Goal: Task Accomplishment & Management: Manage account settings

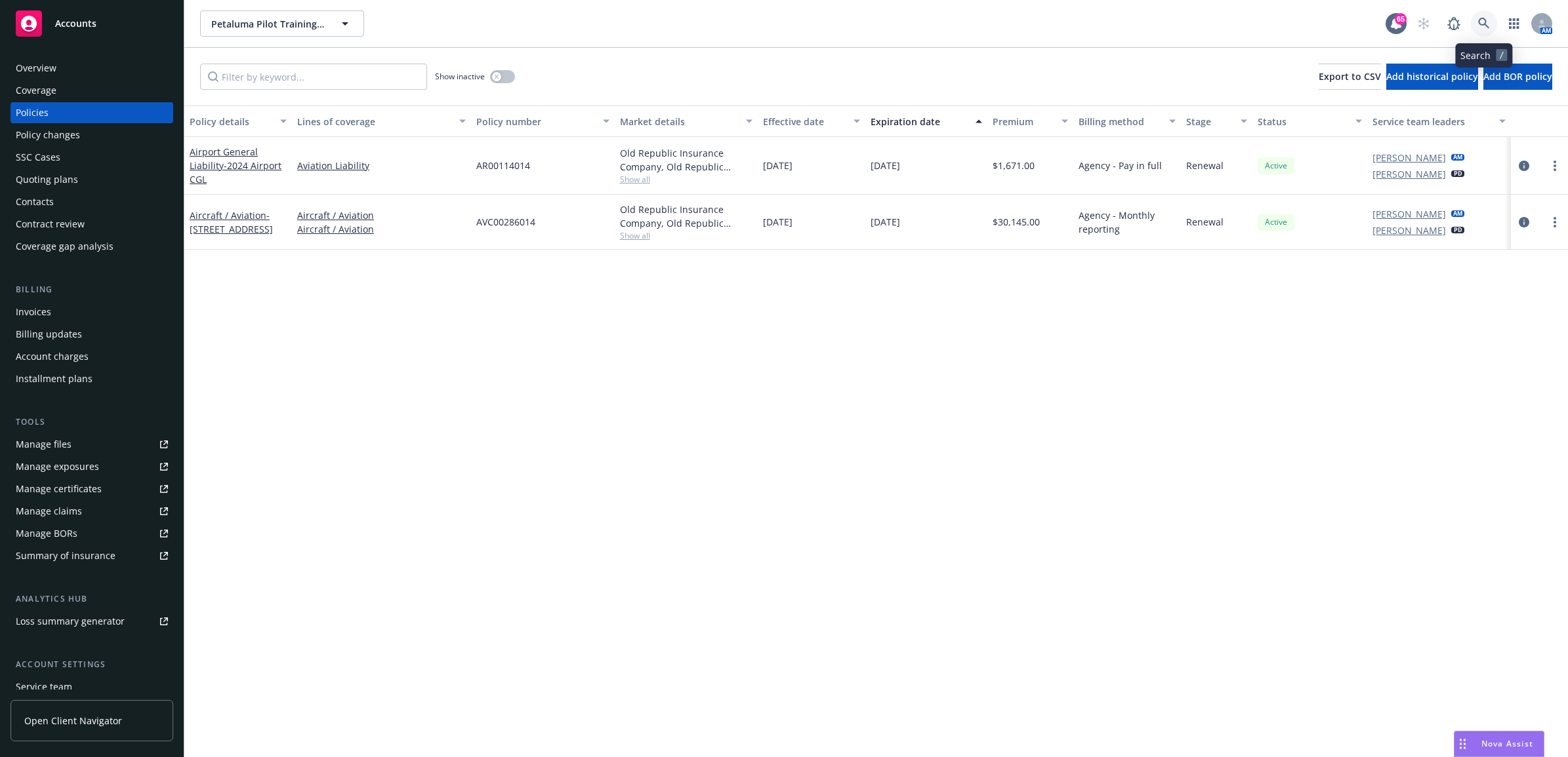
click at [1488, 23] on icon at bounding box center [1483, 23] width 11 height 11
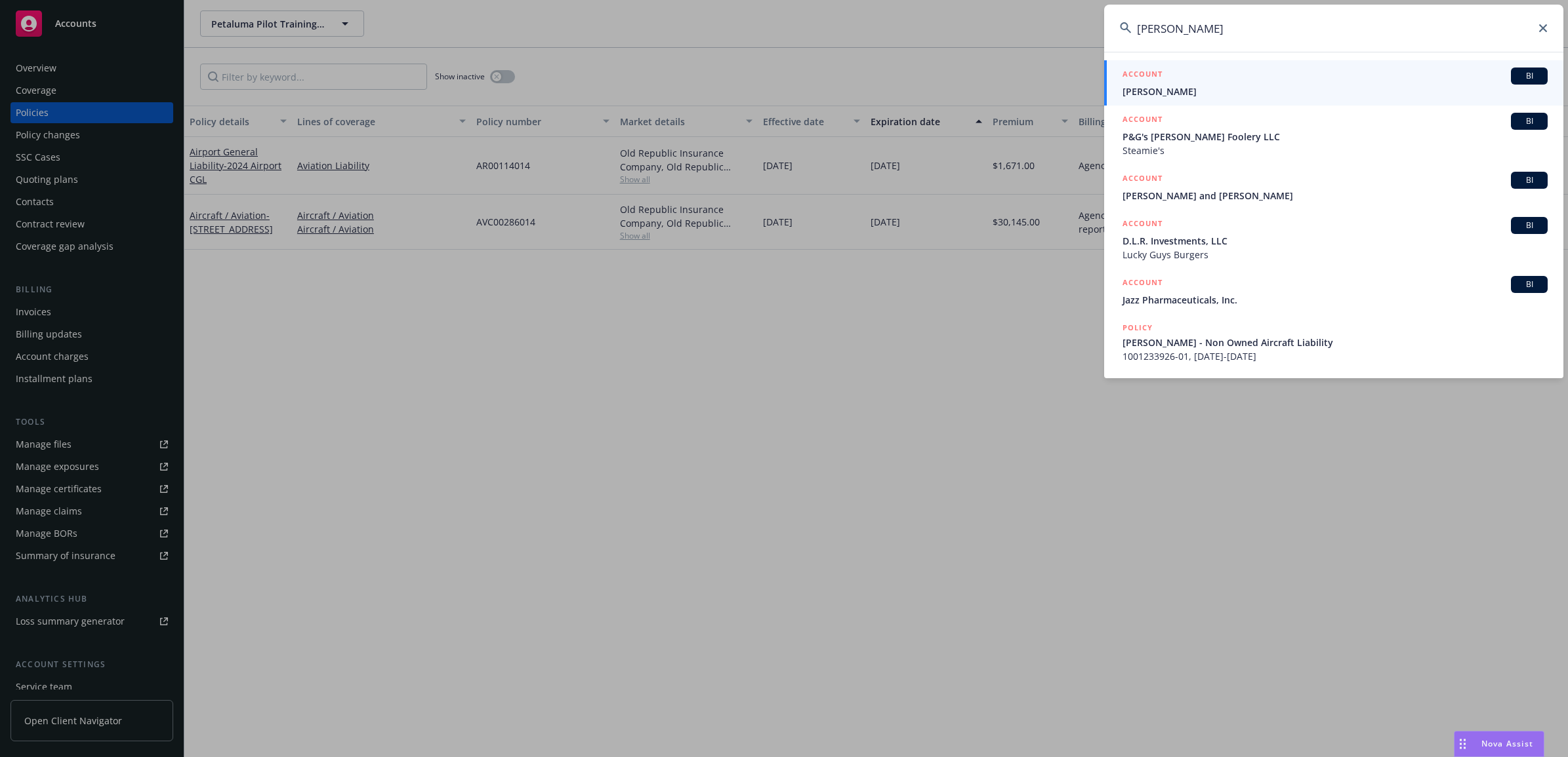
type input "tim dooley"
click at [1199, 80] on div "ACCOUNT BI" at bounding box center [1335, 75] width 425 height 17
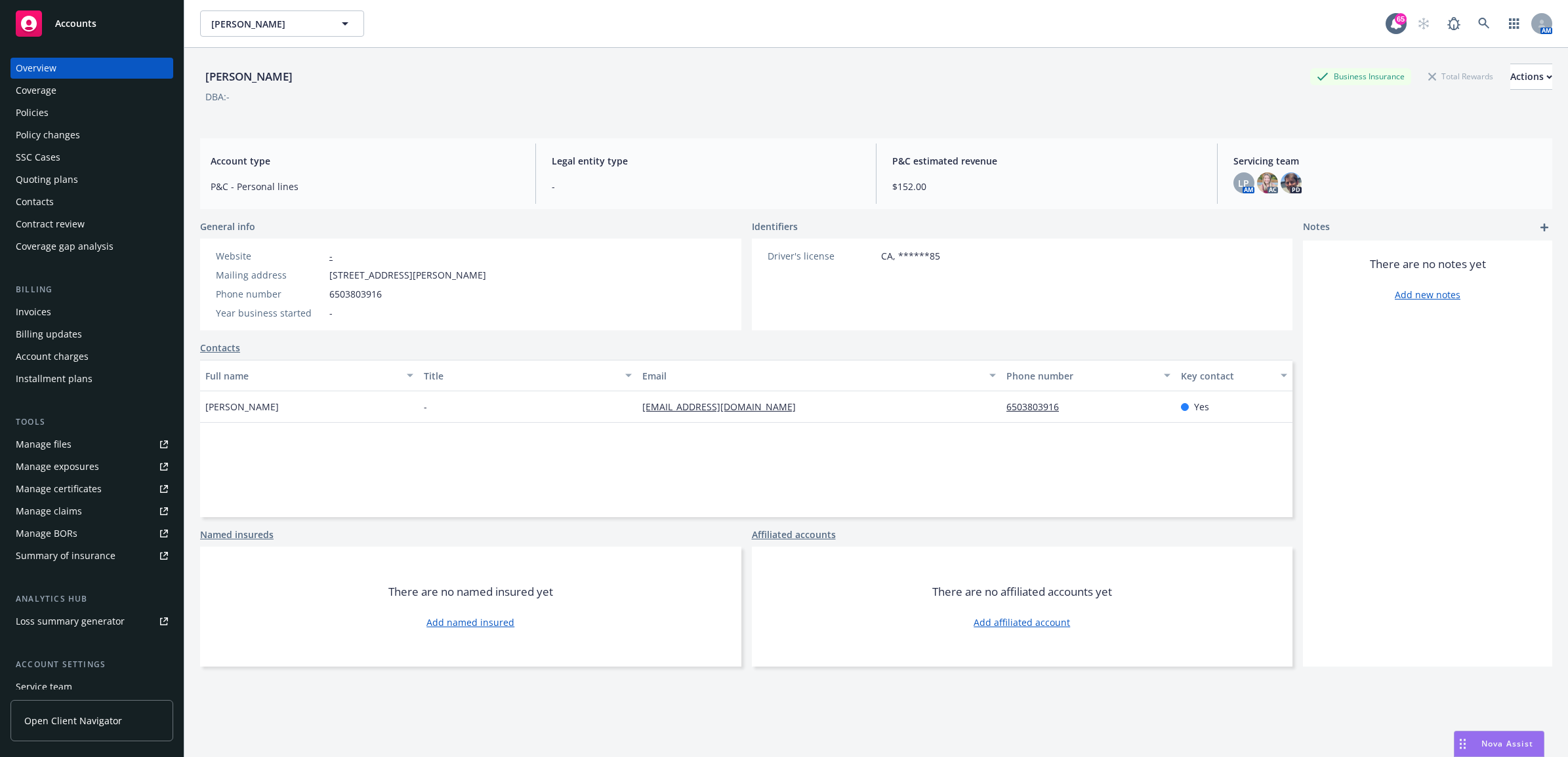
click at [59, 116] on div "Policies" at bounding box center [92, 113] width 152 height 21
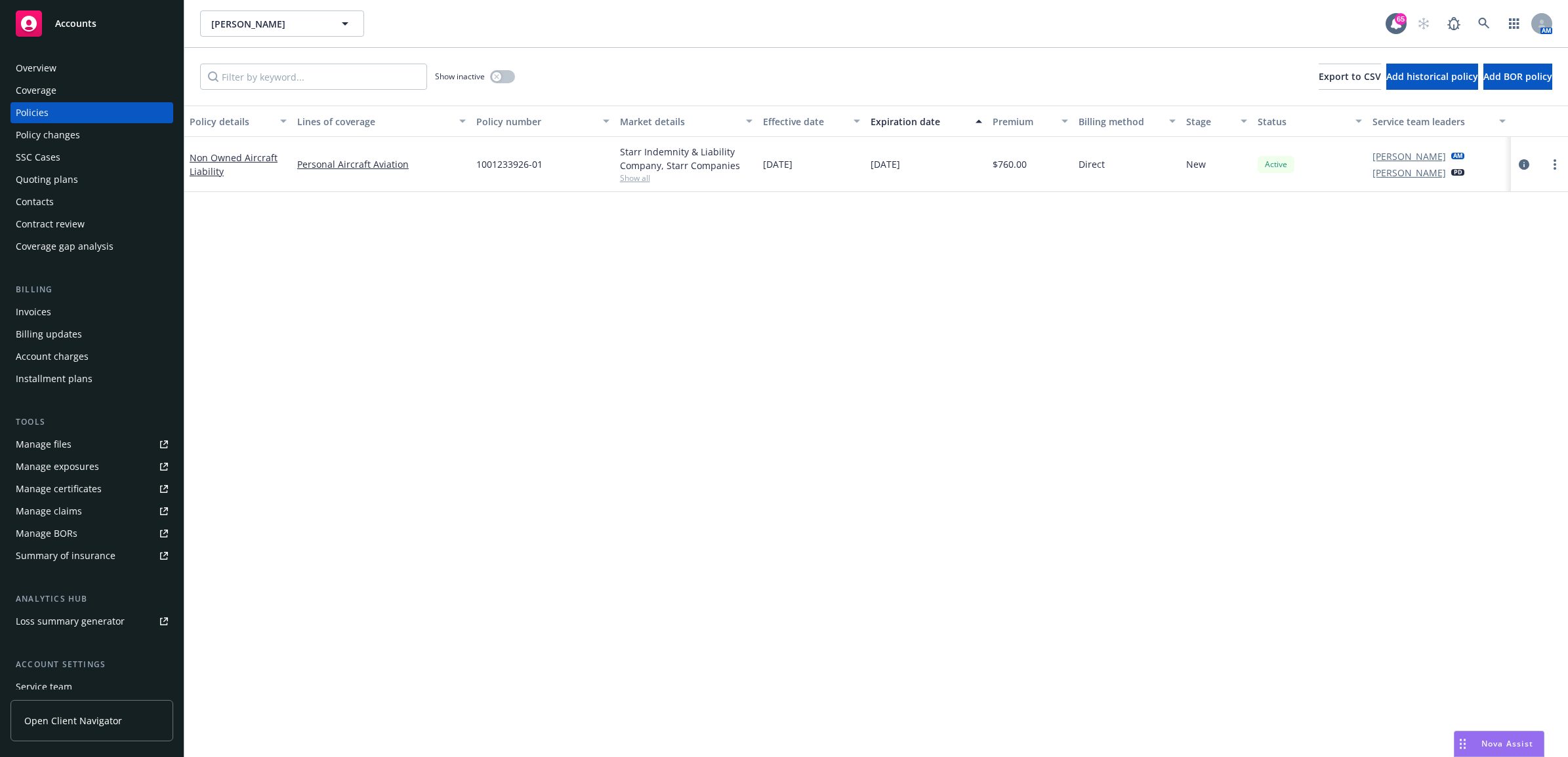
click at [63, 195] on div "Contacts" at bounding box center [92, 202] width 152 height 21
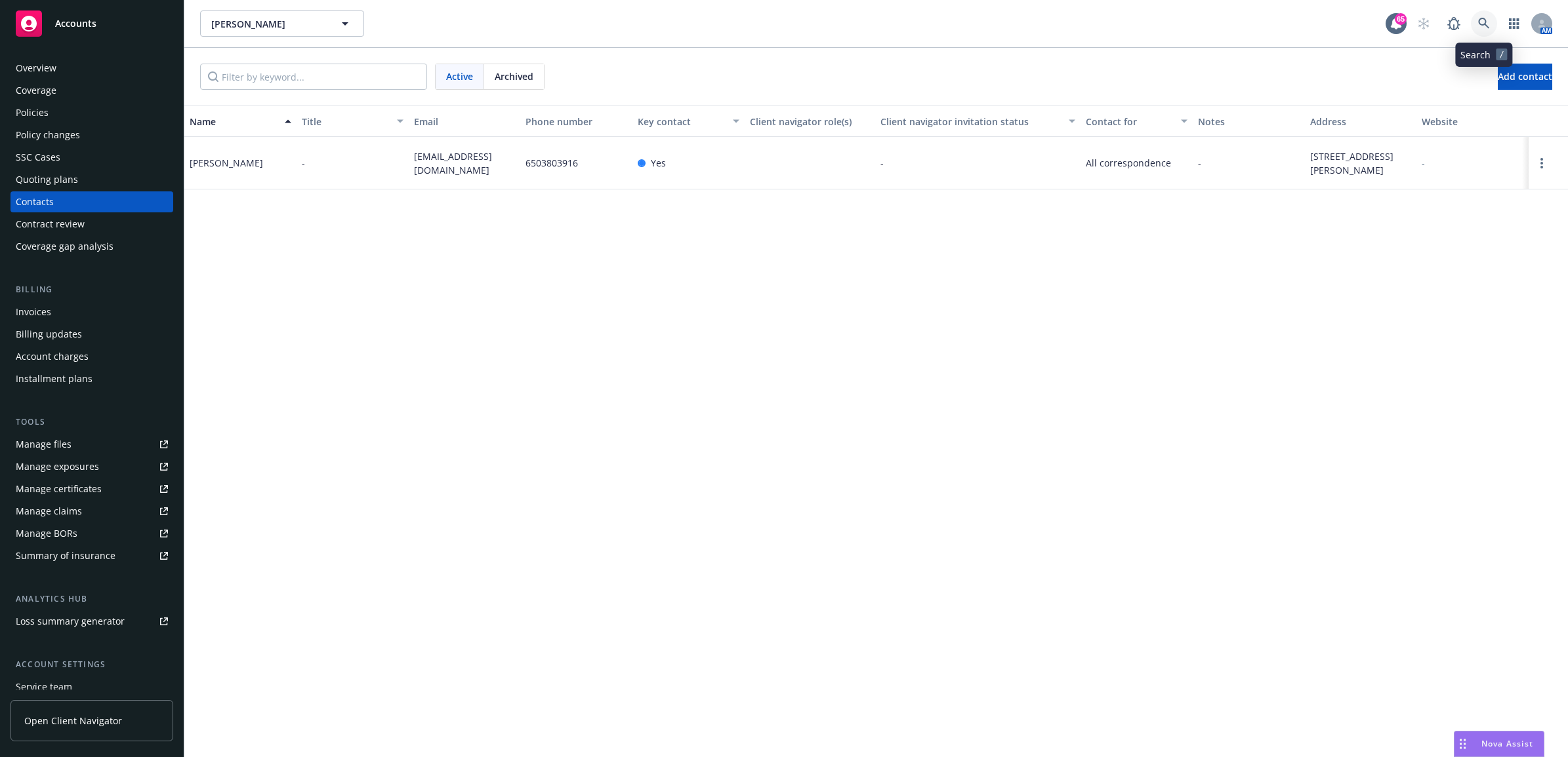
click at [1489, 20] on icon at bounding box center [1483, 23] width 11 height 11
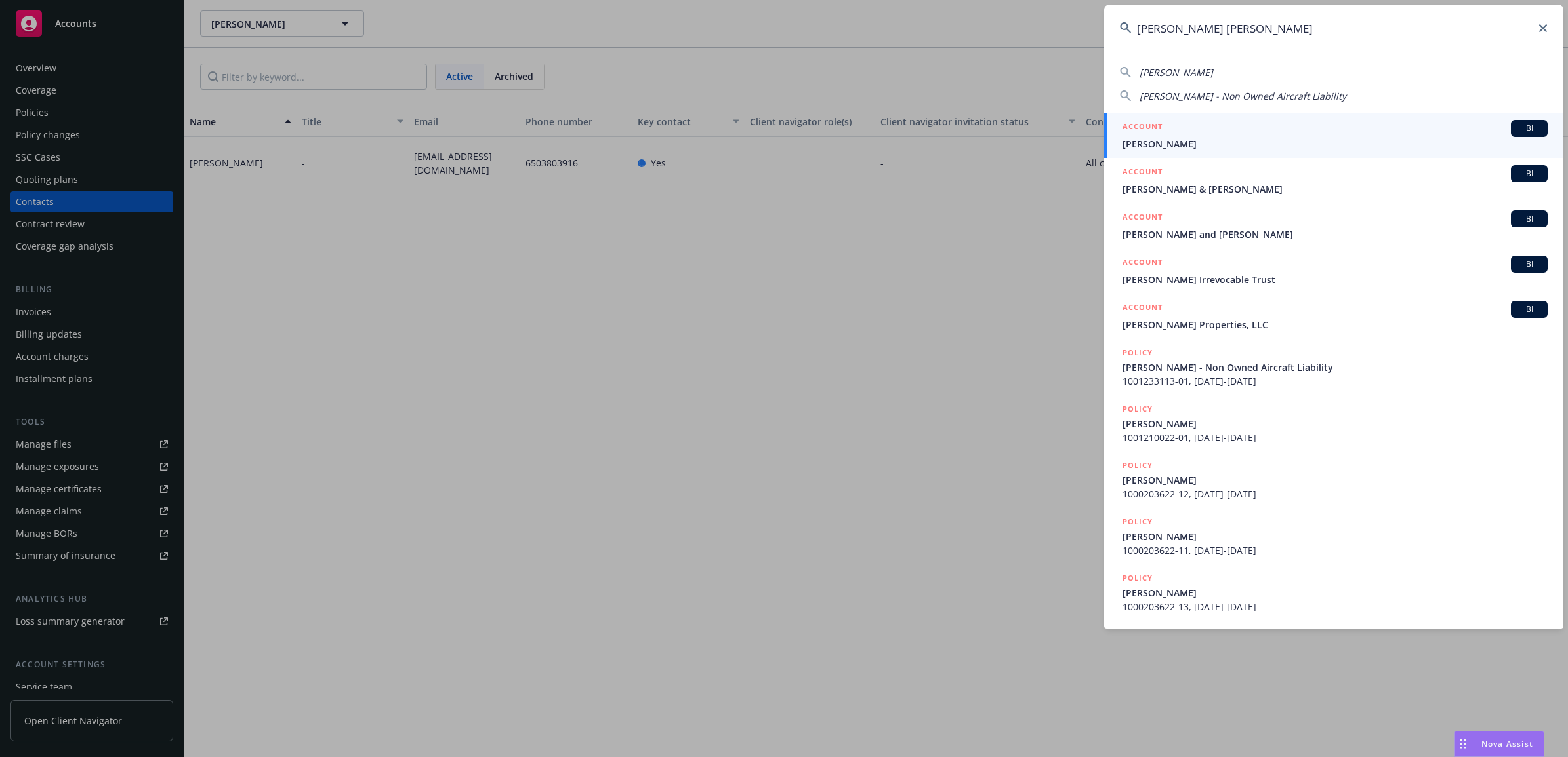
type input "kenneth ja"
drag, startPoint x: 1208, startPoint y: 145, endPoint x: 1227, endPoint y: 149, distance: 19.4
click at [1208, 145] on span "Kenneth Jahn" at bounding box center [1335, 144] width 425 height 14
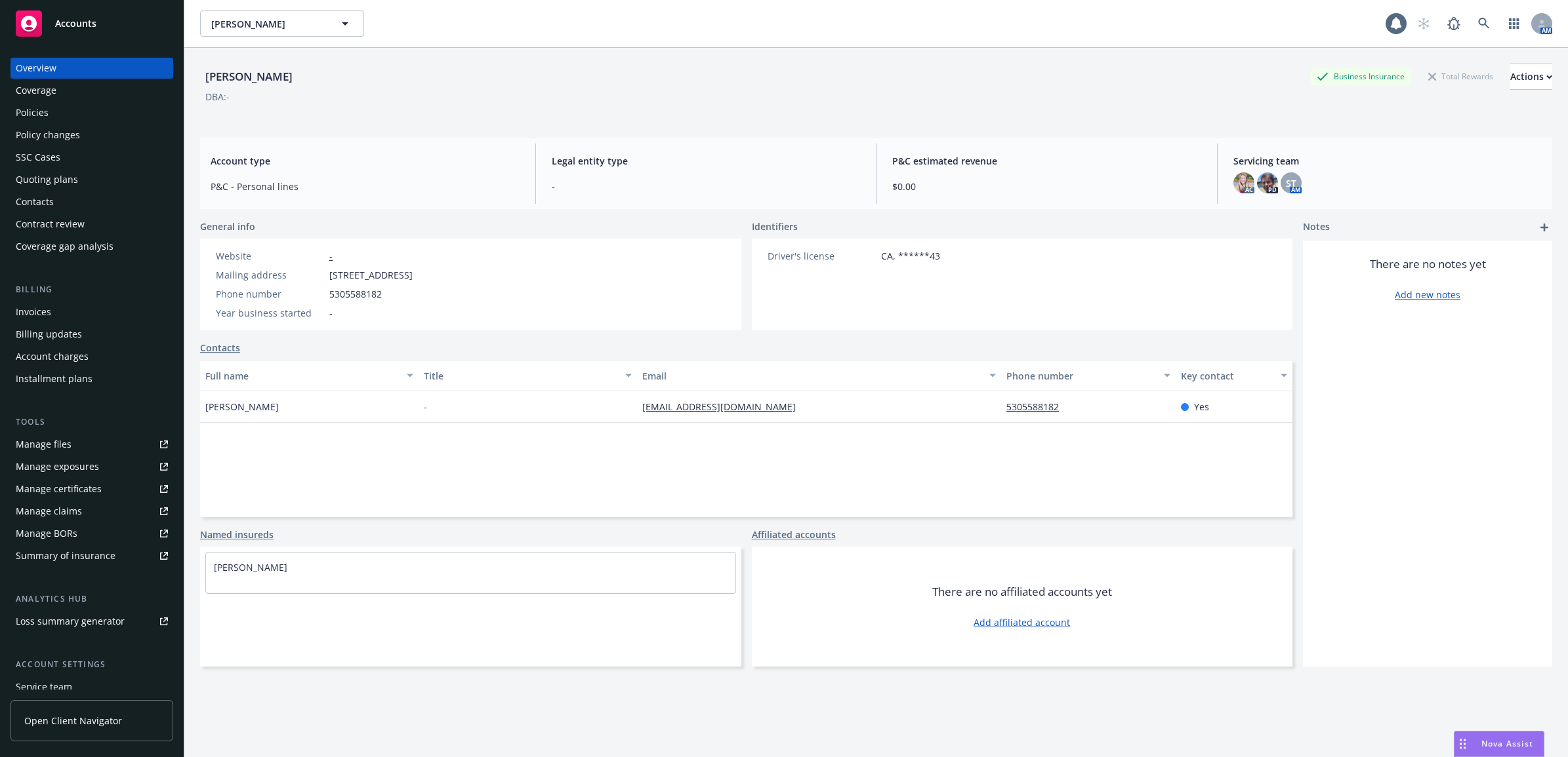
click at [73, 116] on div "Policies" at bounding box center [92, 113] width 152 height 21
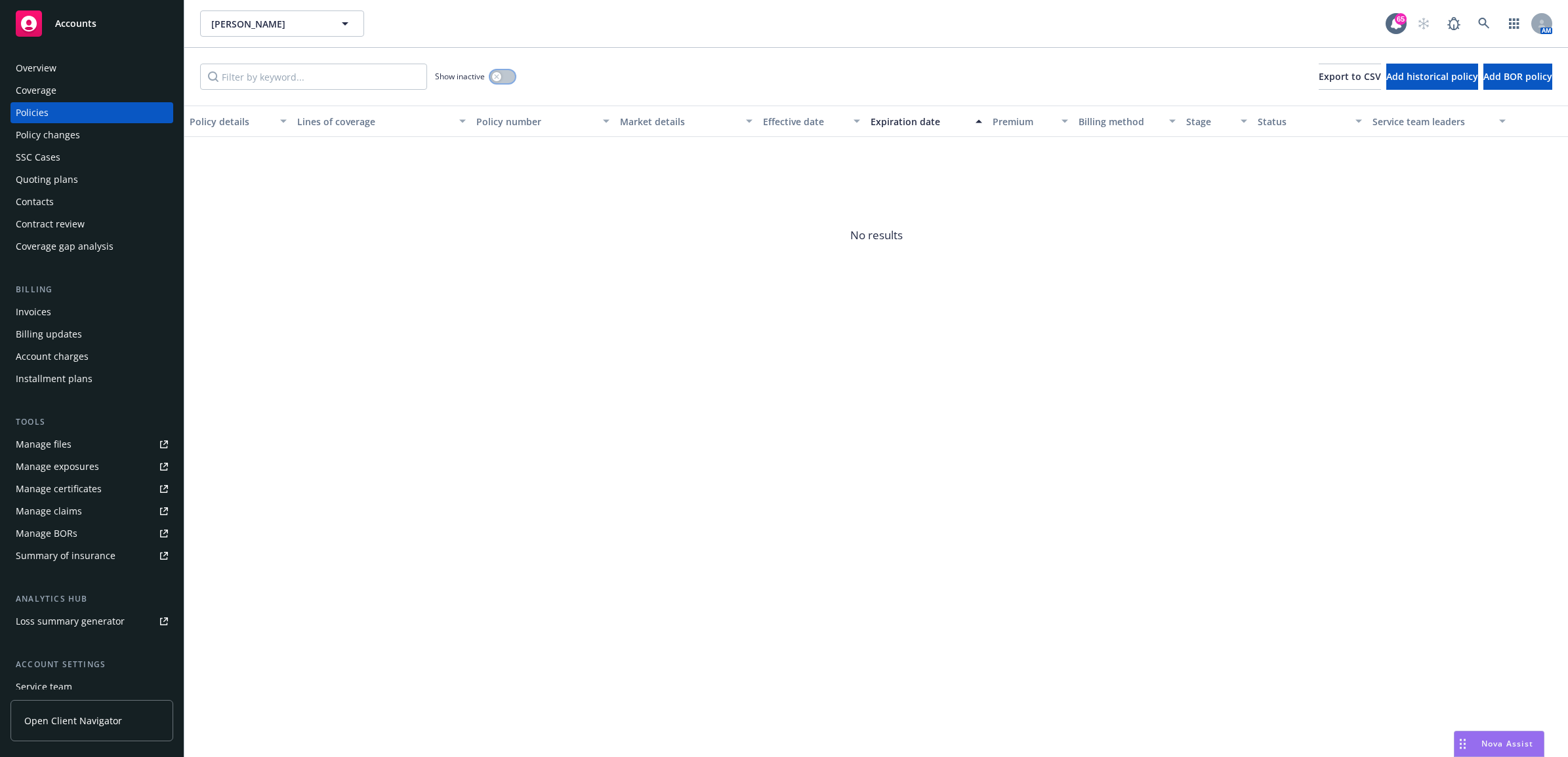
click at [504, 74] on button "button" at bounding box center [502, 76] width 25 height 13
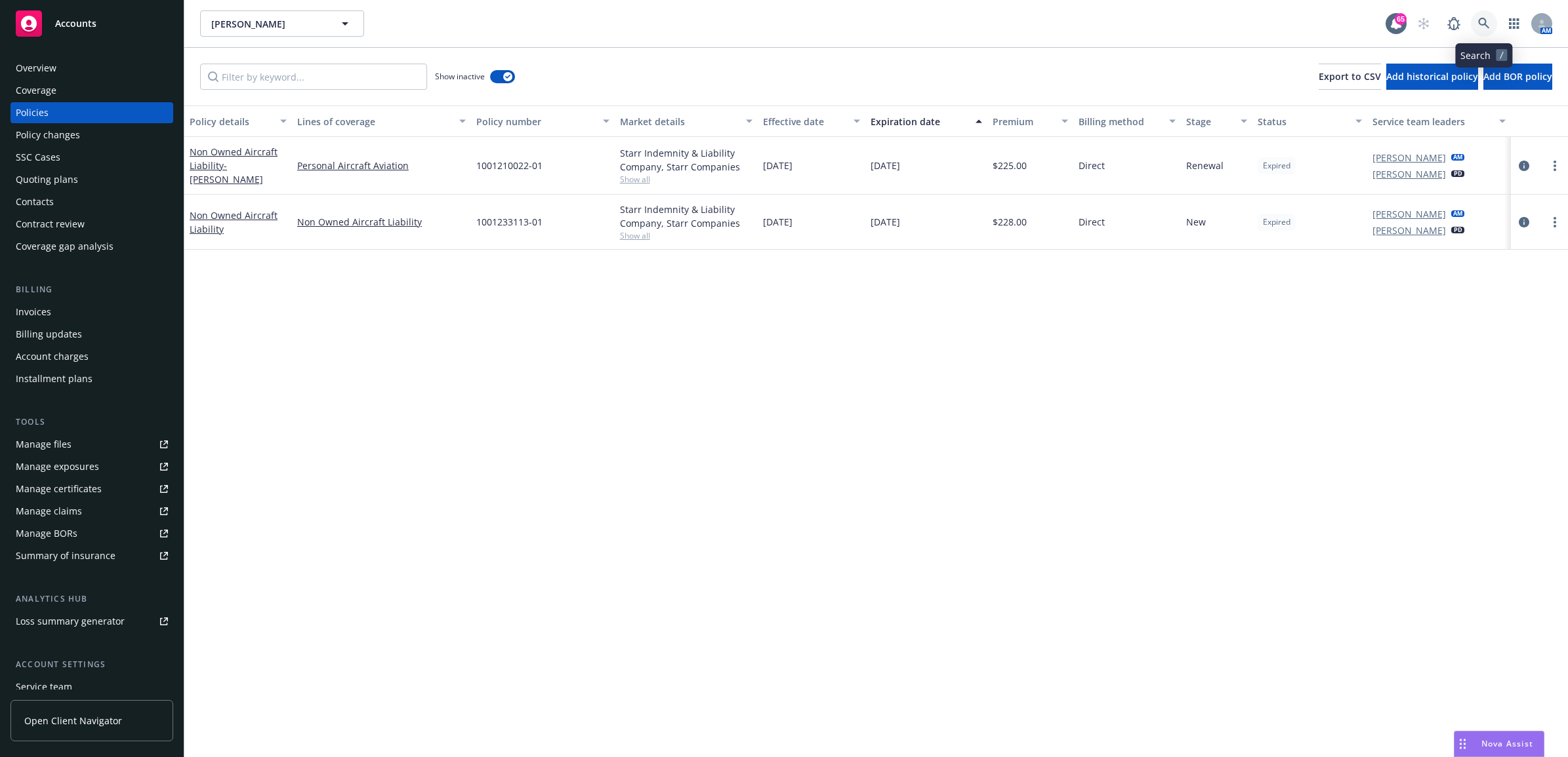
click at [1480, 26] on icon at bounding box center [1483, 23] width 11 height 11
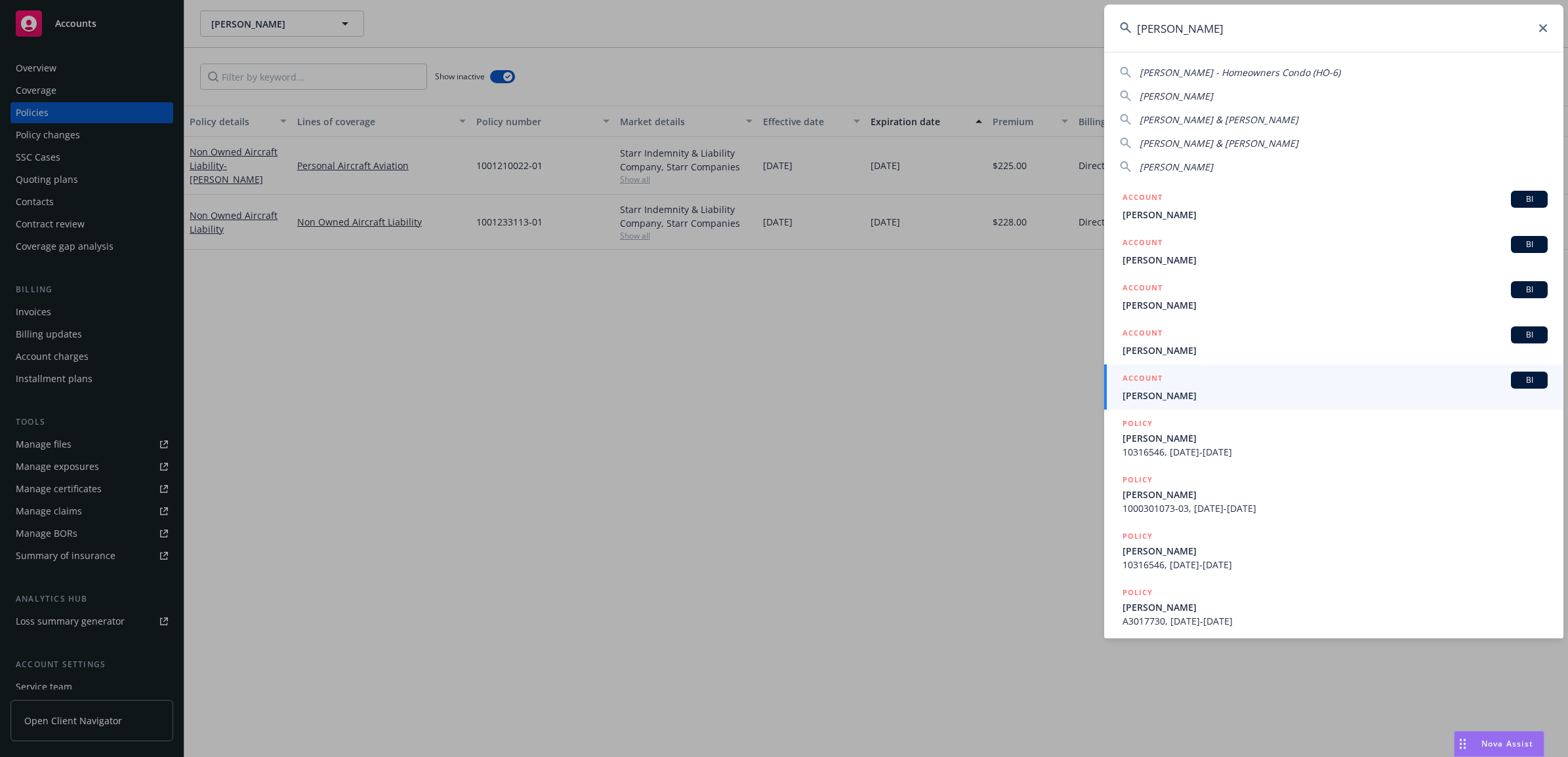
click at [1221, 31] on input "timothy" at bounding box center [1334, 27] width 460 height 47
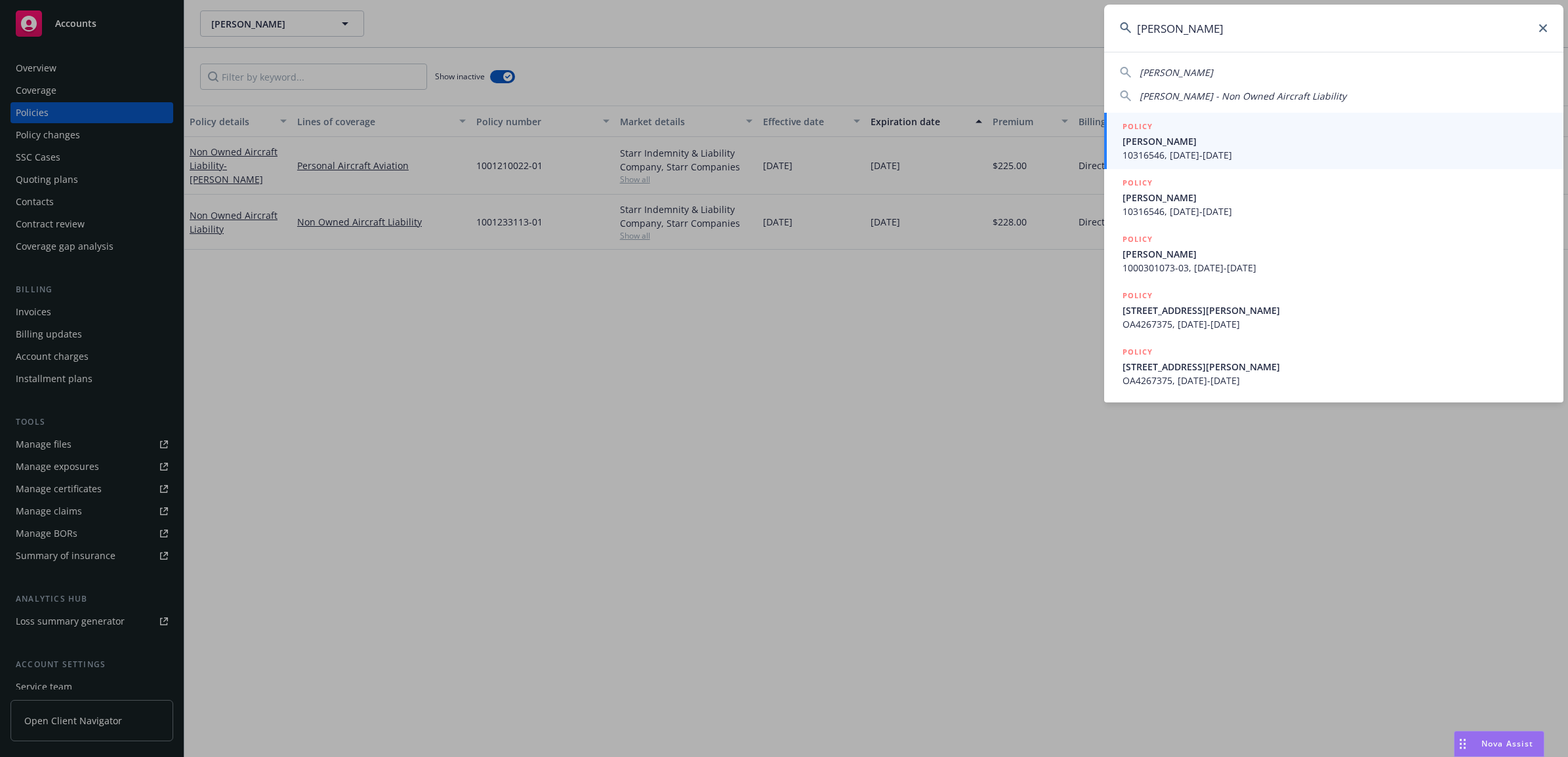
click at [1184, 74] on span "Timothy Dooley" at bounding box center [1176, 72] width 73 height 12
type input "Timothy Dooley"
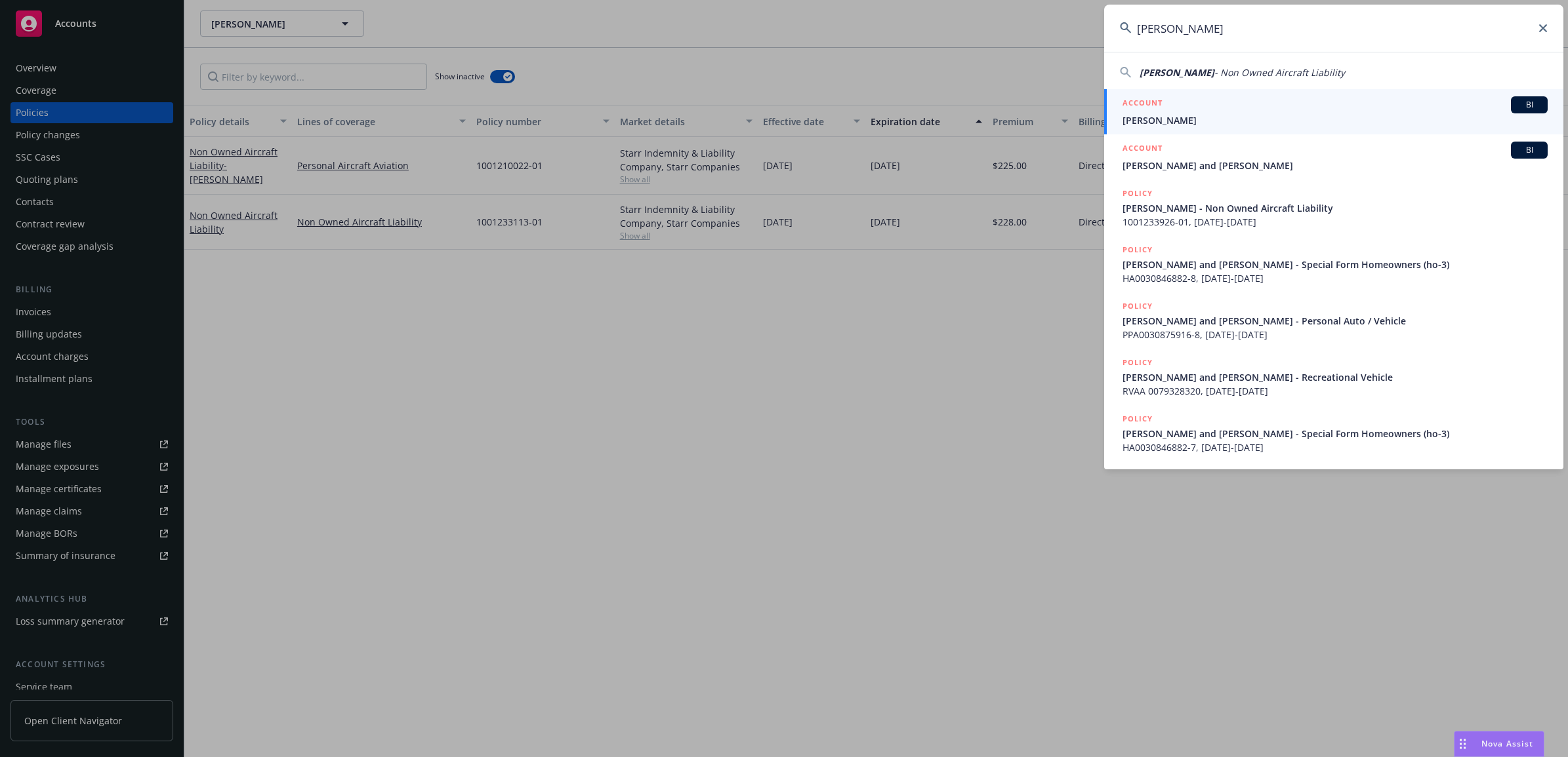
click at [1209, 118] on span "Timothy Dooley" at bounding box center [1335, 120] width 425 height 14
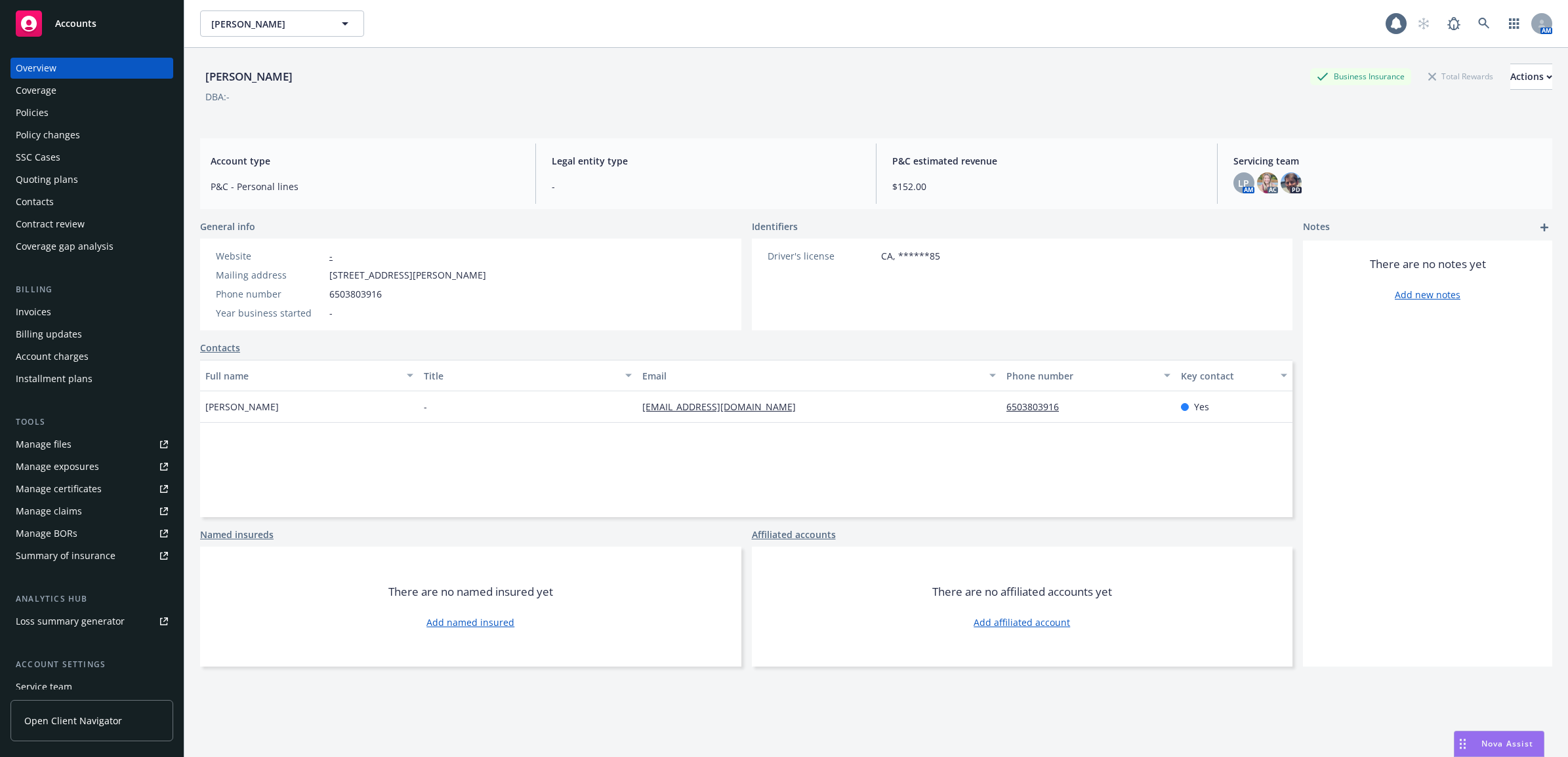
click at [103, 123] on div "Policies" at bounding box center [92, 113] width 152 height 21
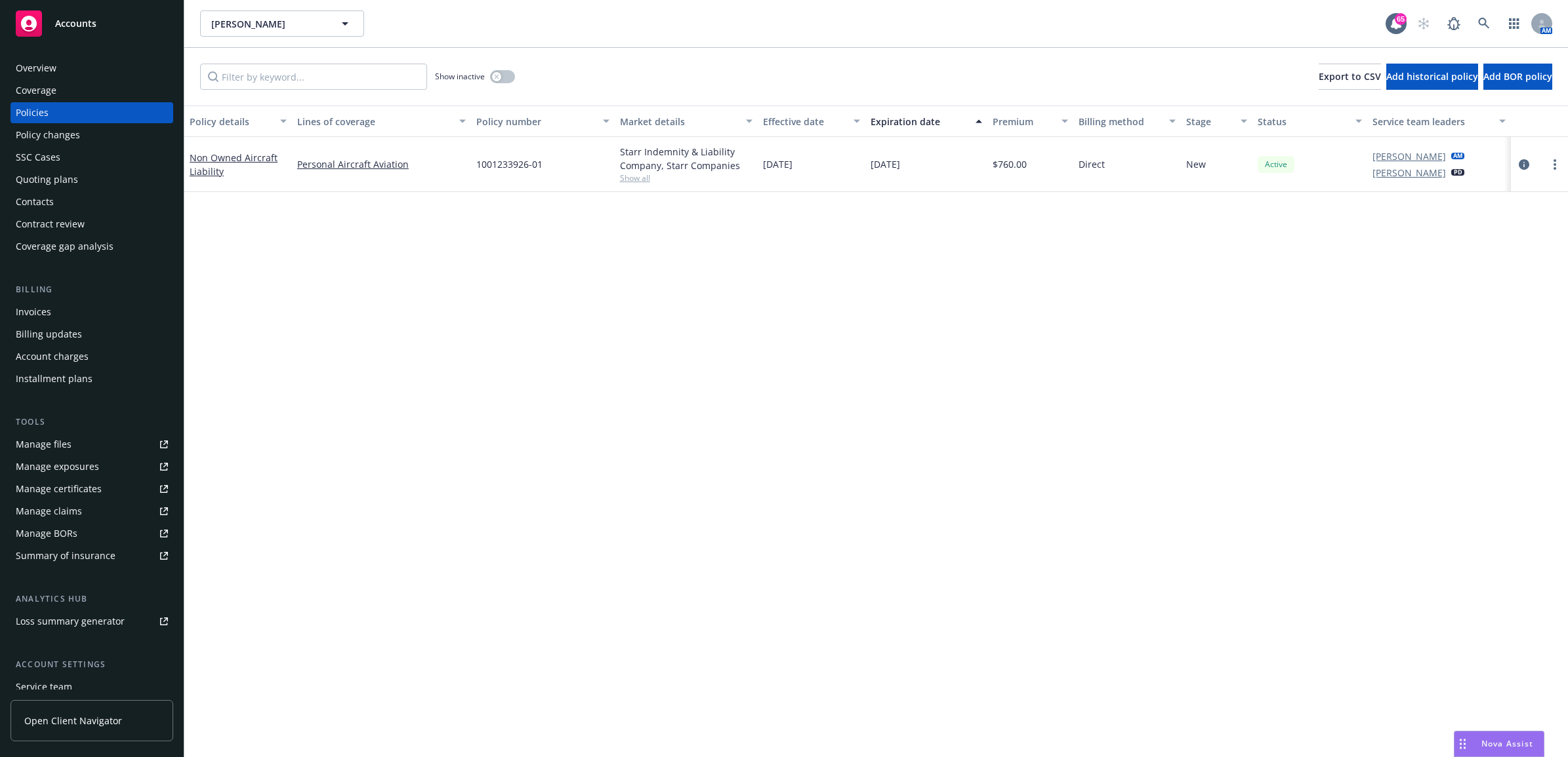
click at [70, 207] on div "Contacts" at bounding box center [92, 202] width 152 height 21
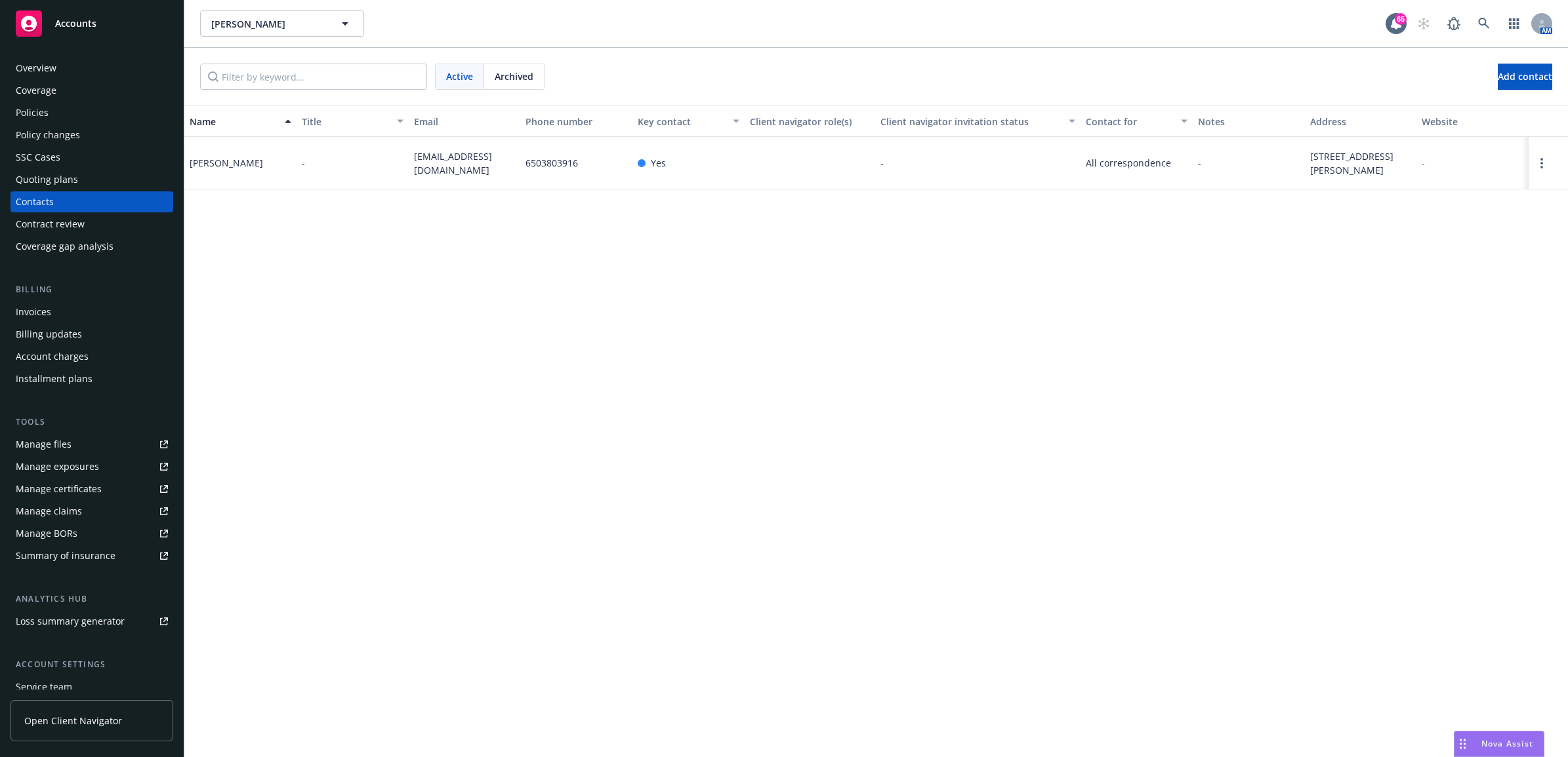
click at [64, 116] on div "Policies" at bounding box center [92, 113] width 152 height 21
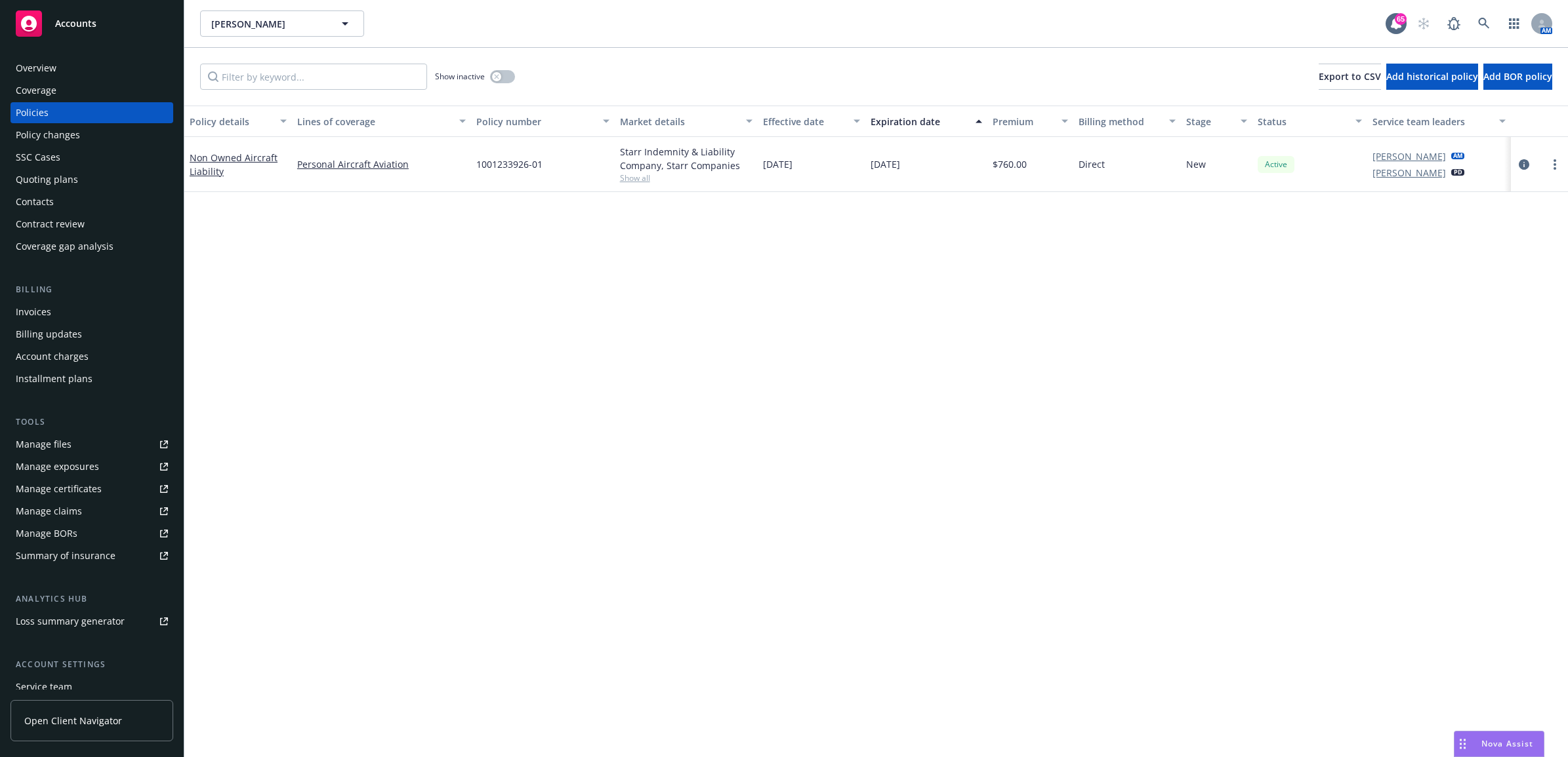
click at [78, 214] on div "Contract review" at bounding box center [50, 224] width 69 height 21
click at [82, 208] on div "Contacts" at bounding box center [92, 202] width 152 height 21
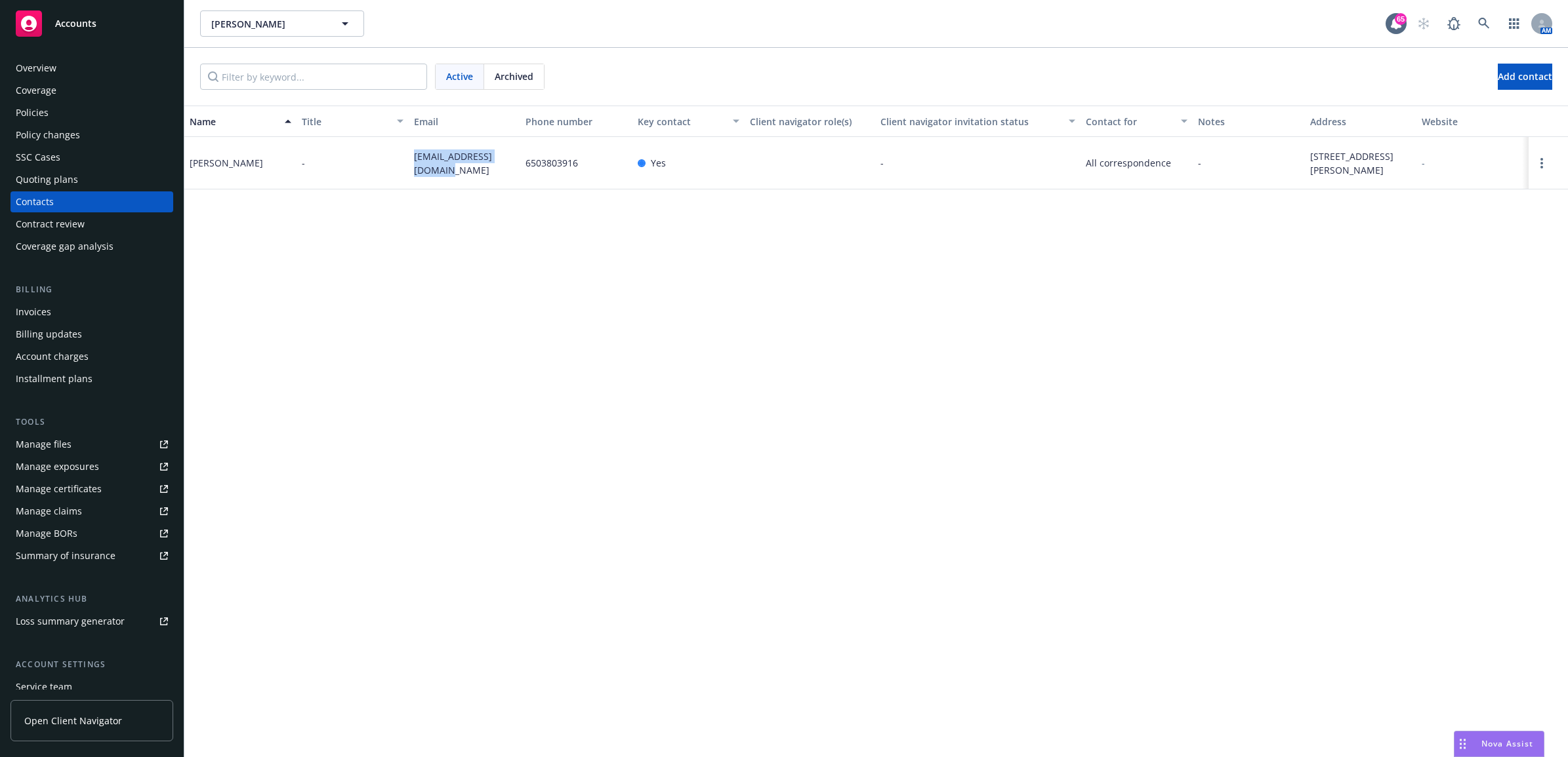
drag, startPoint x: 411, startPoint y: 169, endPoint x: 410, endPoint y: 161, distance: 8.1
click at [410, 161] on div "tjdooley1135@gmail.com" at bounding box center [464, 163] width 112 height 52
drag, startPoint x: 410, startPoint y: 161, endPoint x: 431, endPoint y: 159, distance: 21.1
copy span "tjdooley1135@gmail.com"
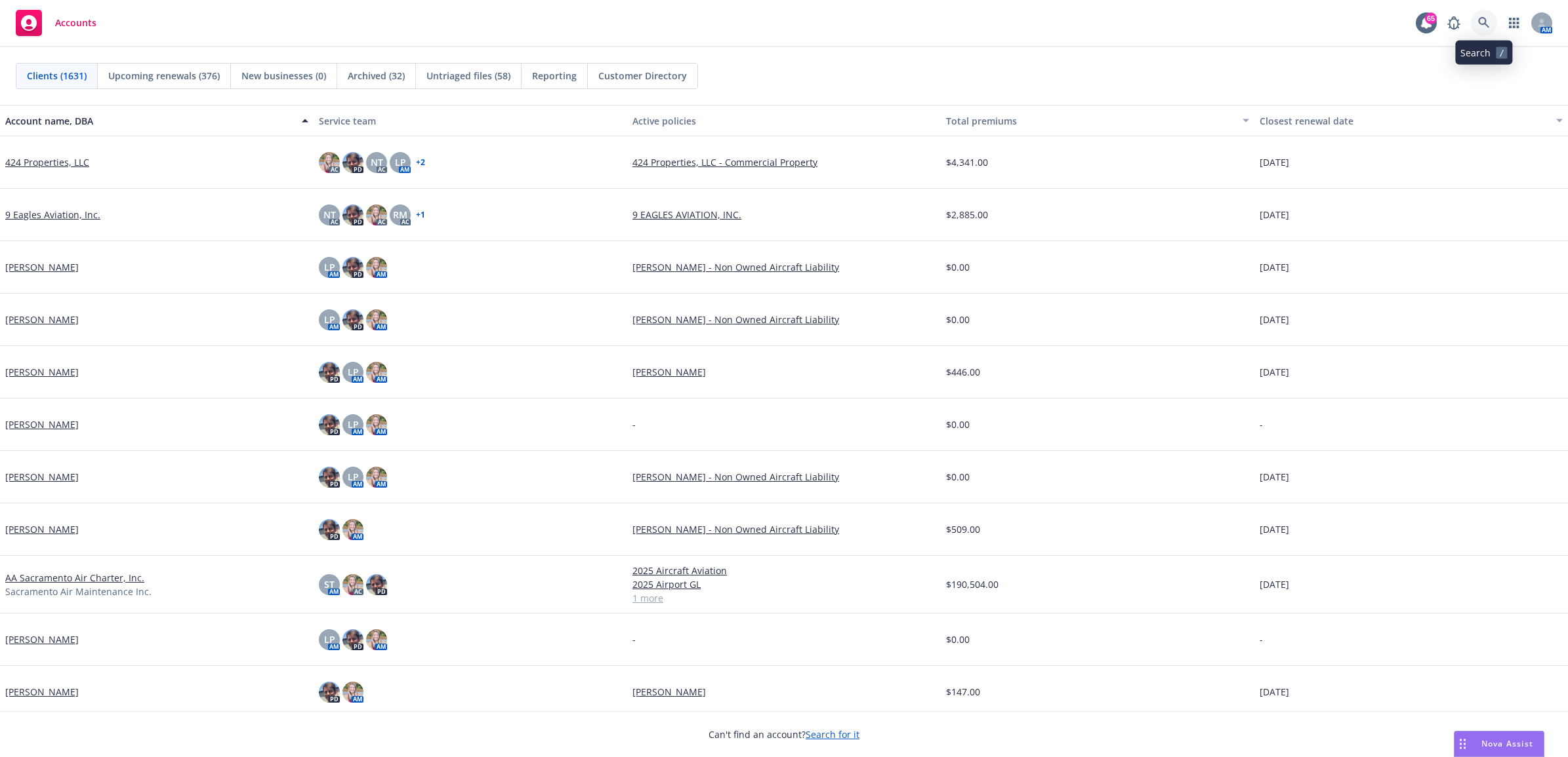
click at [1484, 18] on icon at bounding box center [1483, 22] width 11 height 11
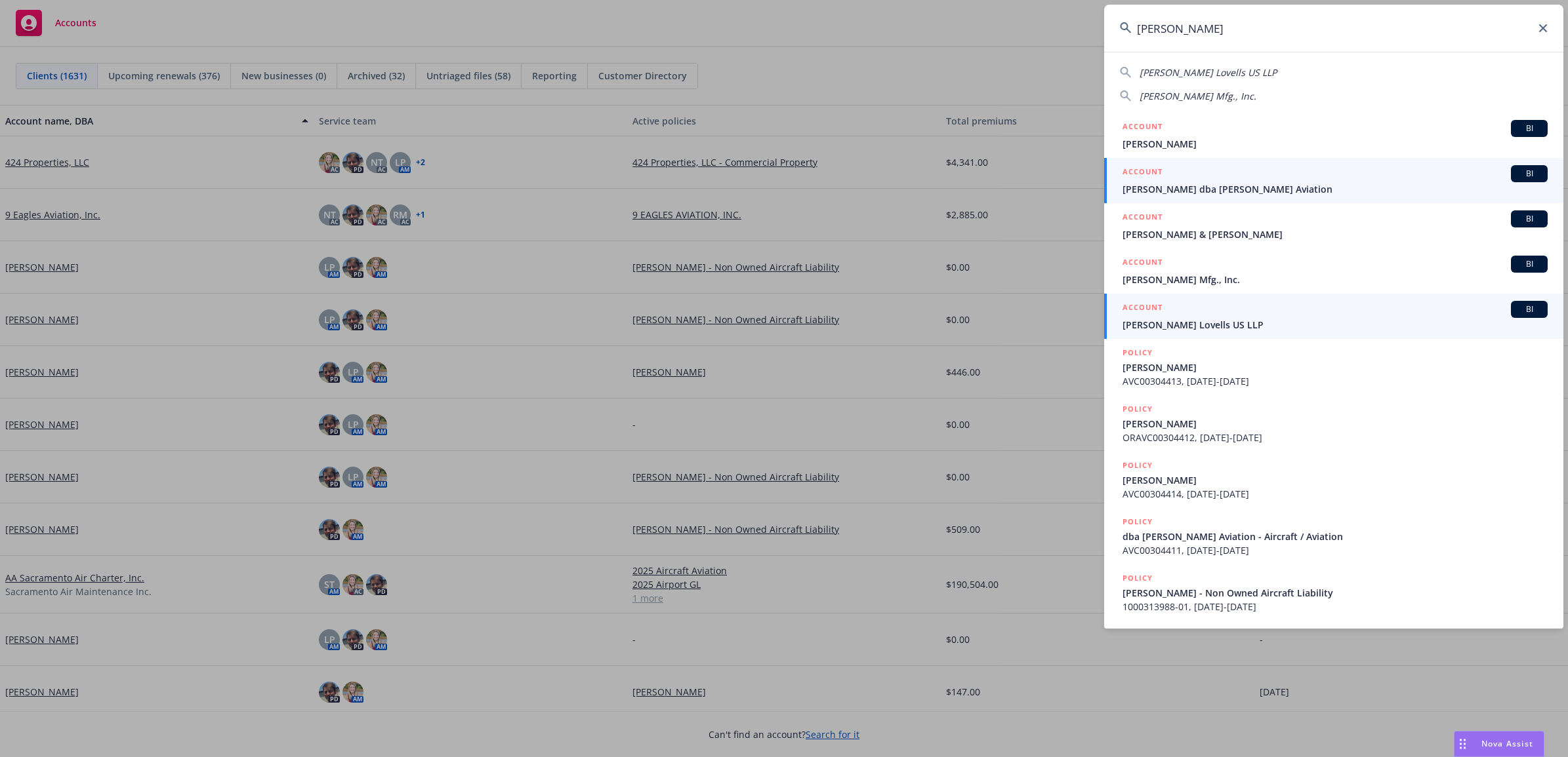
type input "[PERSON_NAME]"
click at [1196, 188] on span "[PERSON_NAME] dba [PERSON_NAME] Aviation" at bounding box center [1335, 189] width 425 height 14
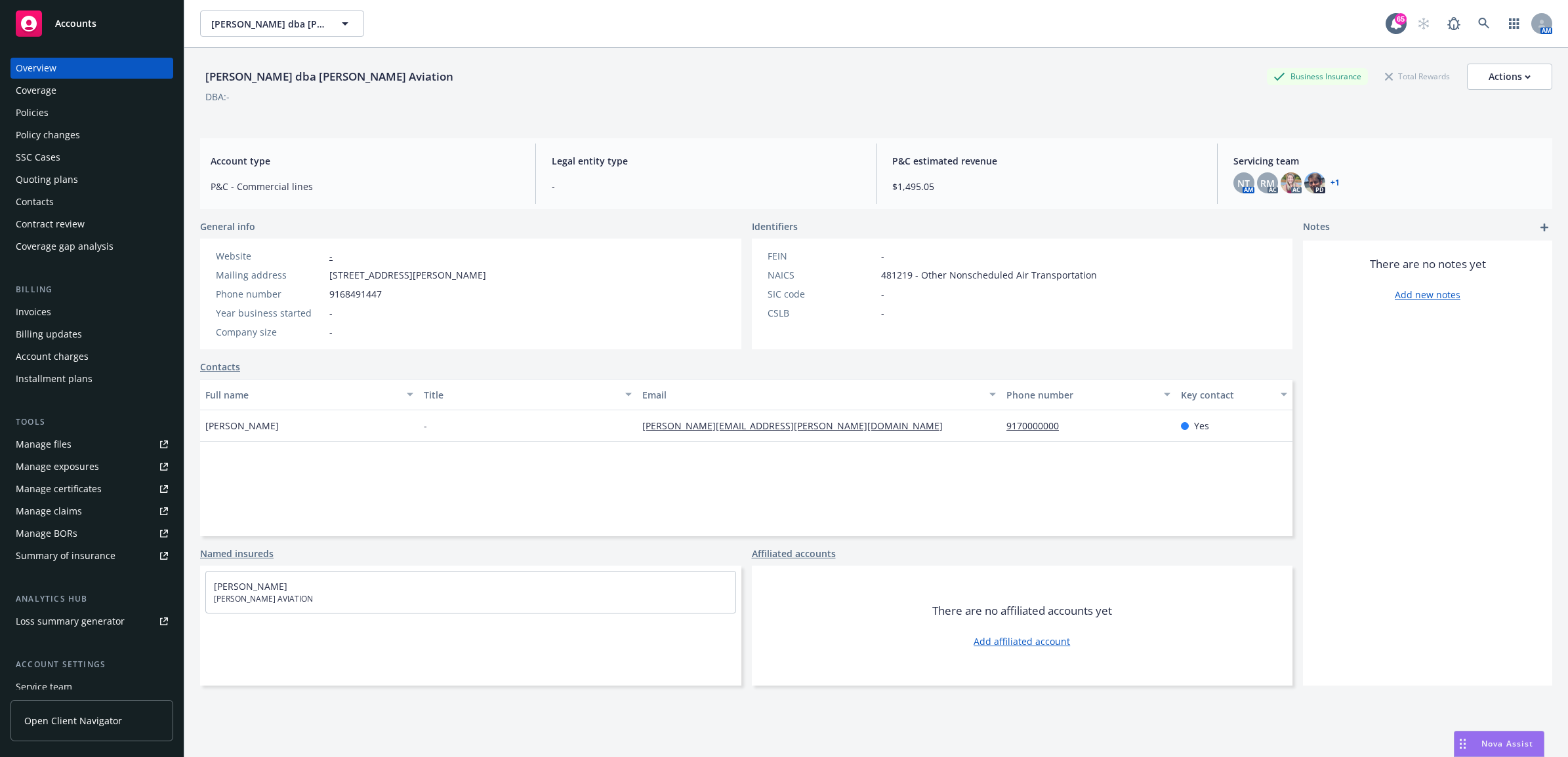
click at [74, 136] on div "Policy changes" at bounding box center [48, 135] width 65 height 21
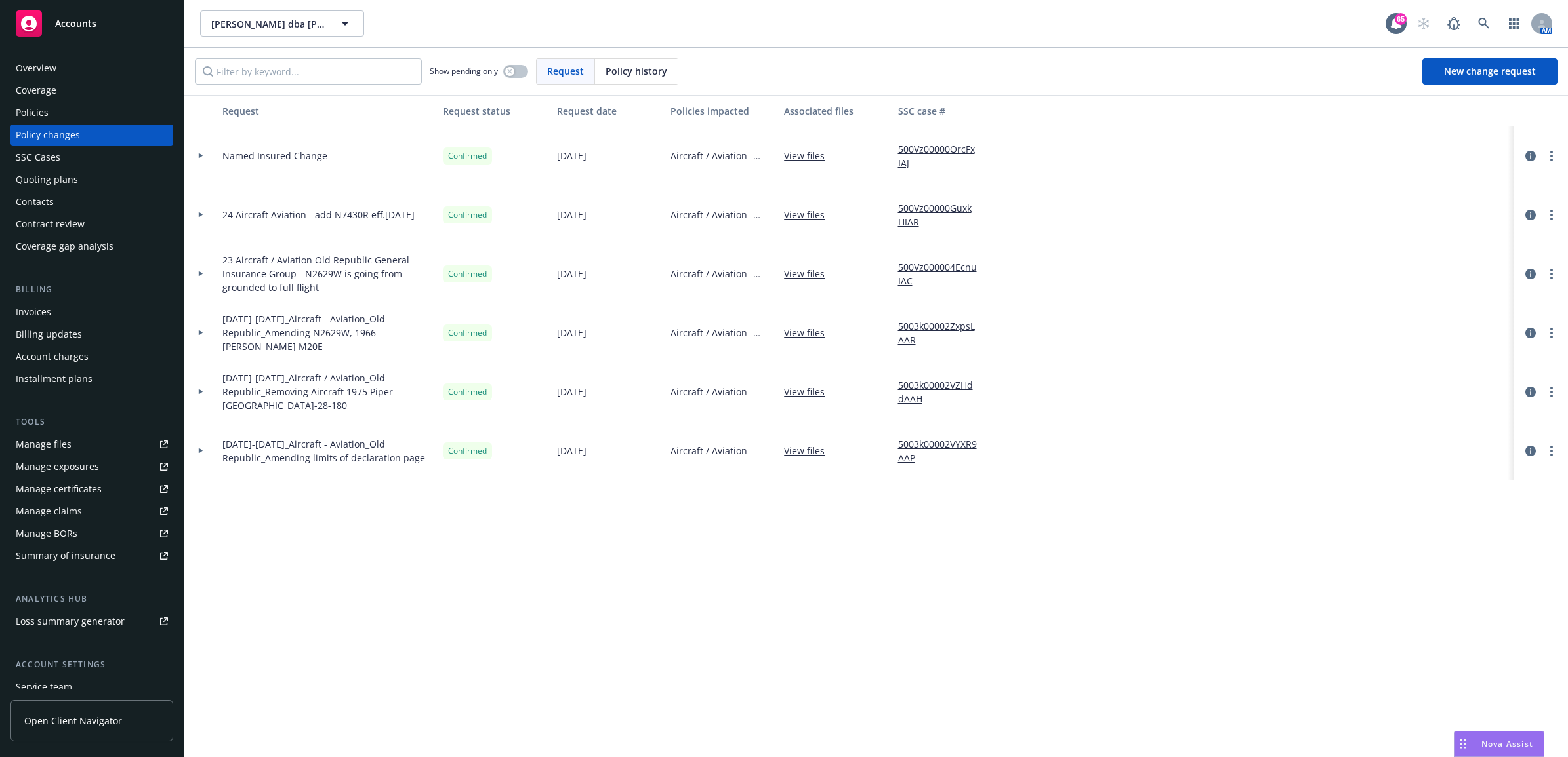
click at [25, 109] on div "Policies" at bounding box center [32, 113] width 33 height 21
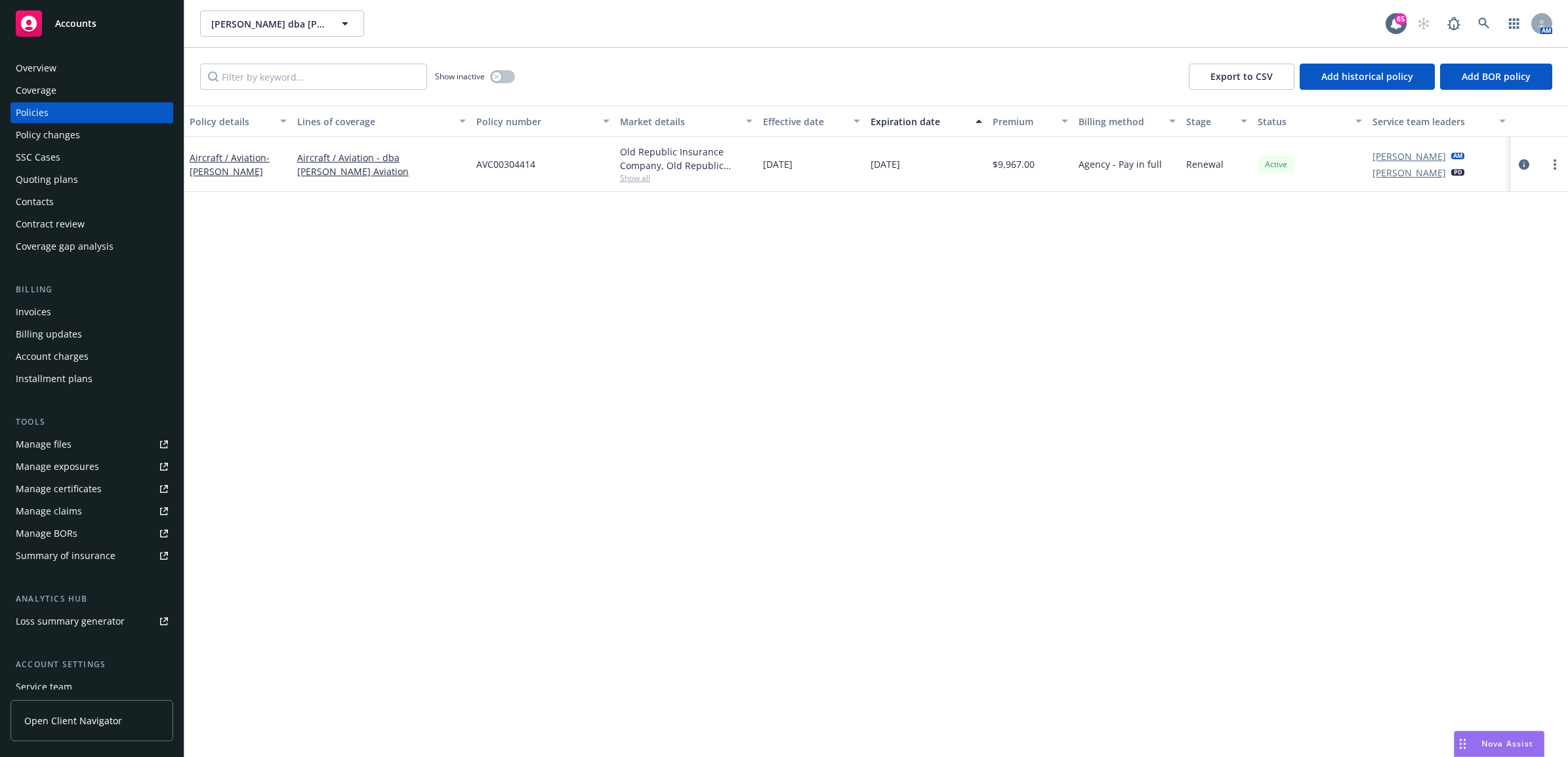
click at [42, 135] on div "Policy changes" at bounding box center [48, 135] width 65 height 21
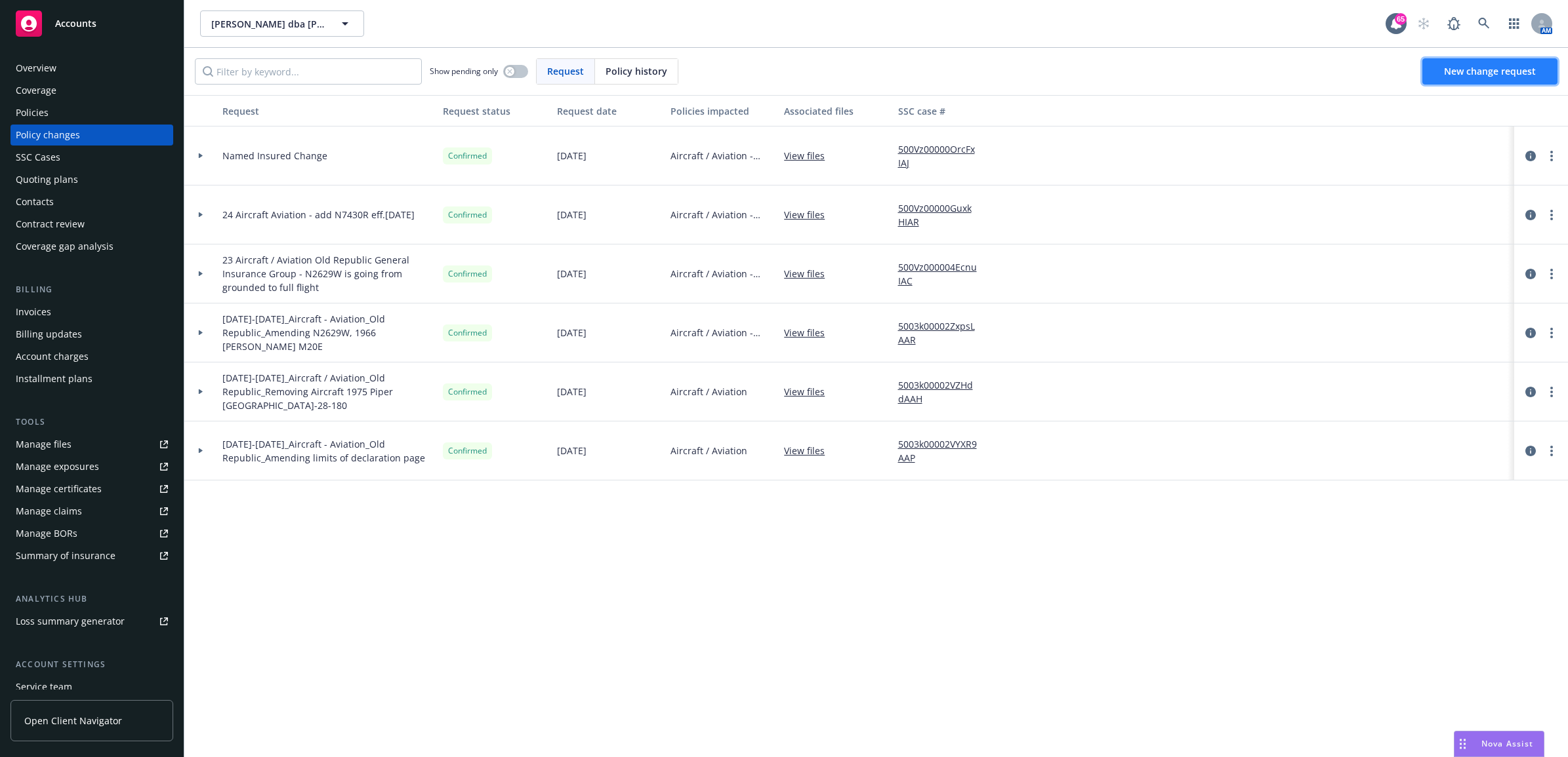
click at [1470, 67] on span "New change request" at bounding box center [1490, 71] width 92 height 12
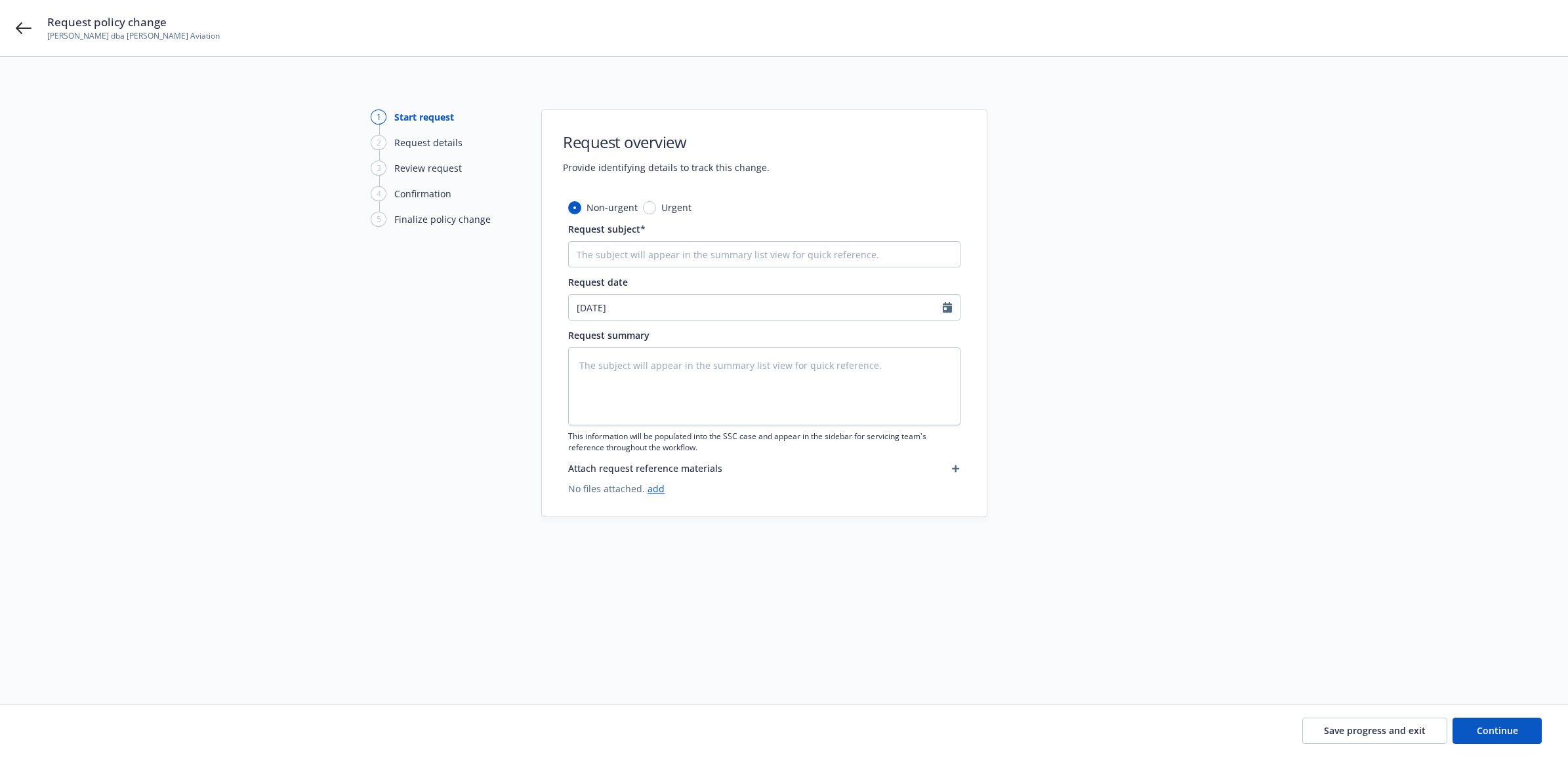
type textarea "x"
click at [659, 258] on input "Request subject*" at bounding box center [765, 254] width 392 height 26
type input "2"
type textarea "x"
type input "25"
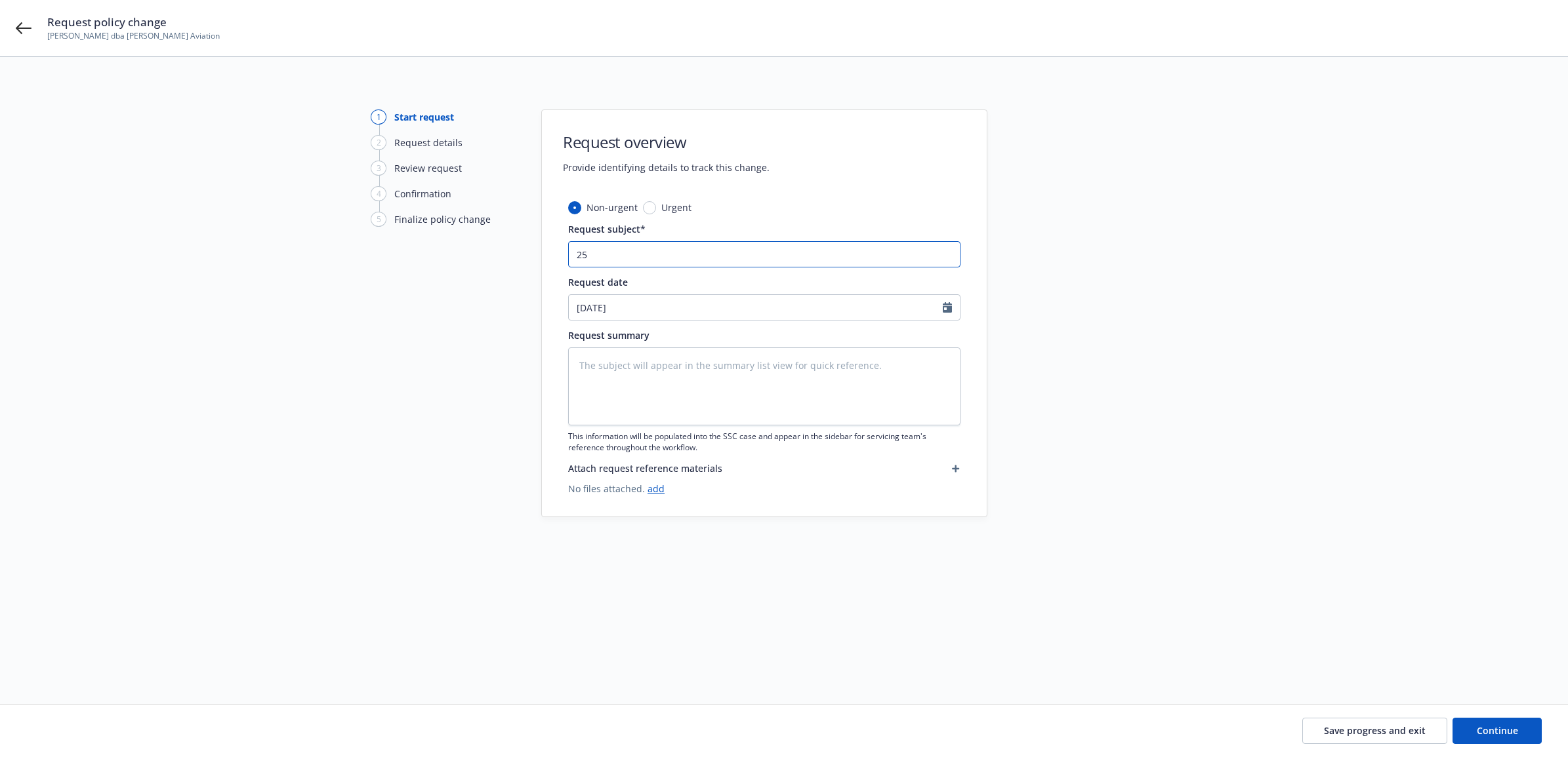
type textarea "x"
type input "25"
type textarea "x"
type input "25 A"
type textarea "x"
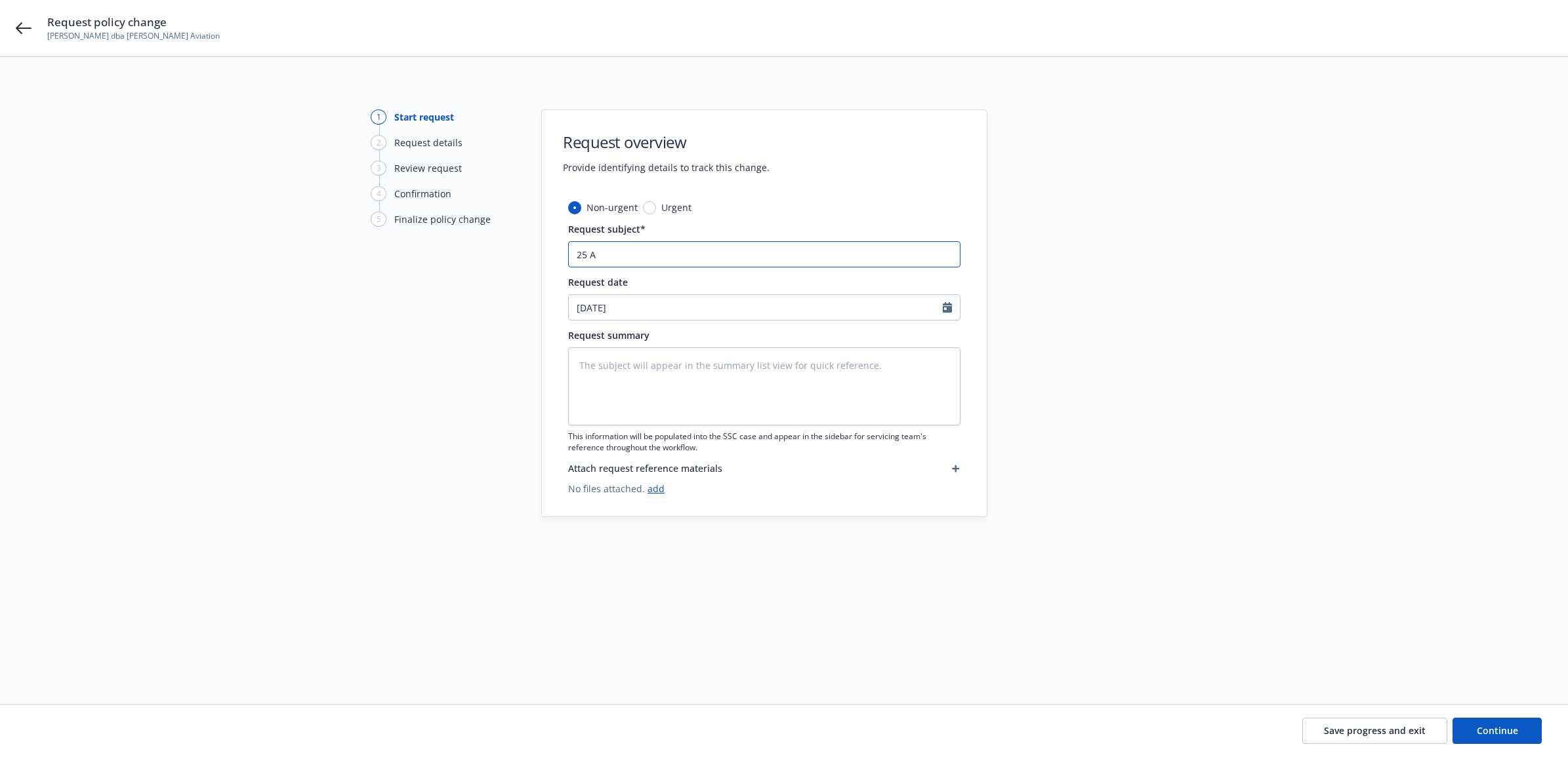
type input "25 AC"
type textarea "x"
type input "25 AC"
type textarea "x"
type input "25 AC O"
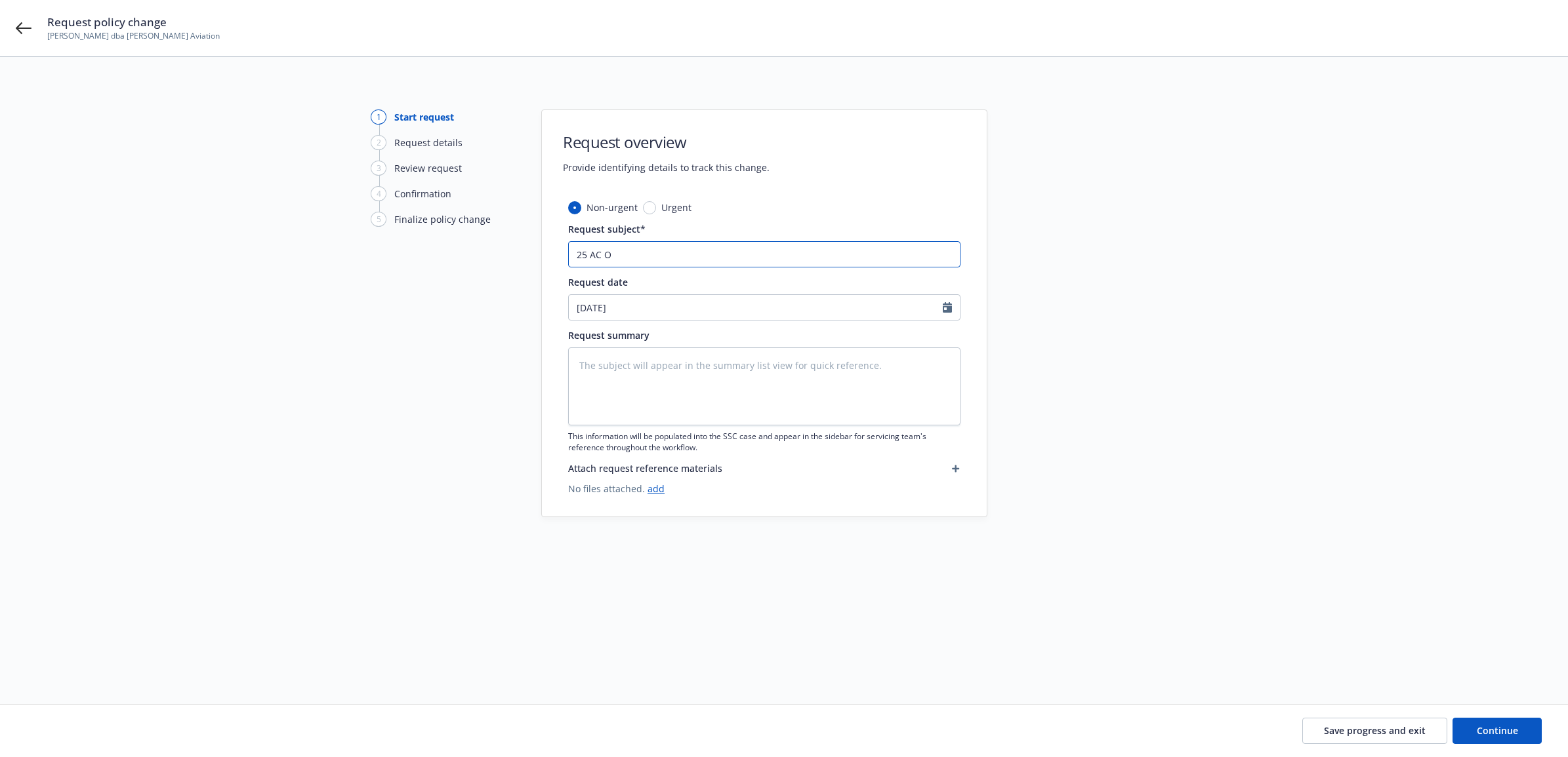
type textarea "x"
type input "25 AC OR"
type textarea "x"
type input "25 AC ORA"
type textarea "x"
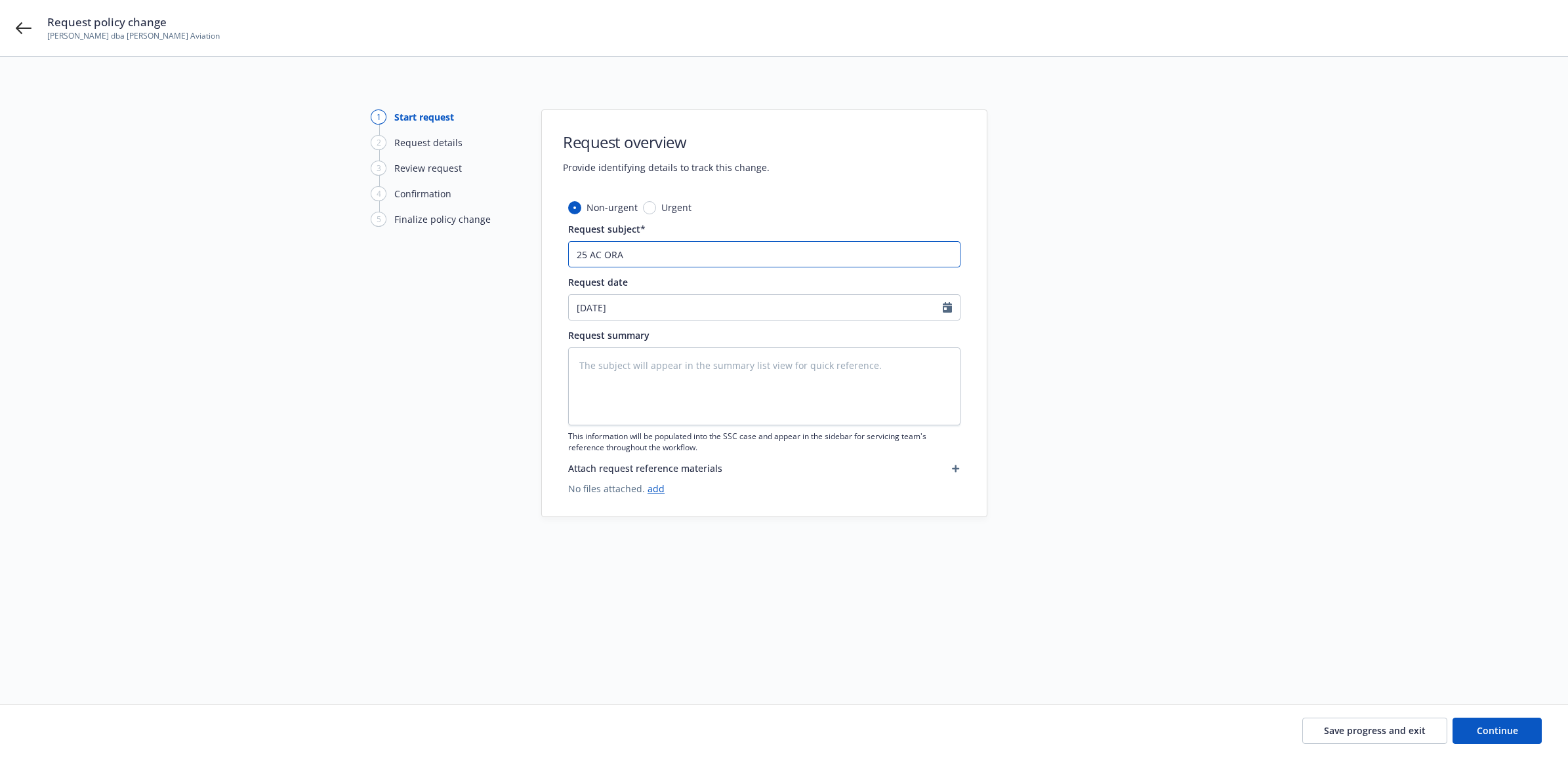
type input "25 AC ORA"
type textarea "x"
type input "25 AC ORA -"
type textarea "x"
type input "25 AC ORA -"
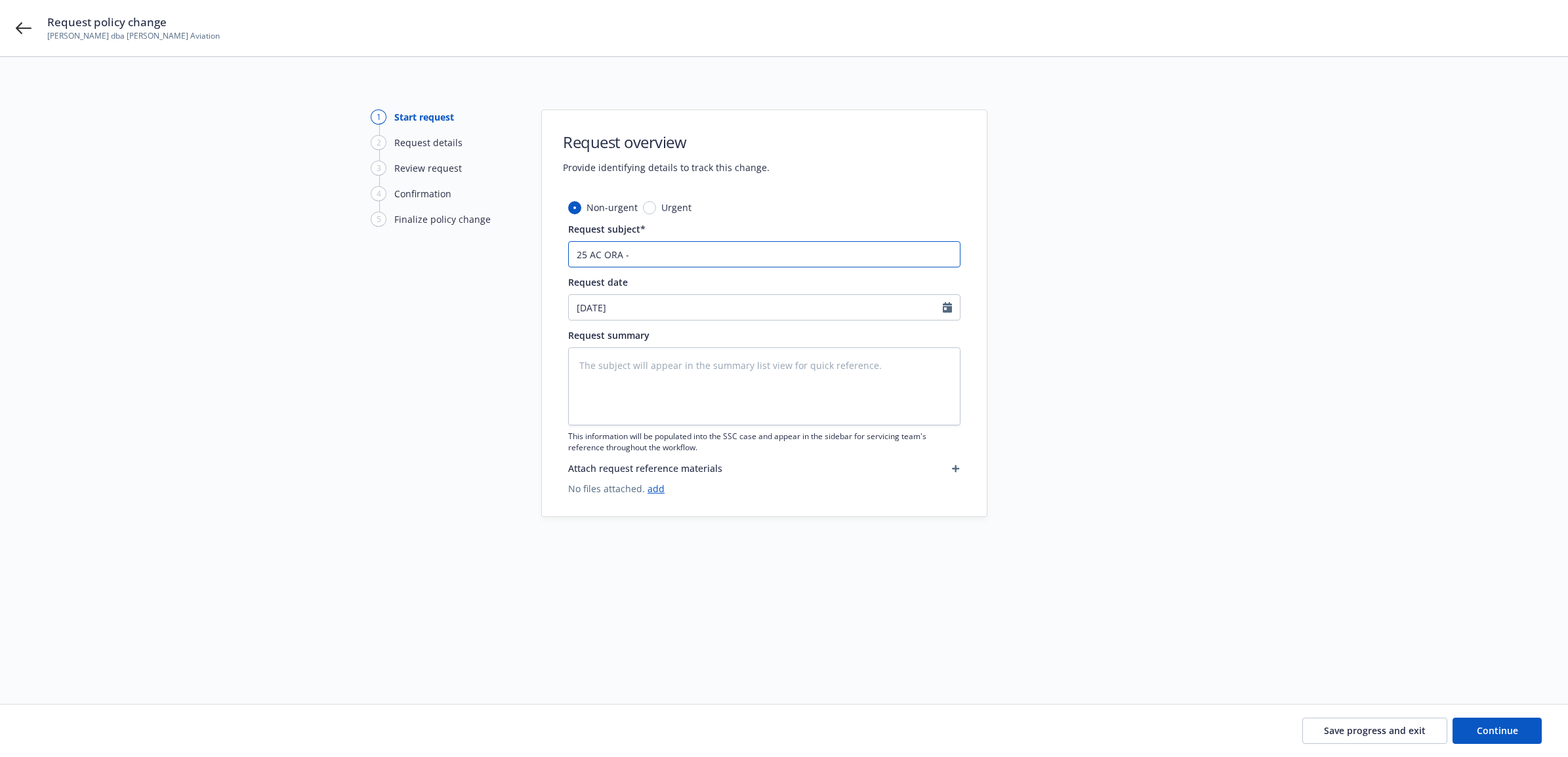
type textarea "x"
type input "25 AC ORA - D"
type textarea "x"
type input "25 AC ORA - De"
type textarea "x"
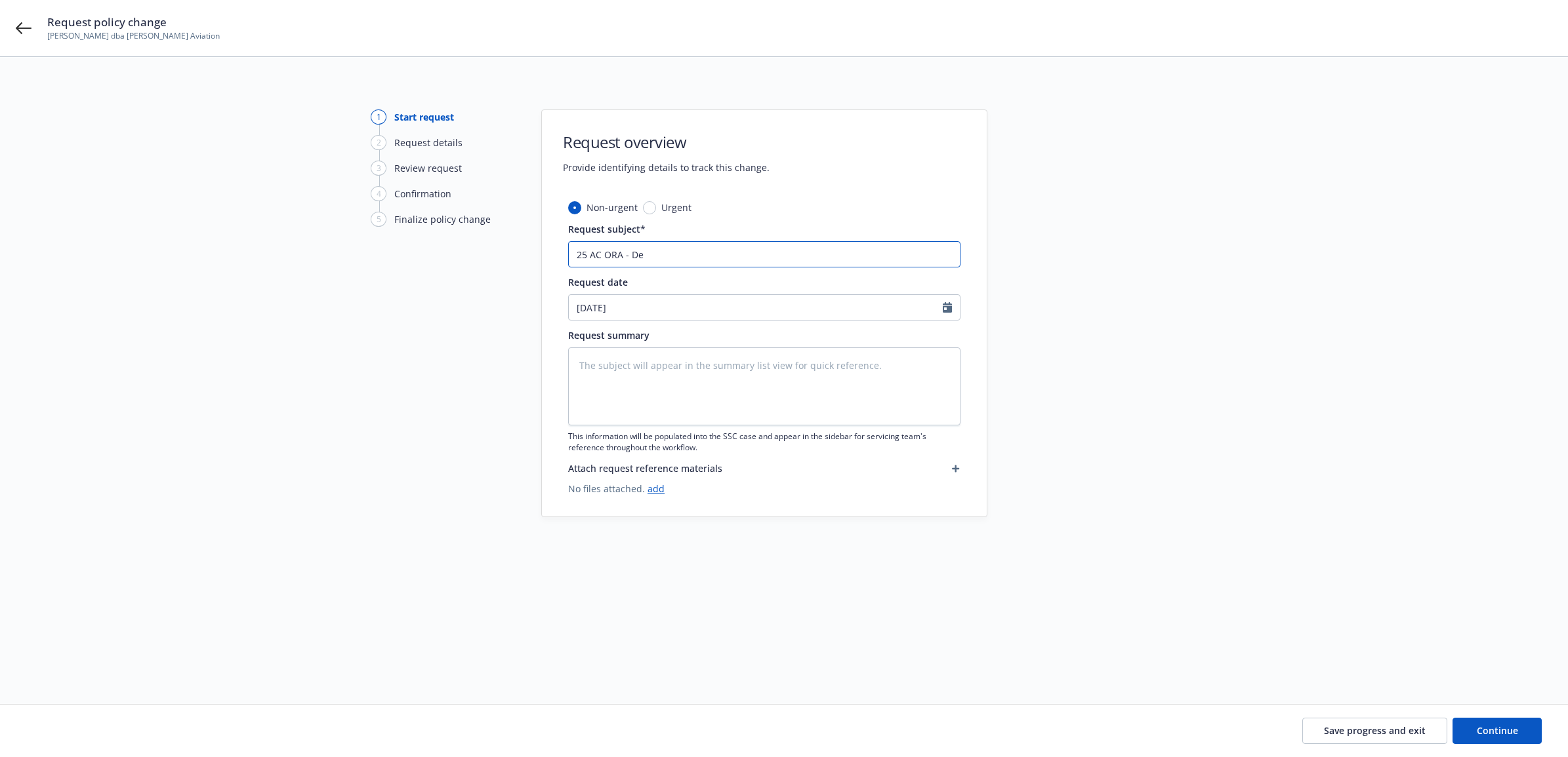
type input "25 AC ORA - Del"
type textarea "x"
type input "25 AC ORA - Dele"
type textarea "x"
type input "25 AC ORA - Delet"
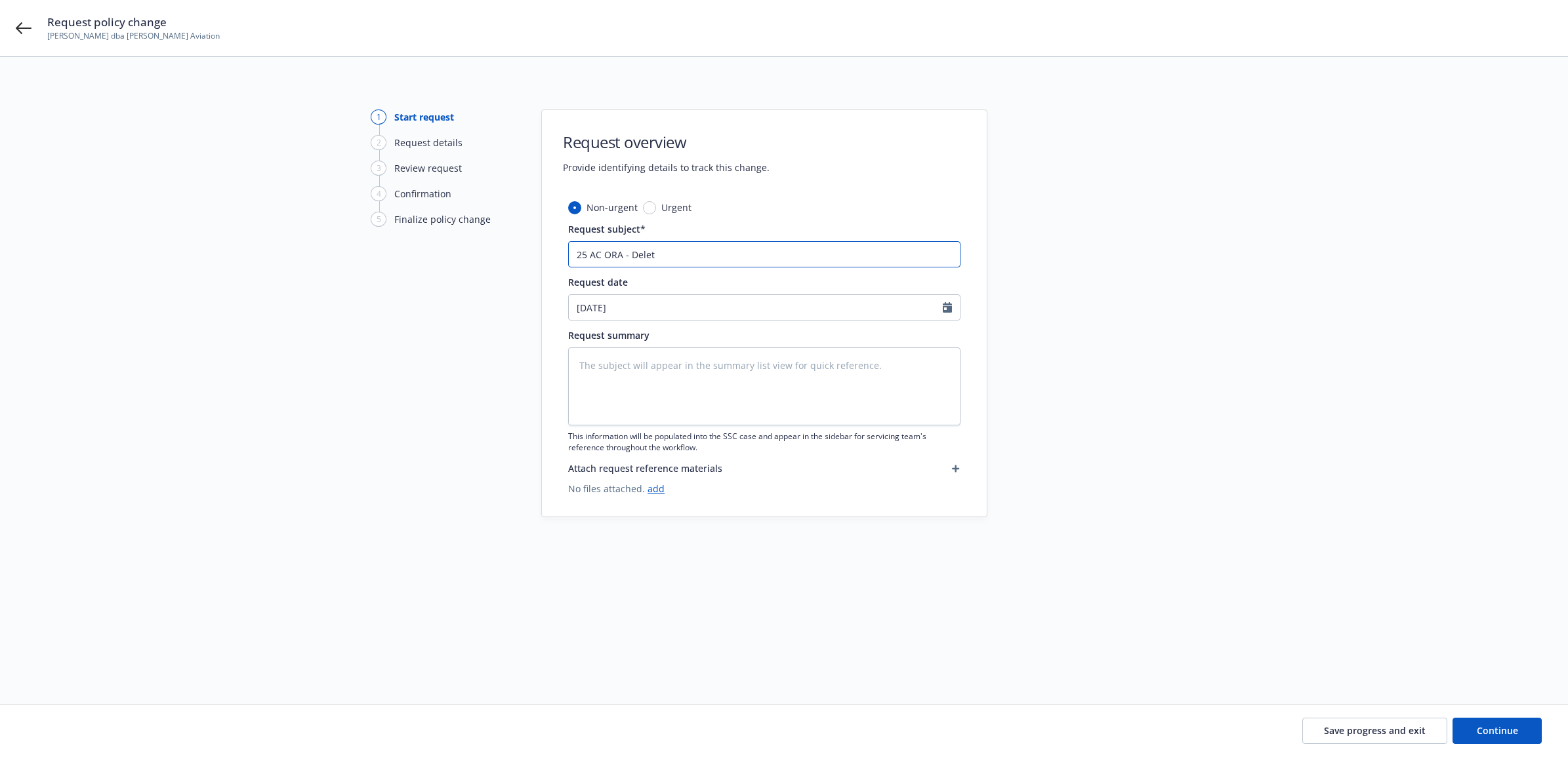
type textarea "x"
type input "25 AC ORA - Delete"
type textarea "x"
type input "25 AC ORA - Delete"
type textarea "x"
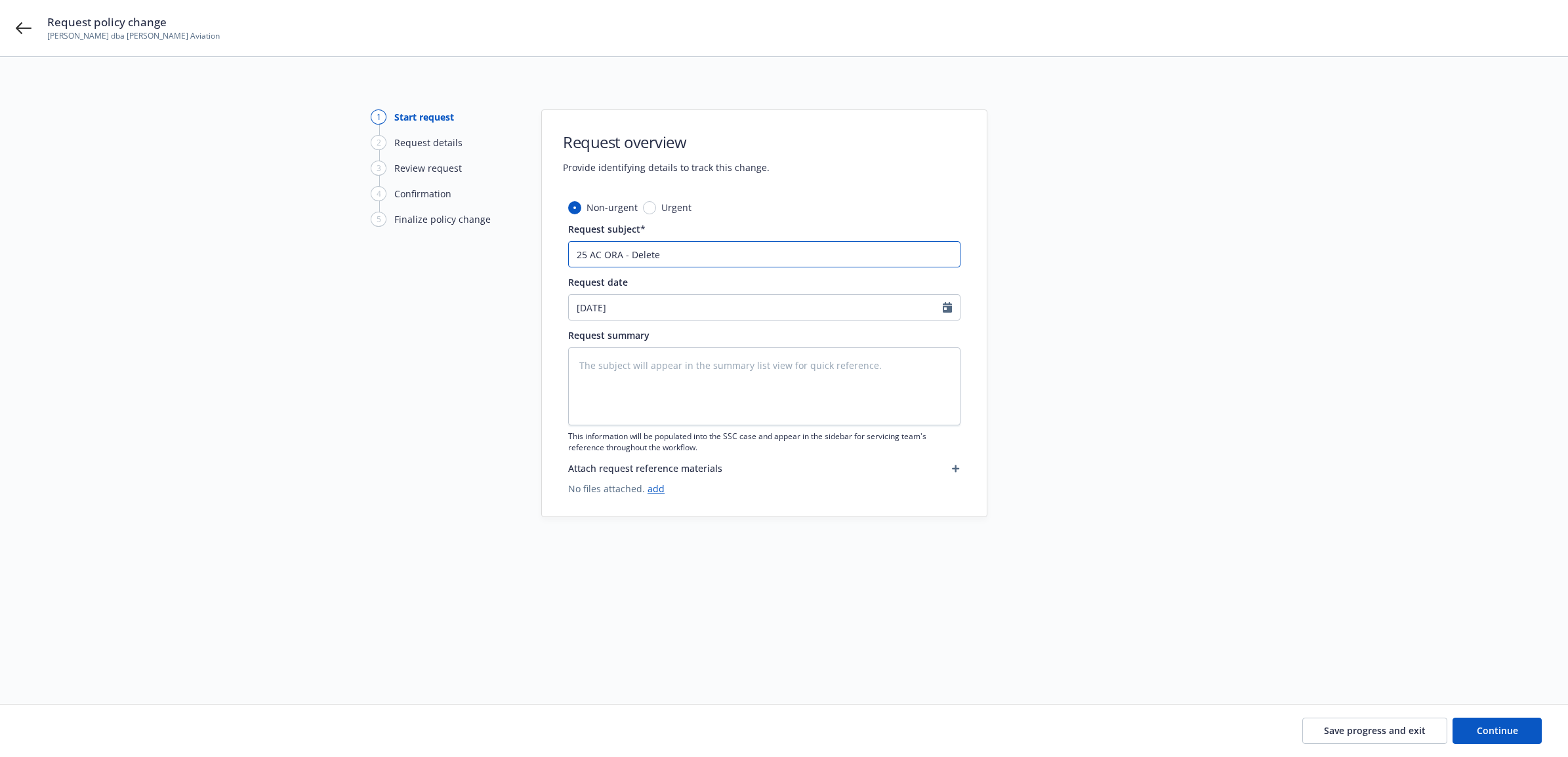
type input "25 AC ORA - Delete N"
type textarea "x"
type input "25 AC ORA - Delete N7"
type textarea "x"
type input "25 AC ORA - Delete N74"
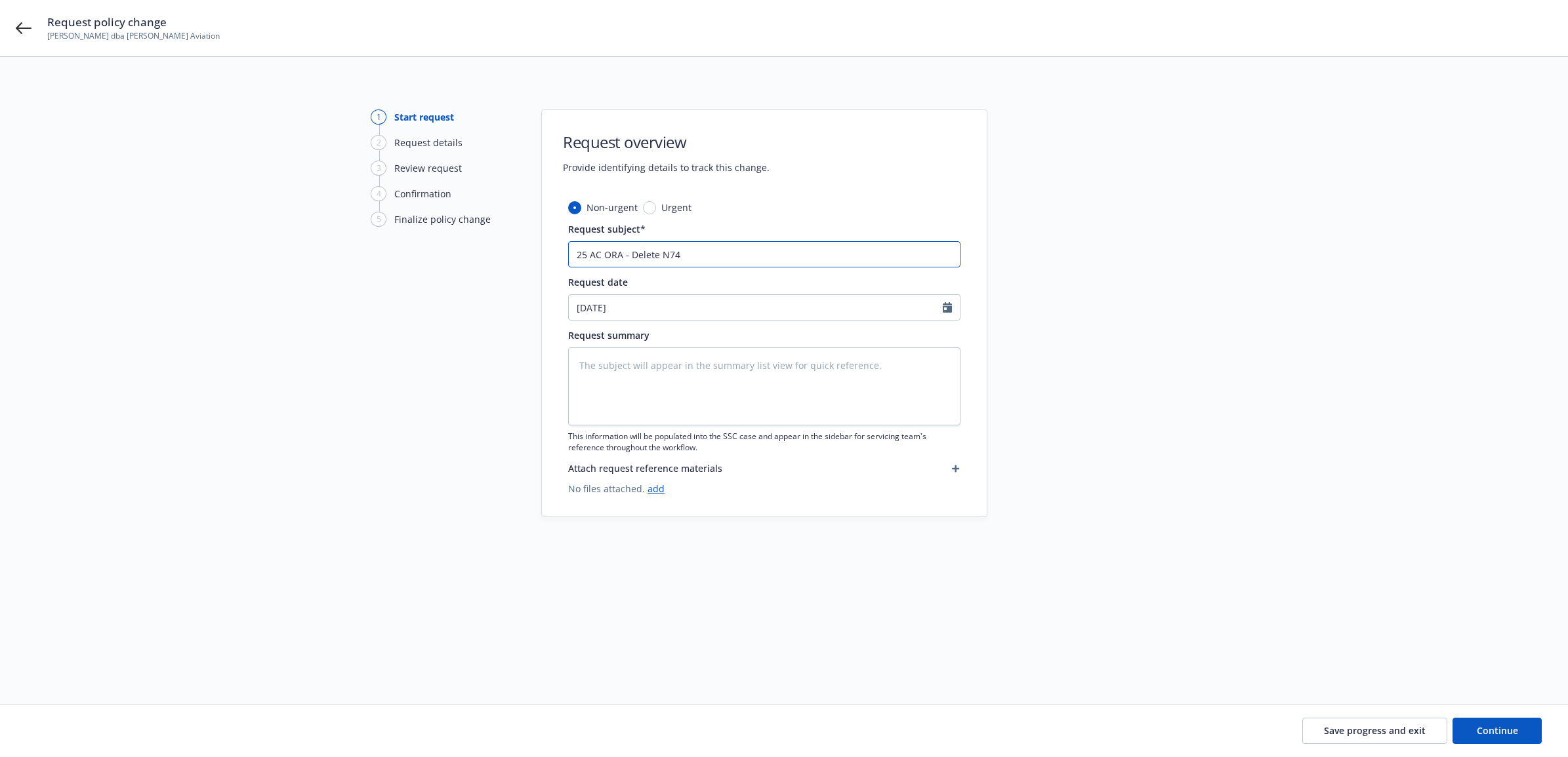
type textarea "x"
type input "25 AC ORA - Delete N743"
type textarea "x"
type input "25 AC ORA - Delete N7430"
type textarea "x"
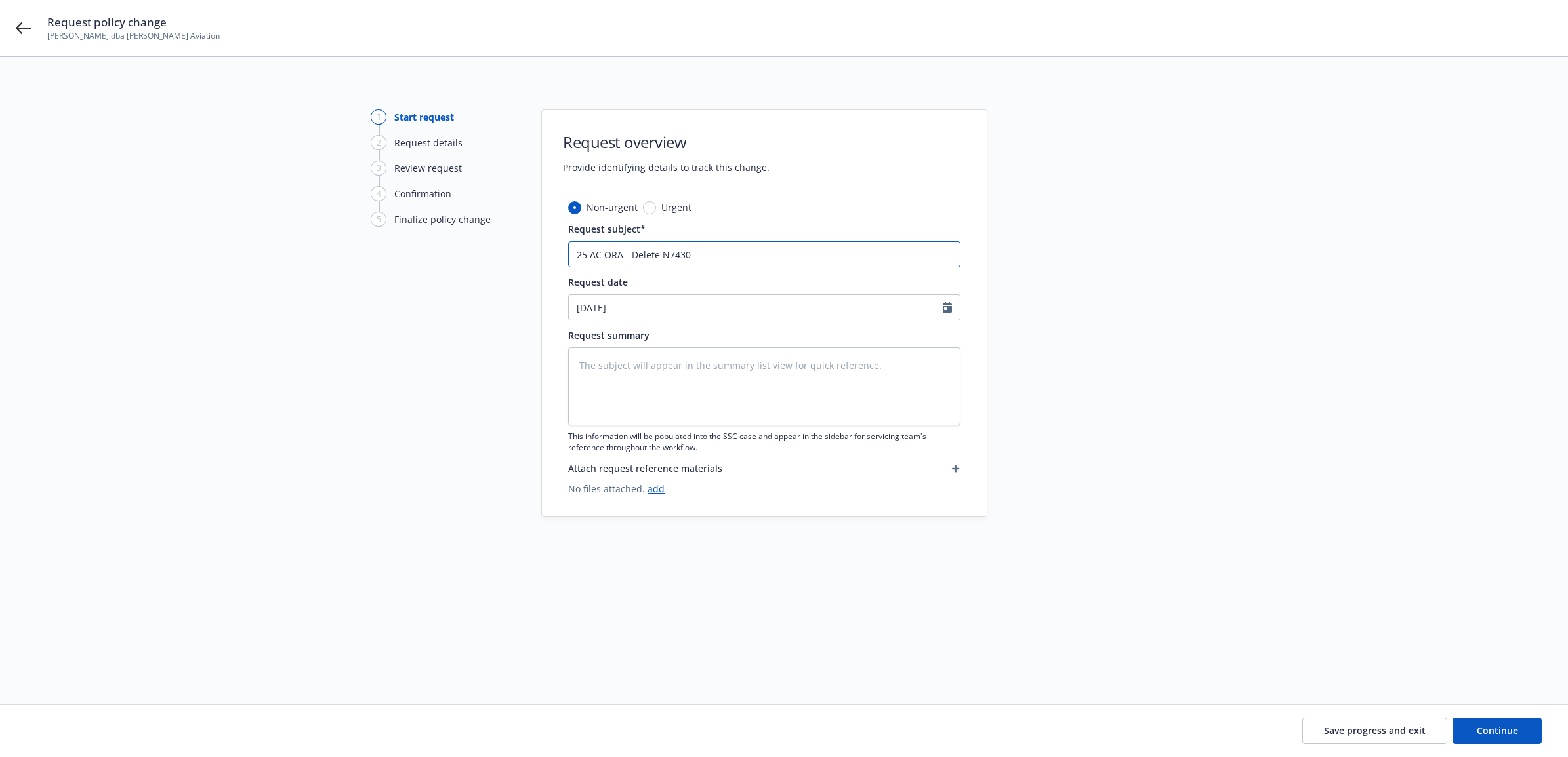
type input "25 AC ORA - Delete N7430R"
type textarea "x"
type input "25 AC ORA - Delete N7430R"
type textarea "x"
type input "25 AC ORA - Delete N7430R e"
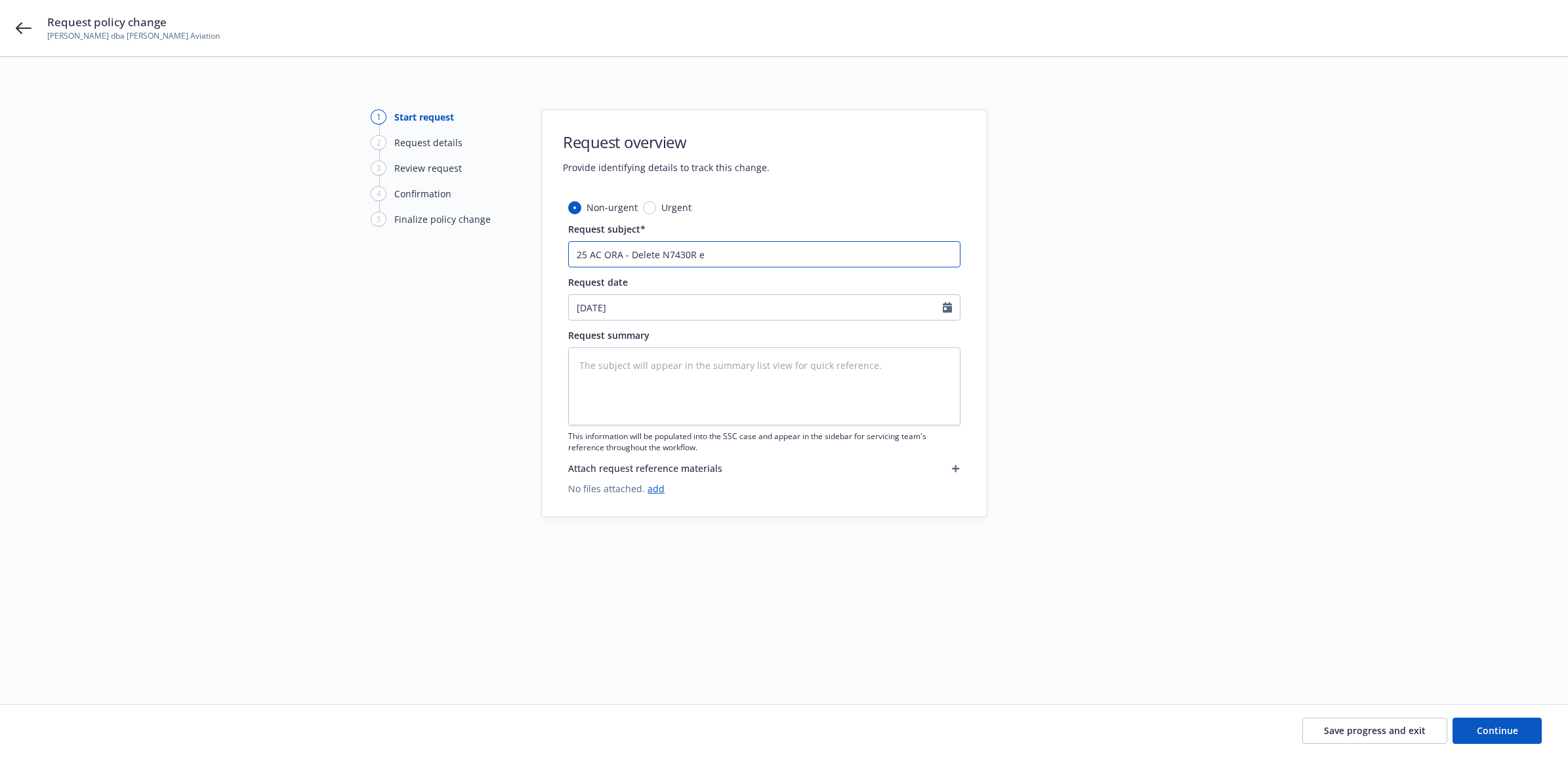
type textarea "x"
type input "25 AC ORA - Delete N7430R ef"
type textarea "x"
type input "25 AC ORA - Delete N7430R eff"
type textarea "x"
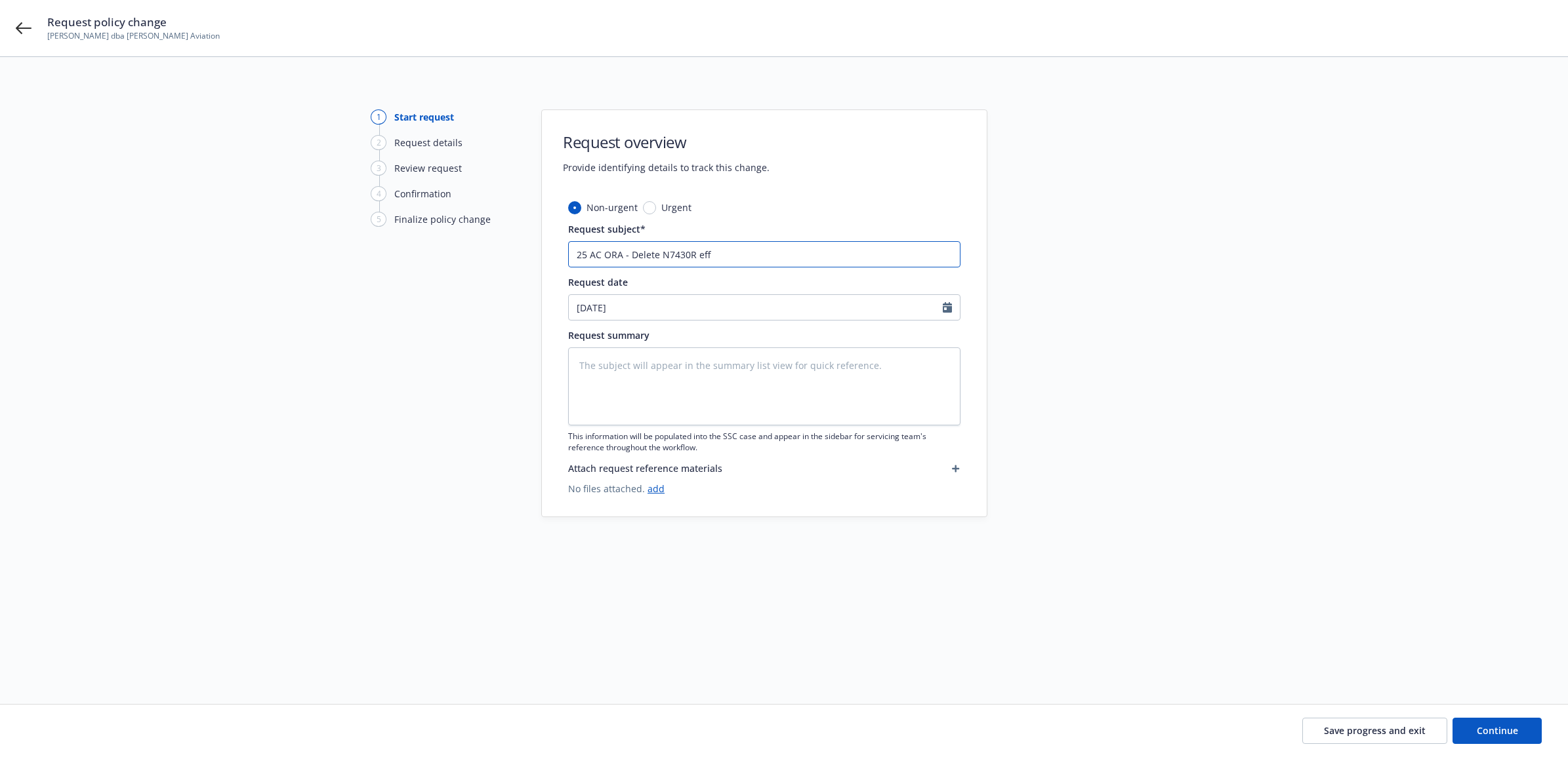
type input "25 AC ORA - Delete N7430R eff"
type textarea "x"
type input "25 AC ORA - Delete N7430R eff 8"
type textarea "x"
type input "25 AC ORA - Delete N7430R eff 8/"
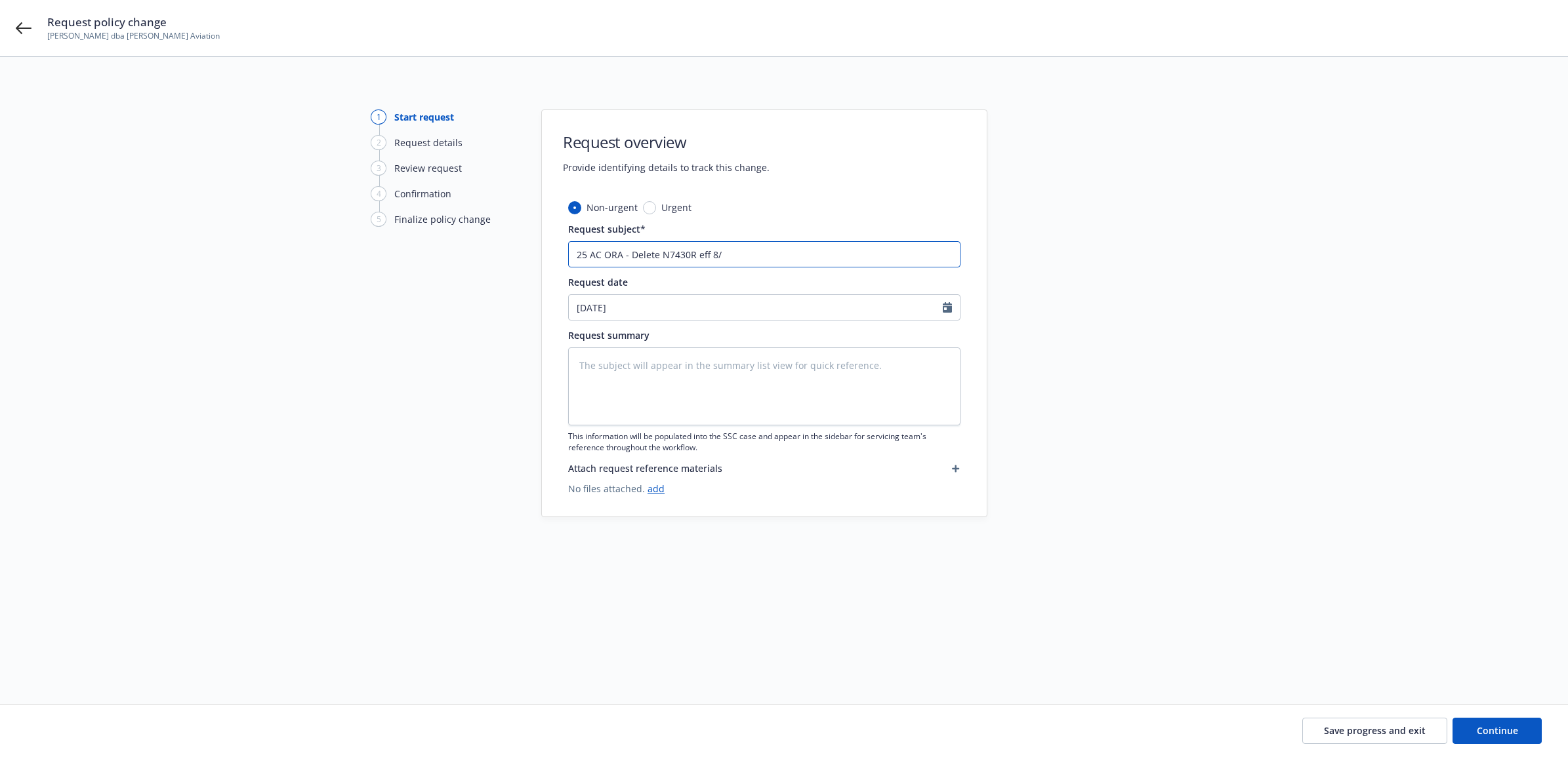
type textarea "x"
type input "25 AC ORA - Delete N7430R eff 8/1"
type textarea "x"
drag, startPoint x: 569, startPoint y: 254, endPoint x: 565, endPoint y: 247, distance: 8.1
click at [559, 251] on div "Non-urgent Urgent Request subject* 25 AC ORA - Delete N7430R eff 8/13 Request d…" at bounding box center [764, 359] width 445 height 316
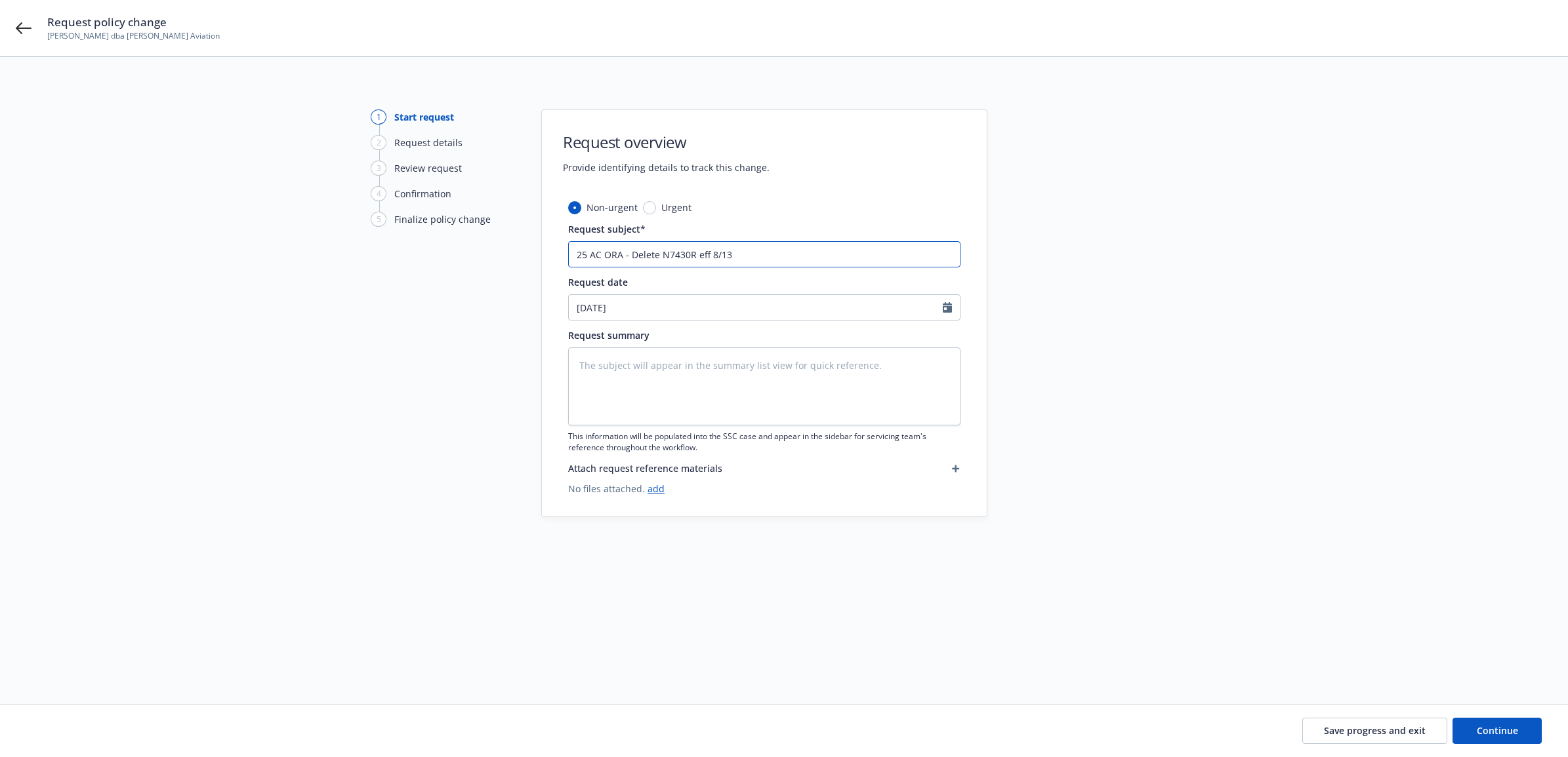
type input "25 AC ORA - Delete N7430R eff 8/13"
paste textarea "25 AC ORA - Delete N7430R eff 8/13"
type textarea "x"
type textarea "25 AC ORA - Delete N7430R eff 8/13"
click at [1520, 731] on button "Continue" at bounding box center [1496, 731] width 89 height 26
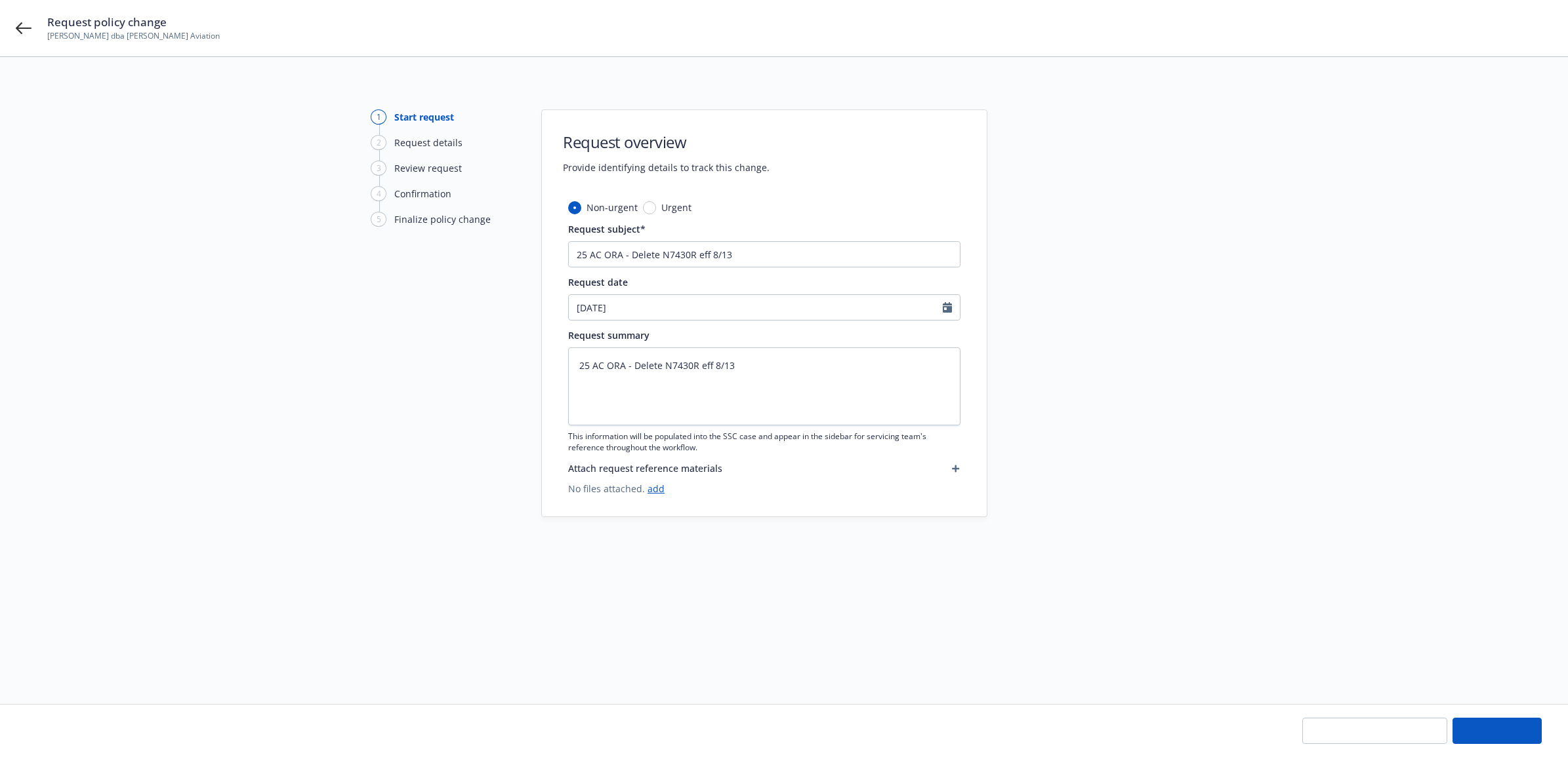
type textarea "x"
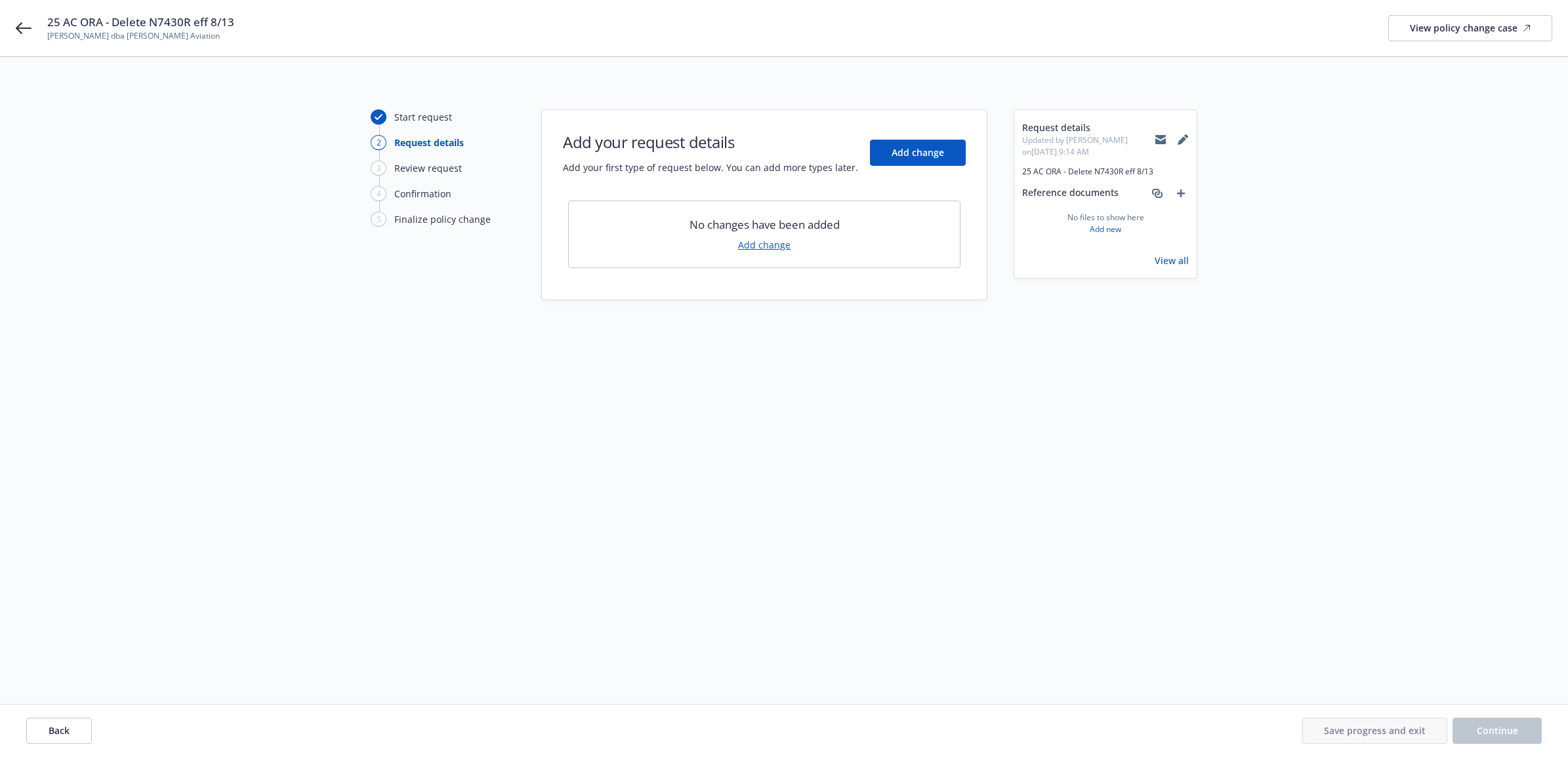
click at [755, 238] on link "Add change" at bounding box center [764, 245] width 52 height 14
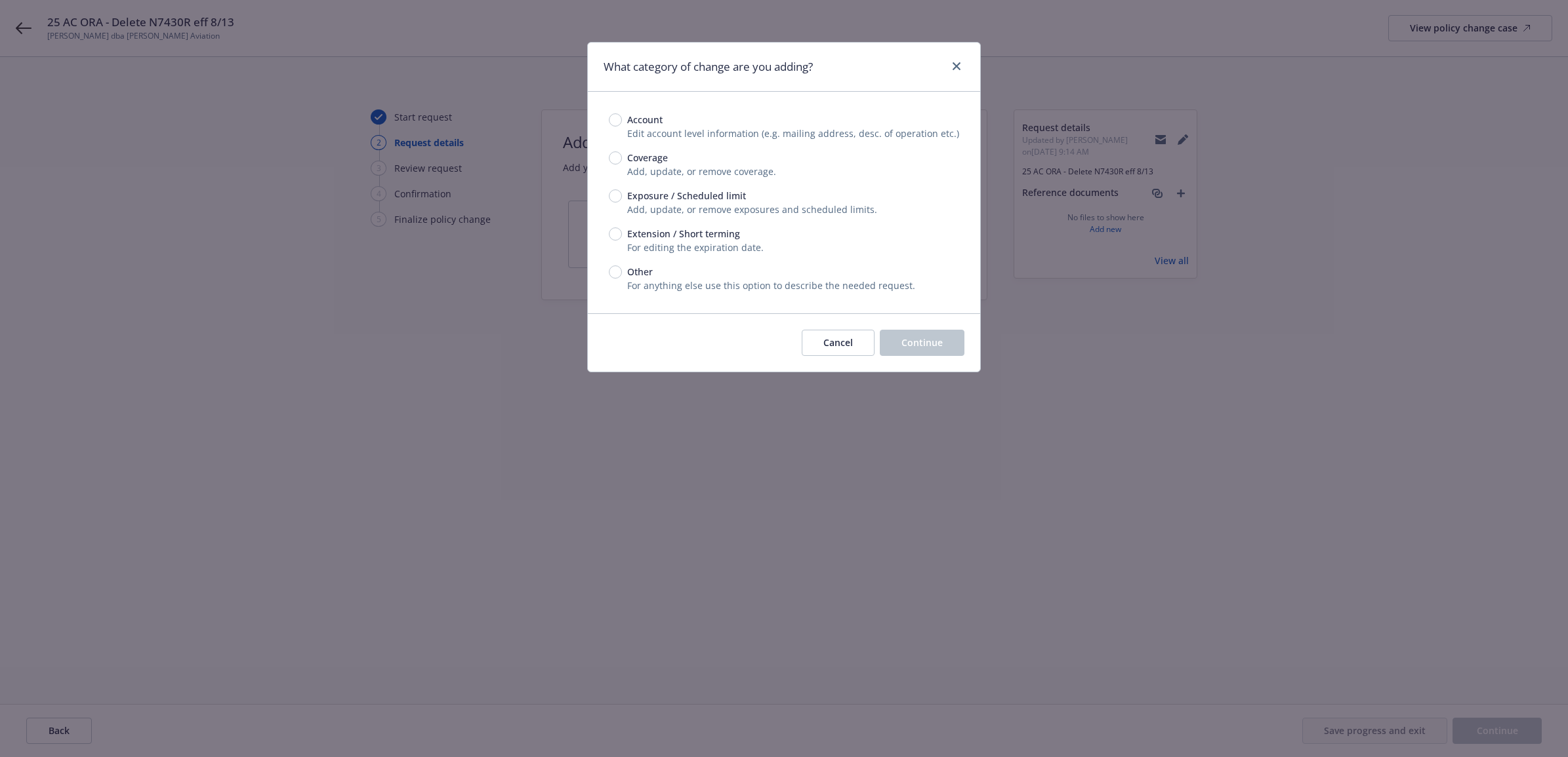
click at [605, 159] on div "Account Edit account level information (e.g. mailing address, desc. of operatio…" at bounding box center [784, 202] width 392 height 222
click at [612, 200] on input "Exposure / Scheduled limit" at bounding box center [615, 196] width 13 height 13
radio input "true"
click at [914, 350] on button "Continue" at bounding box center [922, 343] width 85 height 26
type textarea "x"
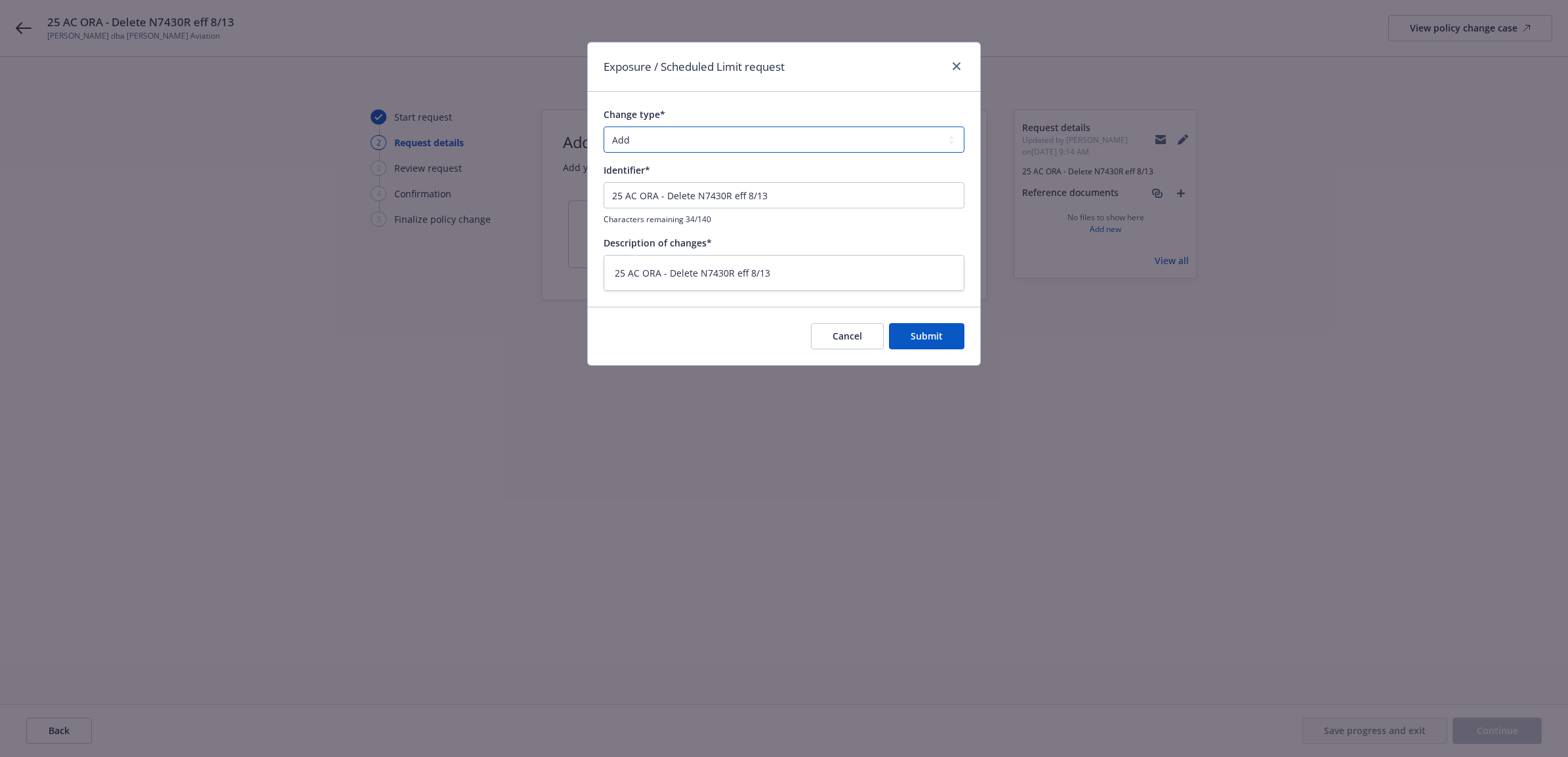
click at [679, 143] on select "Add Audit Change Remove" at bounding box center [784, 140] width 361 height 26
select select "REMOVE"
click at [604, 126] on select "Add Audit Change Remove" at bounding box center [784, 140] width 361 height 26
click at [920, 335] on span "Submit" at bounding box center [926, 336] width 32 height 12
type textarea "x"
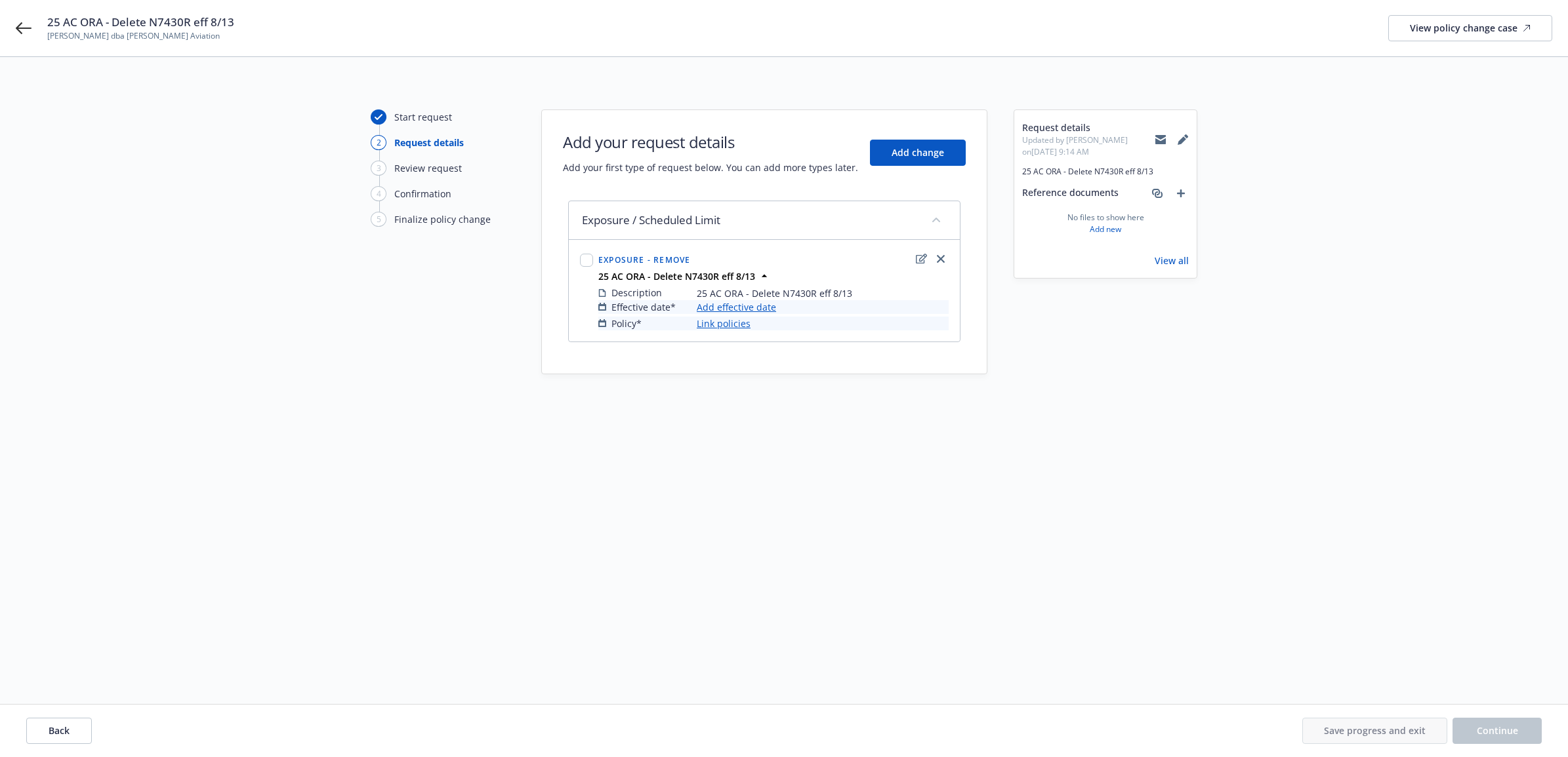
click at [724, 309] on link "Add effective date" at bounding box center [736, 307] width 80 height 14
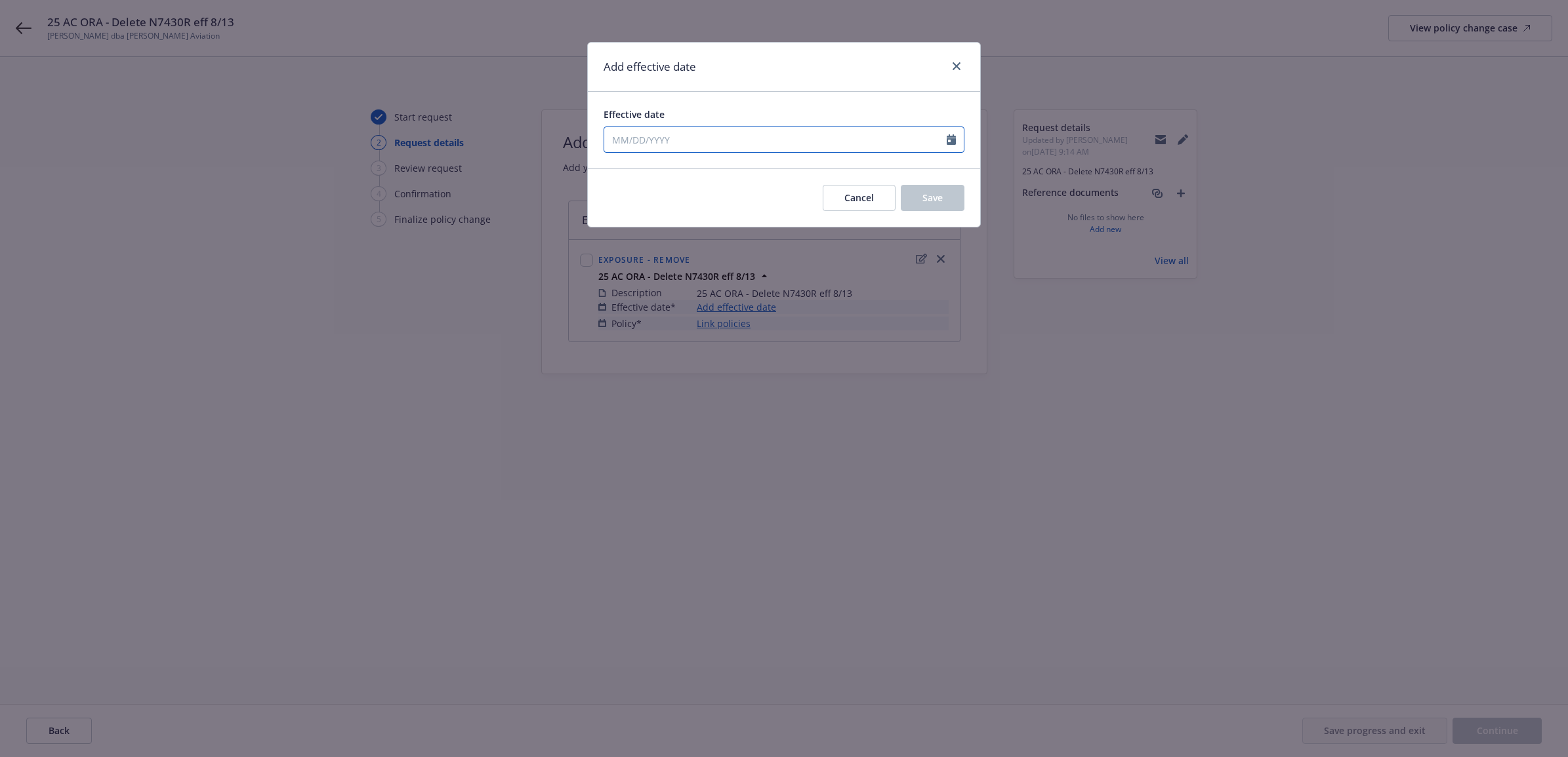
click at [655, 136] on input "Effective date" at bounding box center [775, 140] width 342 height 25
select select "8"
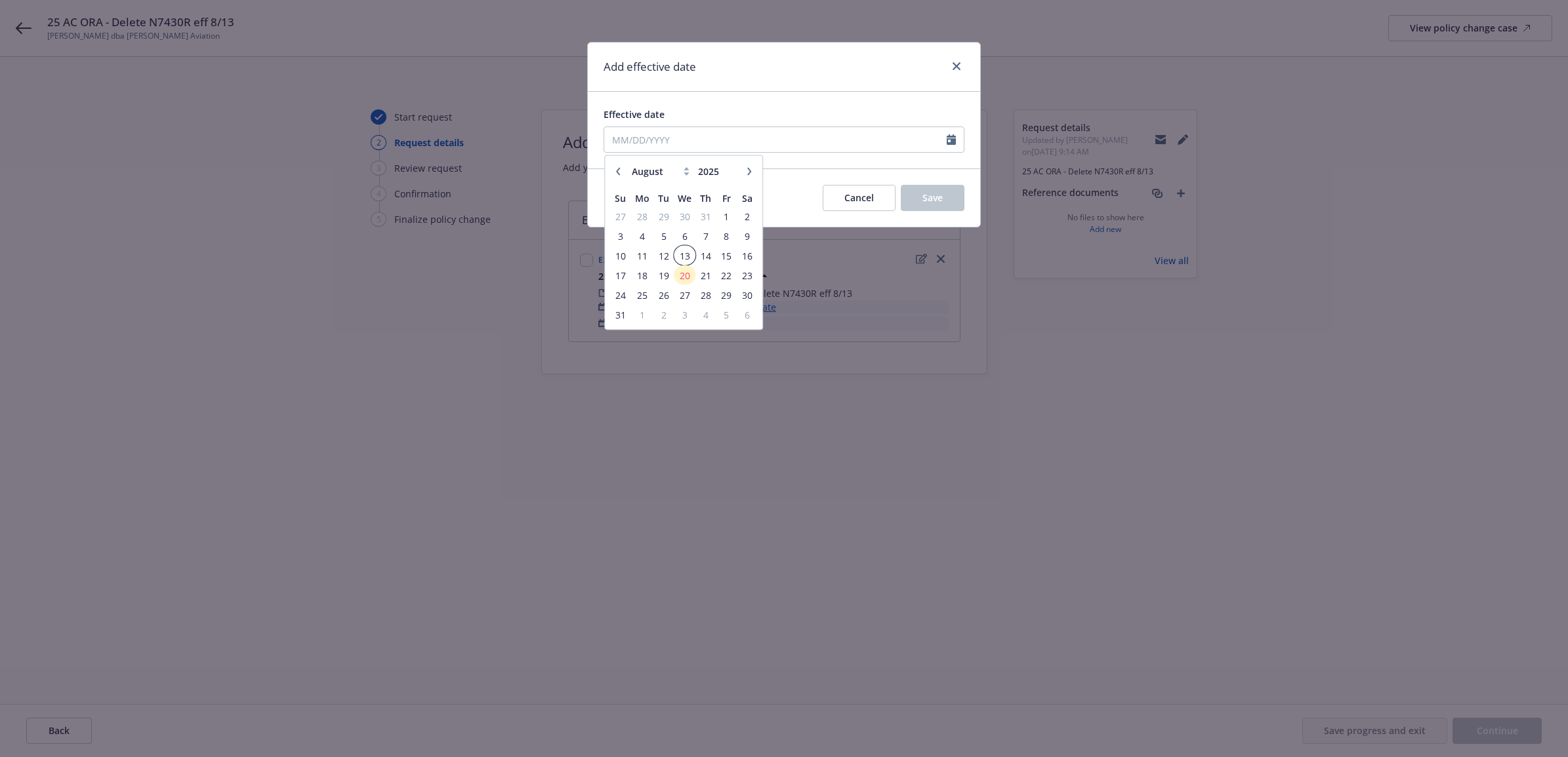
click at [681, 254] on span "13" at bounding box center [685, 255] width 19 height 17
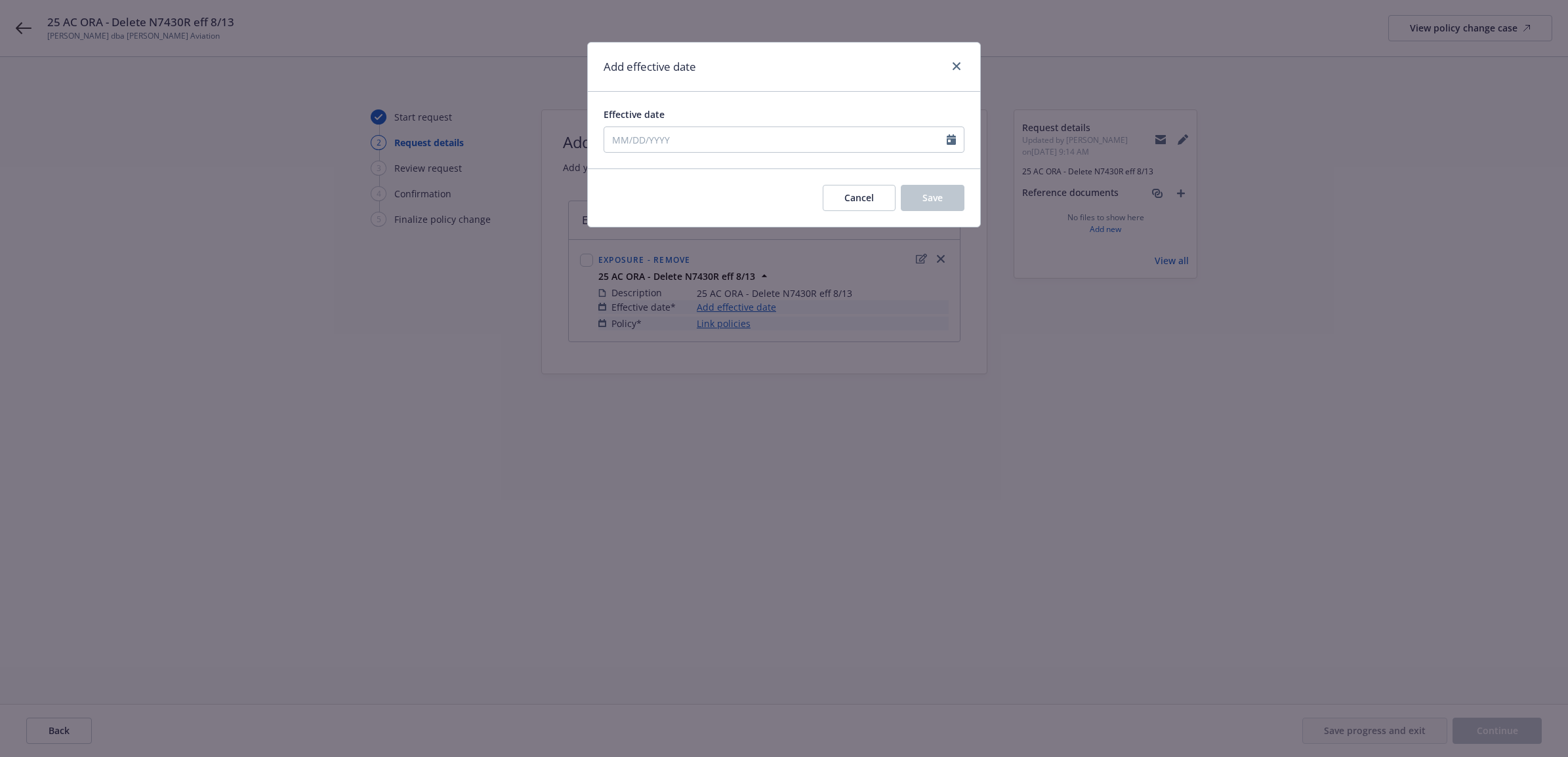
type input "[DATE]"
click at [963, 194] on button "Save" at bounding box center [932, 198] width 64 height 26
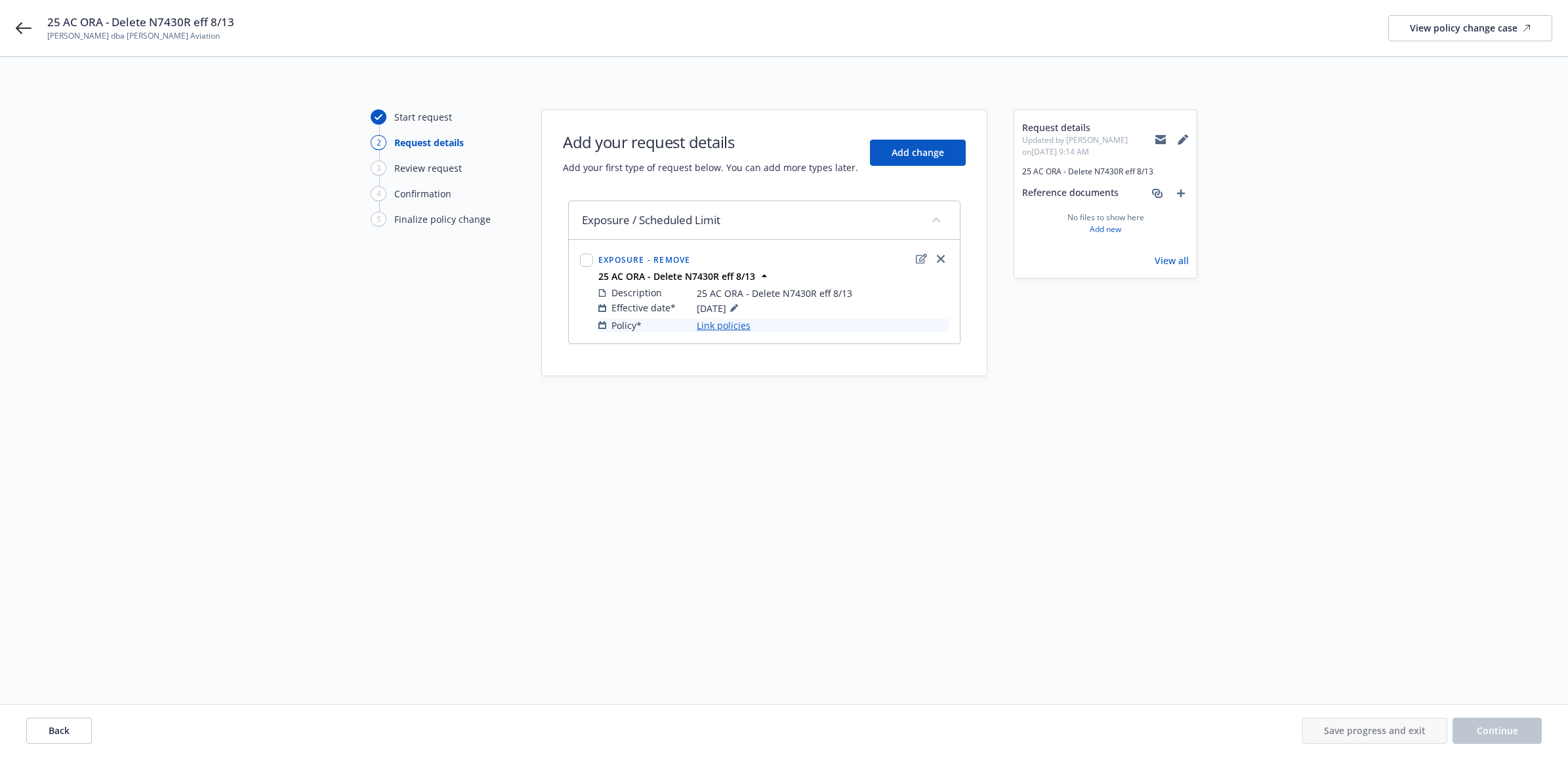
click at [727, 319] on div "Effective date* 08/13/2025 Policy* Link policies" at bounding box center [773, 316] width 350 height 32
click at [719, 326] on link "Link policies" at bounding box center [723, 326] width 54 height 14
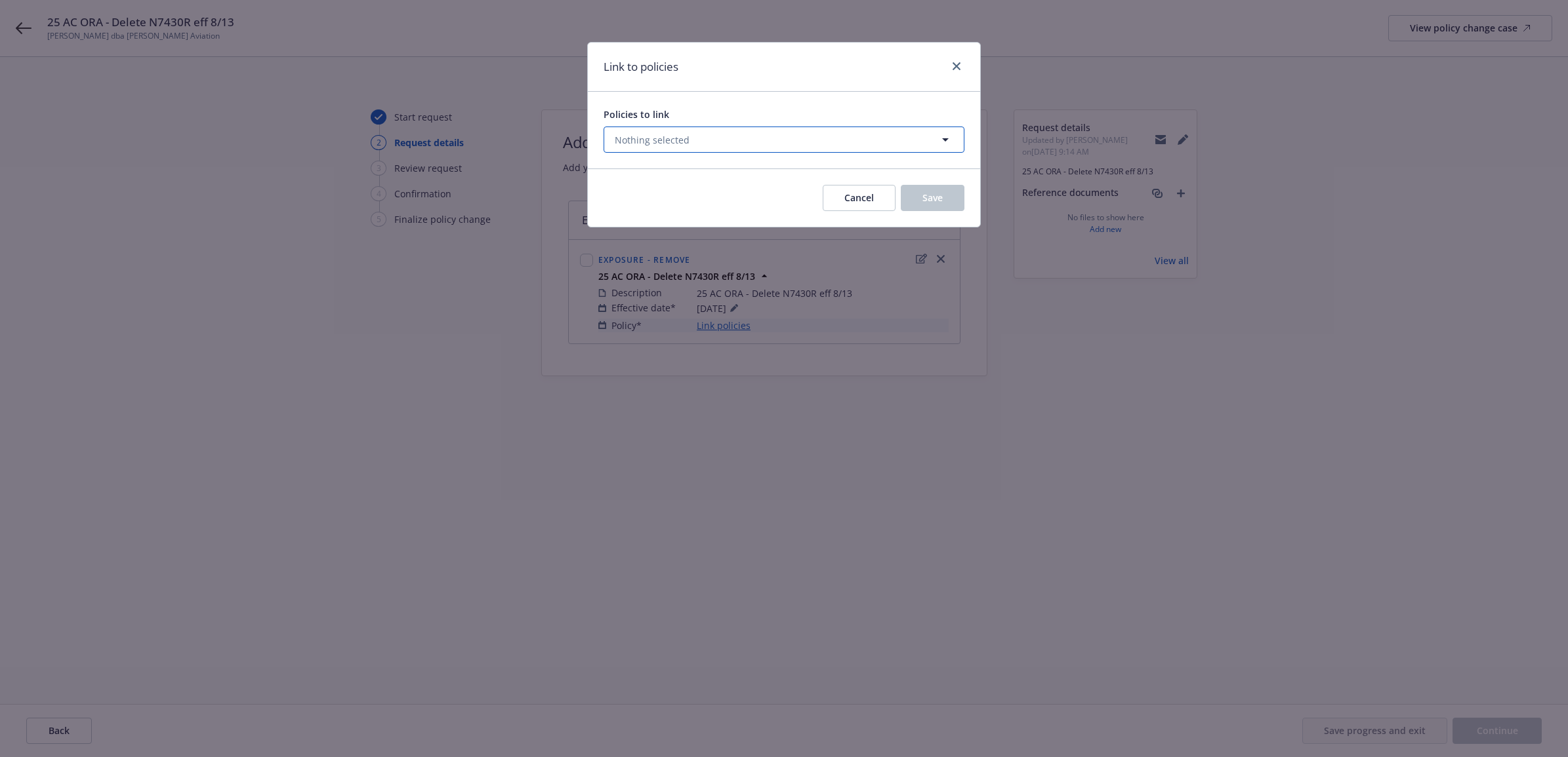
click at [766, 131] on button "Nothing selected" at bounding box center [784, 140] width 361 height 26
select select "ACTIVE"
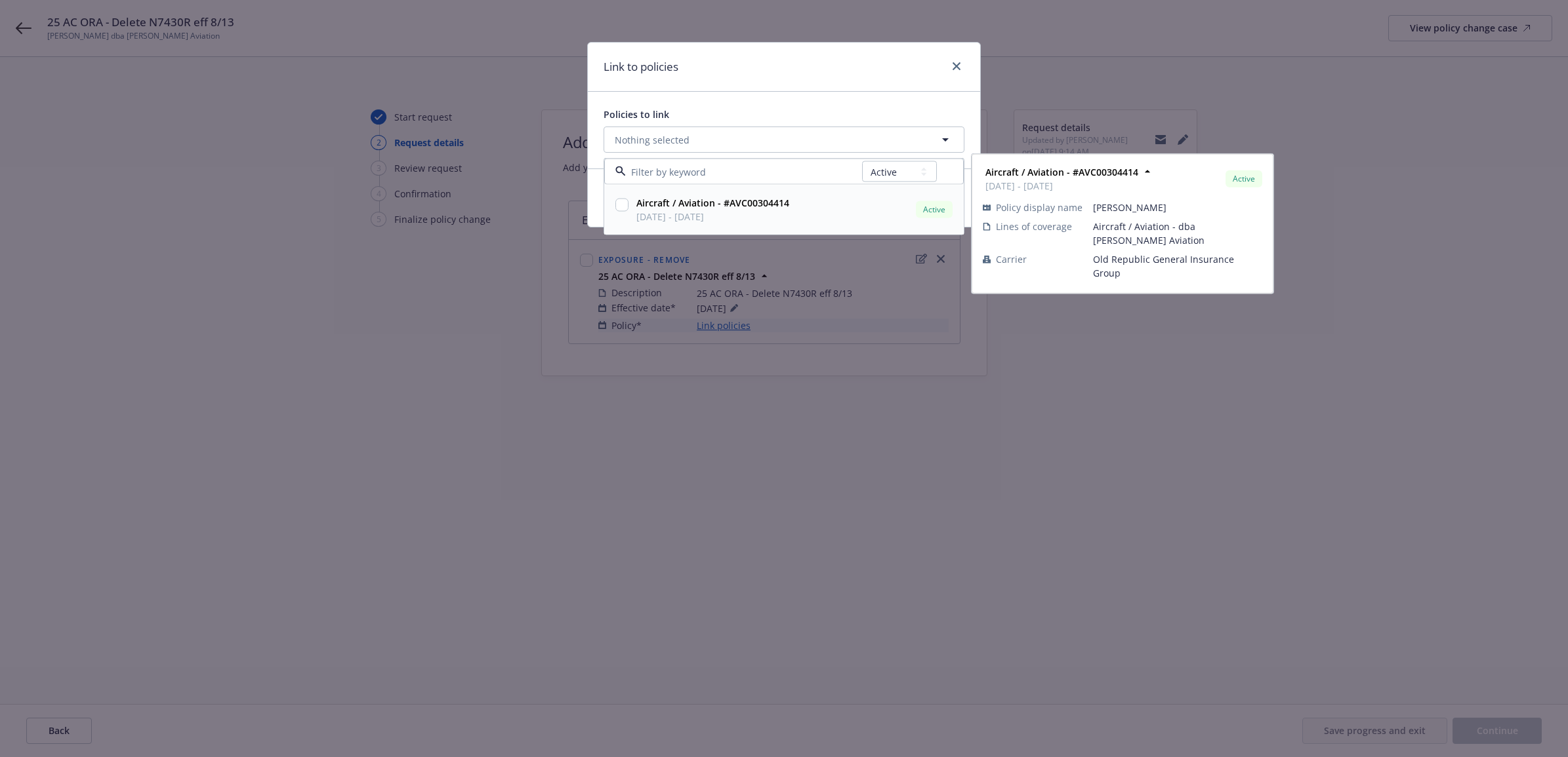
click at [736, 199] on strong "Aircraft / Aviation - #AVC00304414" at bounding box center [712, 203] width 153 height 12
checkbox input "true"
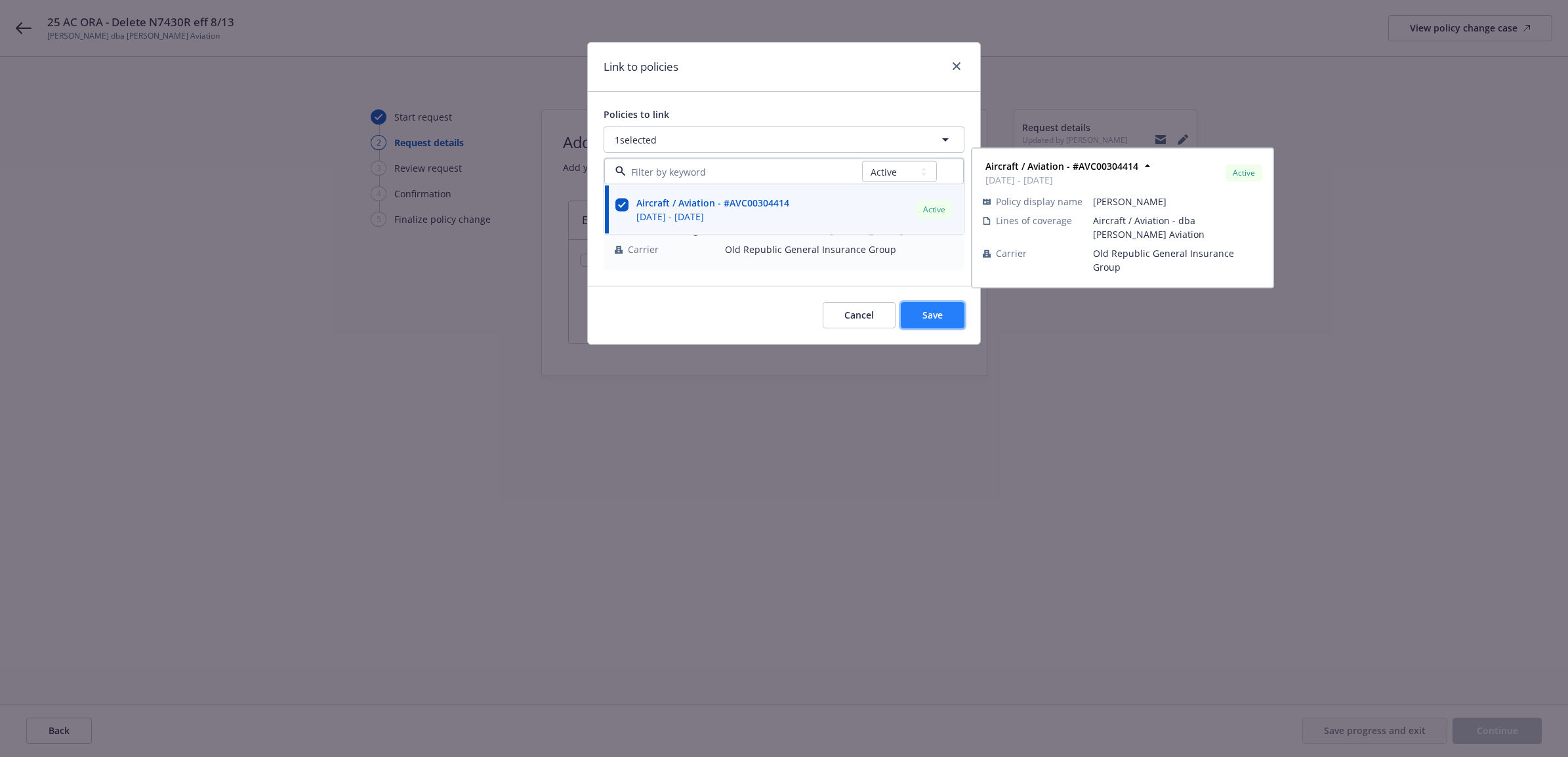
click at [930, 323] on button "Save" at bounding box center [932, 315] width 64 height 26
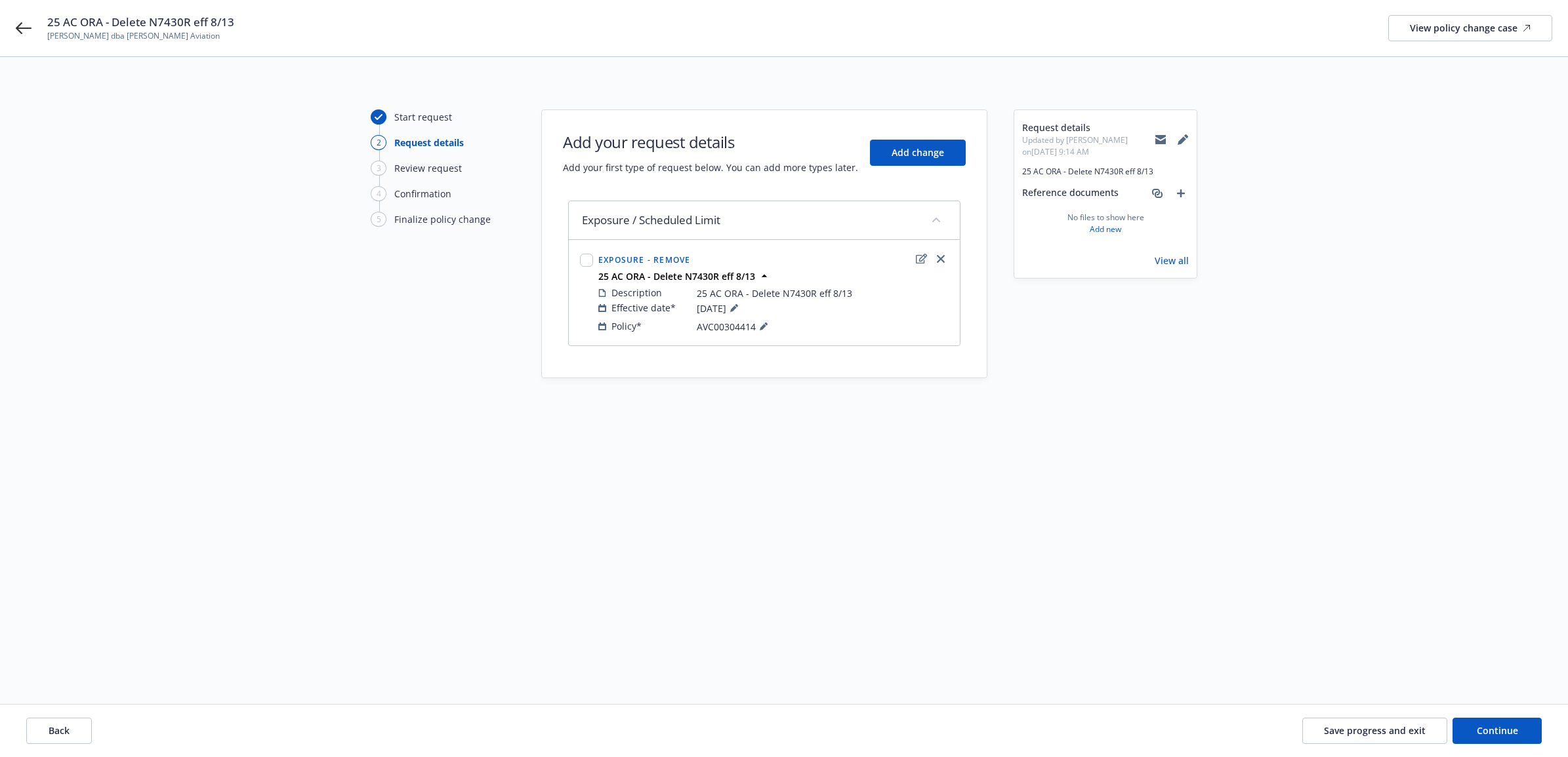
click at [1489, 715] on div "Back Save progress and exit Continue" at bounding box center [784, 731] width 1568 height 52
click at [1493, 722] on button "Continue" at bounding box center [1496, 731] width 89 height 26
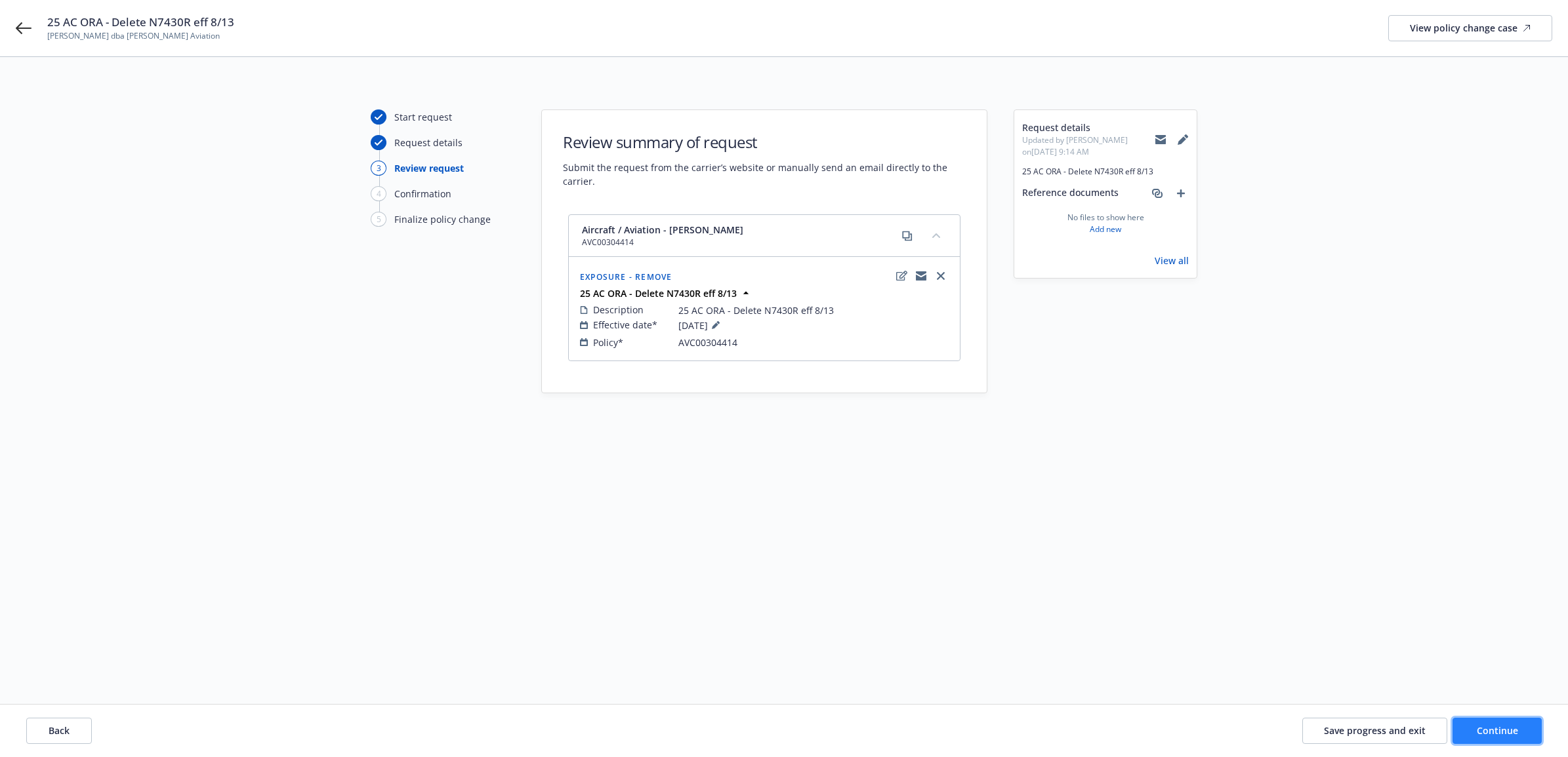
click at [1539, 733] on button "Continue" at bounding box center [1496, 731] width 89 height 26
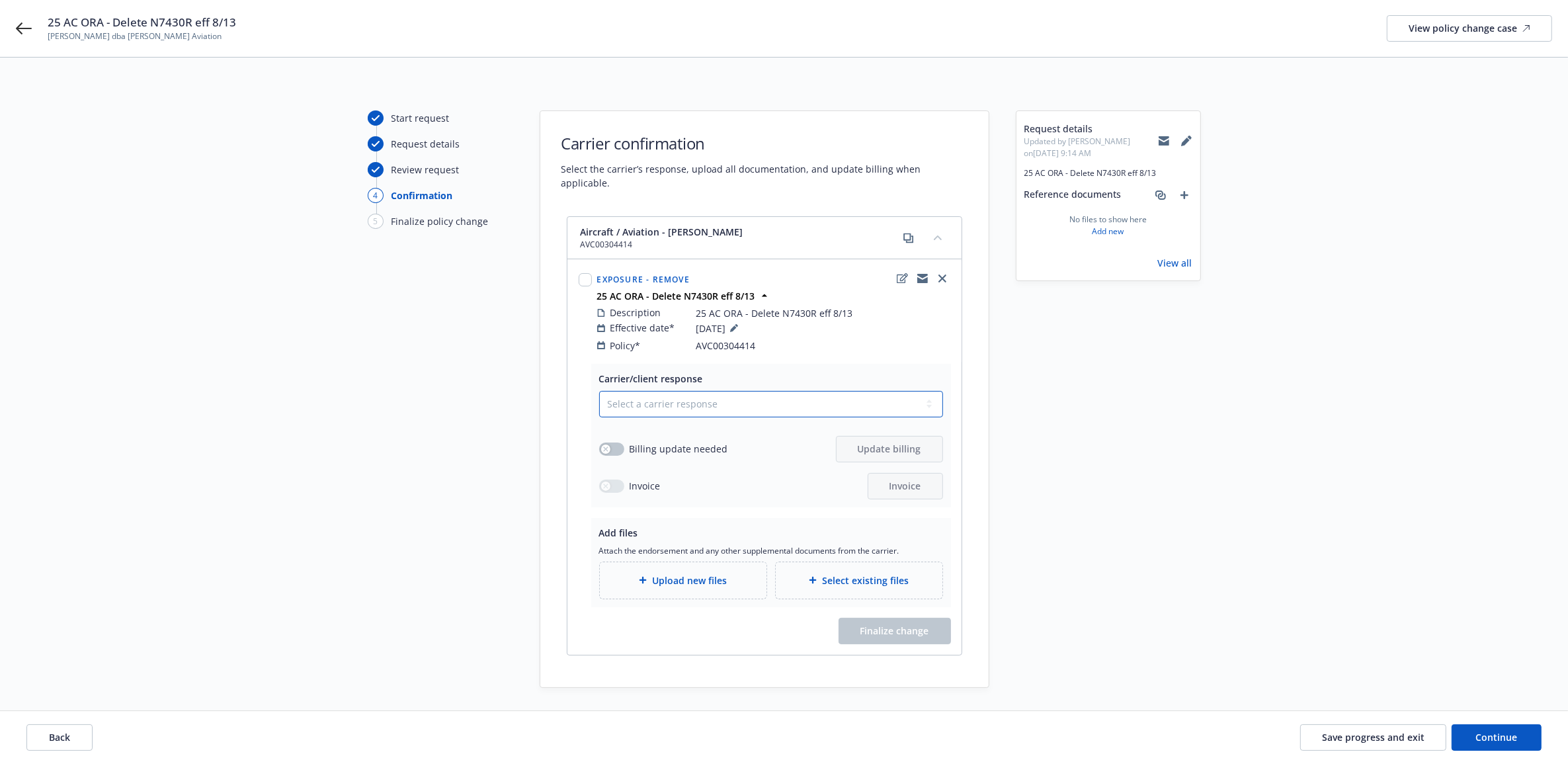
drag, startPoint x: 755, startPoint y: 387, endPoint x: 749, endPoint y: 407, distance: 20.9
click at [755, 391] on select "Select a carrier response Accepted Accepted with revision No endorsement needed…" at bounding box center [771, 405] width 344 height 27
select select "ACCEPTED"
click at [599, 391] on select "Select a carrier response Accepted Accepted with revision No endorsement needed…" at bounding box center [771, 405] width 344 height 27
click at [609, 443] on button "button" at bounding box center [611, 449] width 25 height 13
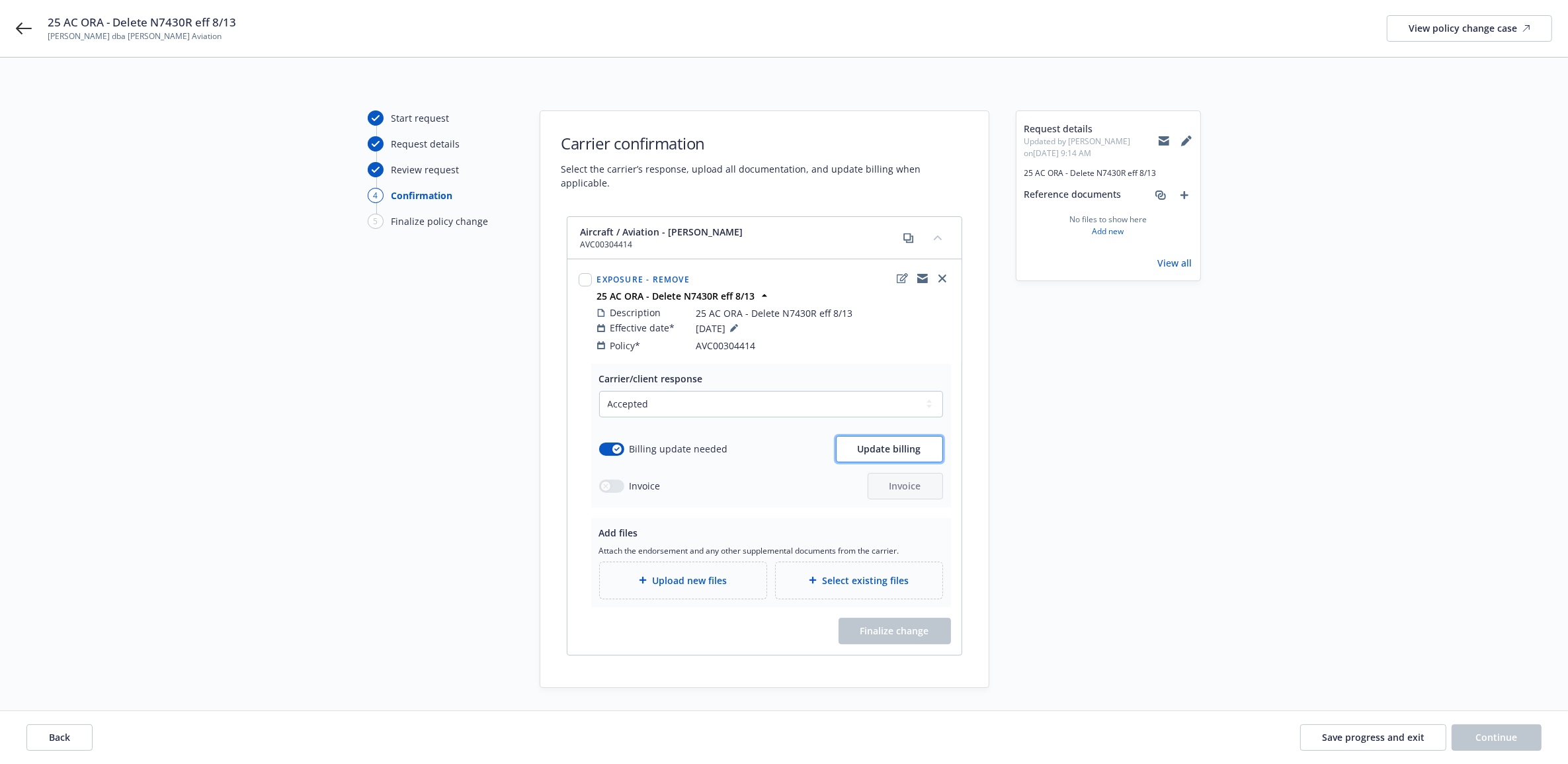
click at [873, 442] on button "Update billing" at bounding box center [889, 449] width 107 height 27
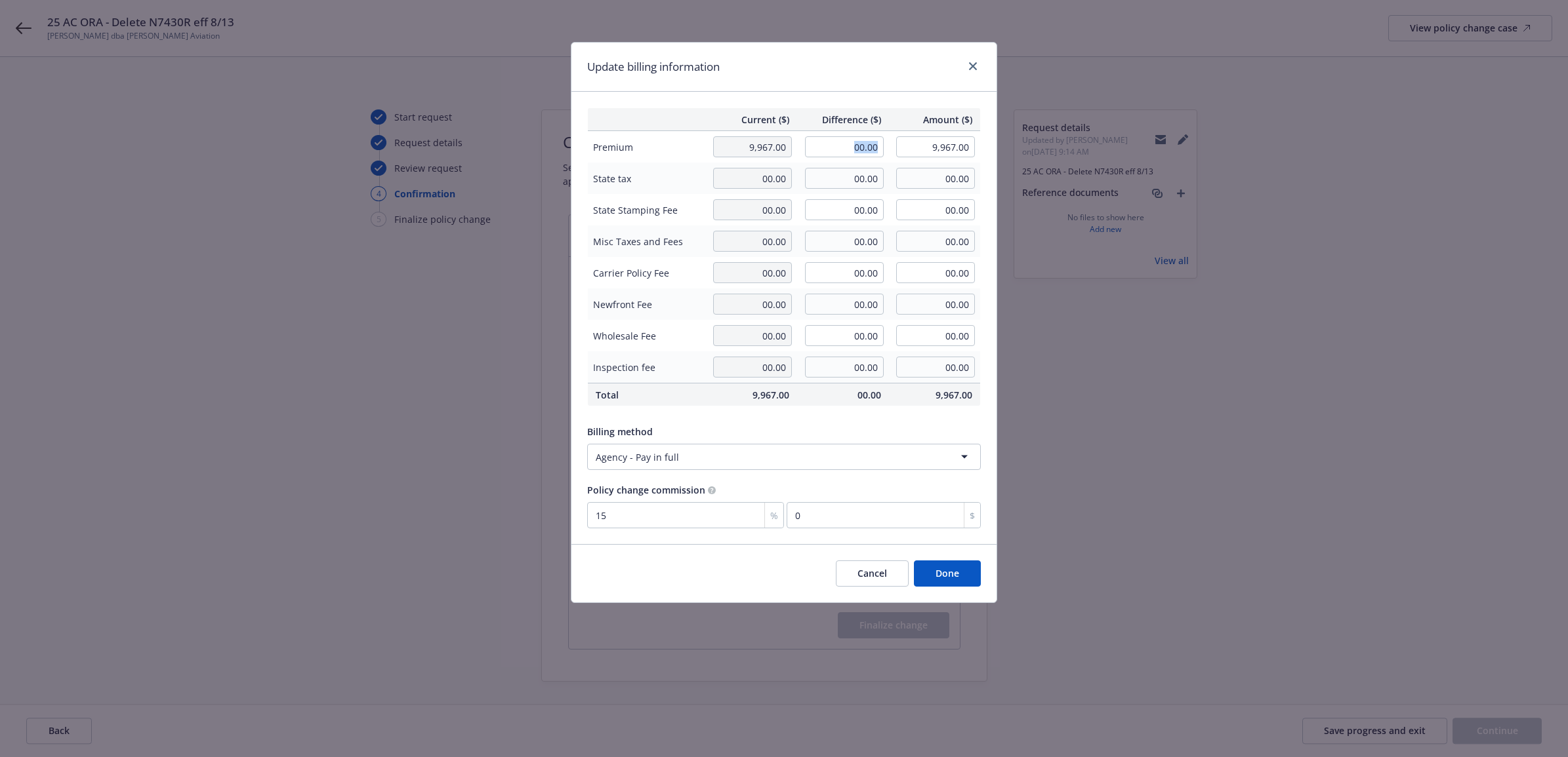
drag, startPoint x: 845, startPoint y: 134, endPoint x: 909, endPoint y: 136, distance: 64.0
click at [907, 136] on tr "Premium 9,967.00 00.00 9,967.00" at bounding box center [784, 147] width 393 height 32
click at [832, 158] on td "00.00" at bounding box center [843, 147] width 92 height 32
drag, startPoint x: 849, startPoint y: 151, endPoint x: 897, endPoint y: 147, distance: 48.2
click at [897, 147] on tr "Premium 9,967.00 00.00 9,967.00" at bounding box center [784, 147] width 393 height 32
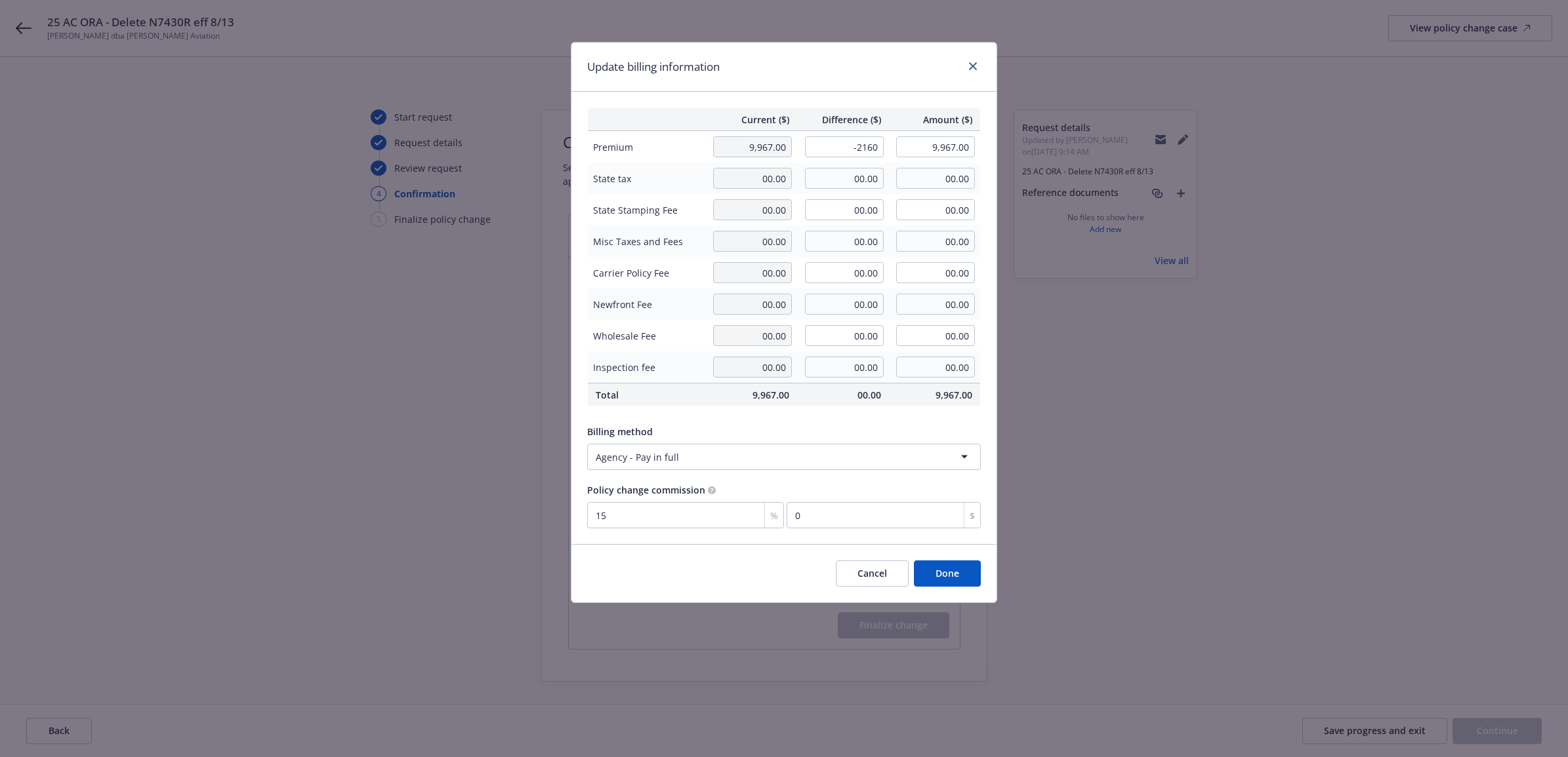
type input "-2,160.00"
type input "7,807.00"
type input "-324"
click at [844, 72] on div "Update billing information" at bounding box center [783, 67] width 425 height 49
click at [960, 576] on button "Done" at bounding box center [948, 574] width 67 height 26
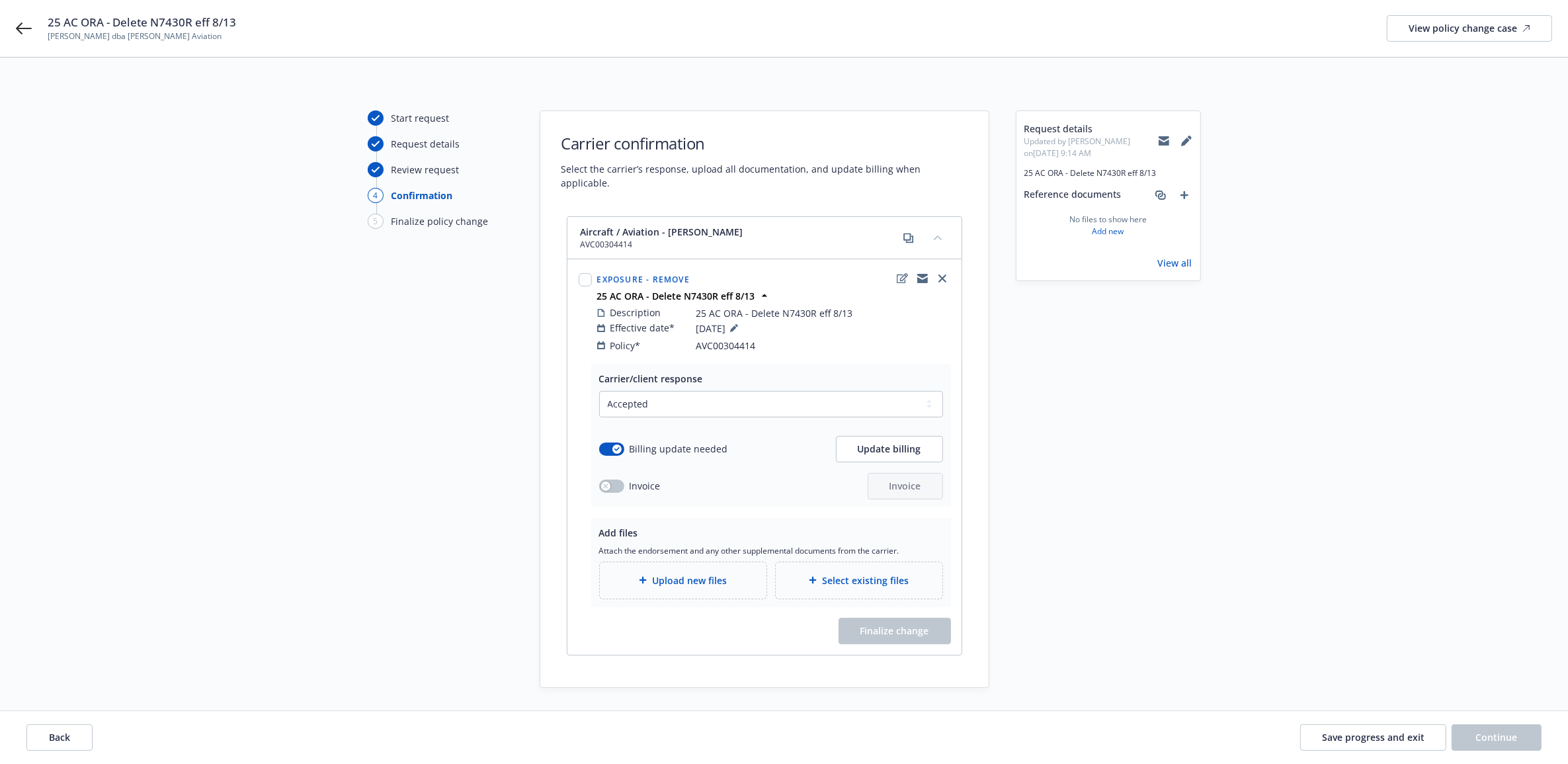
click at [689, 574] on span "Upload new files" at bounding box center [690, 581] width 75 height 14
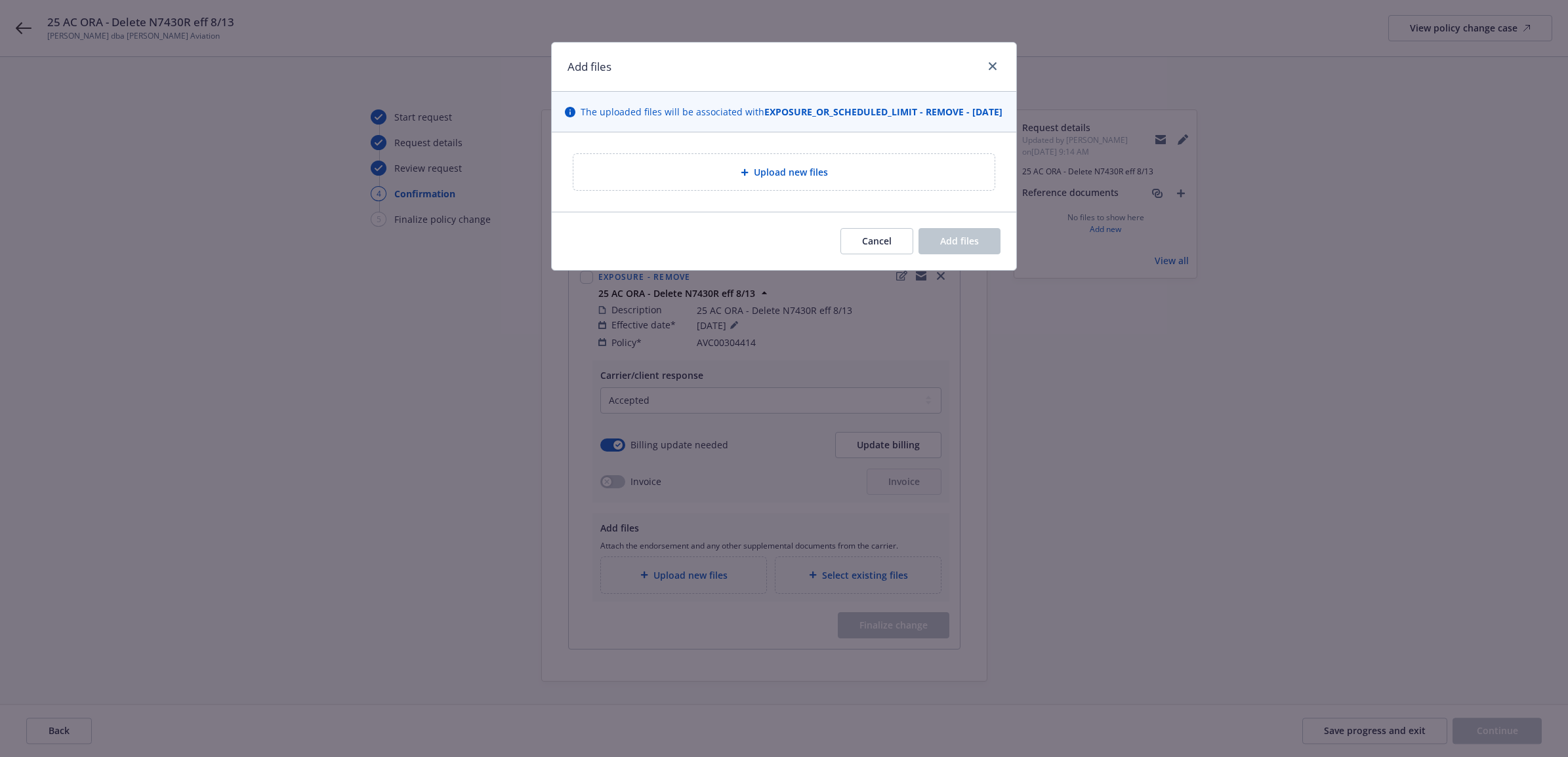
click at [694, 190] on div "Upload new files" at bounding box center [784, 171] width 422 height 36
type textarea "x"
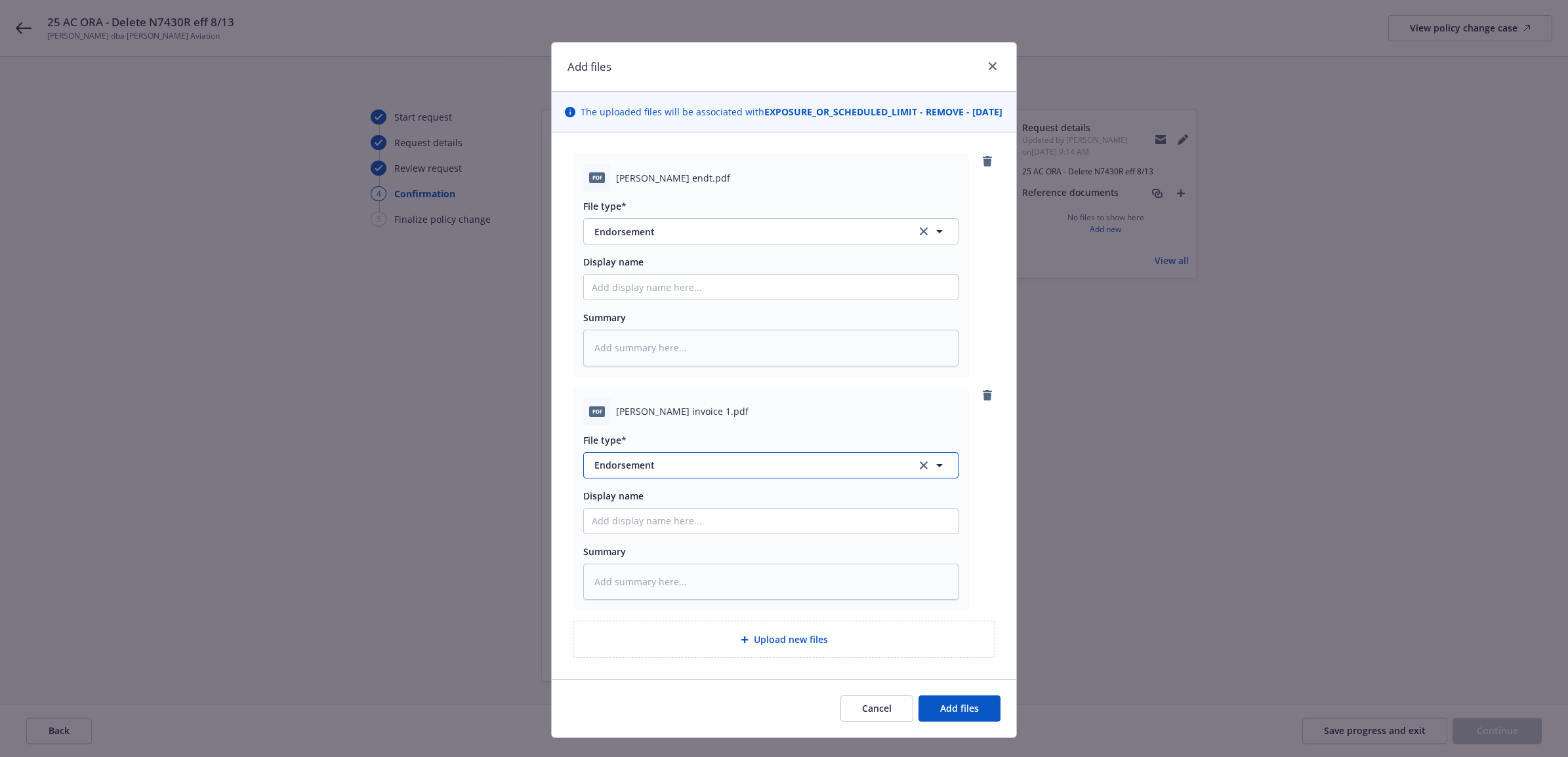
click at [659, 472] on span "Endorsement" at bounding box center [746, 466] width 304 height 14
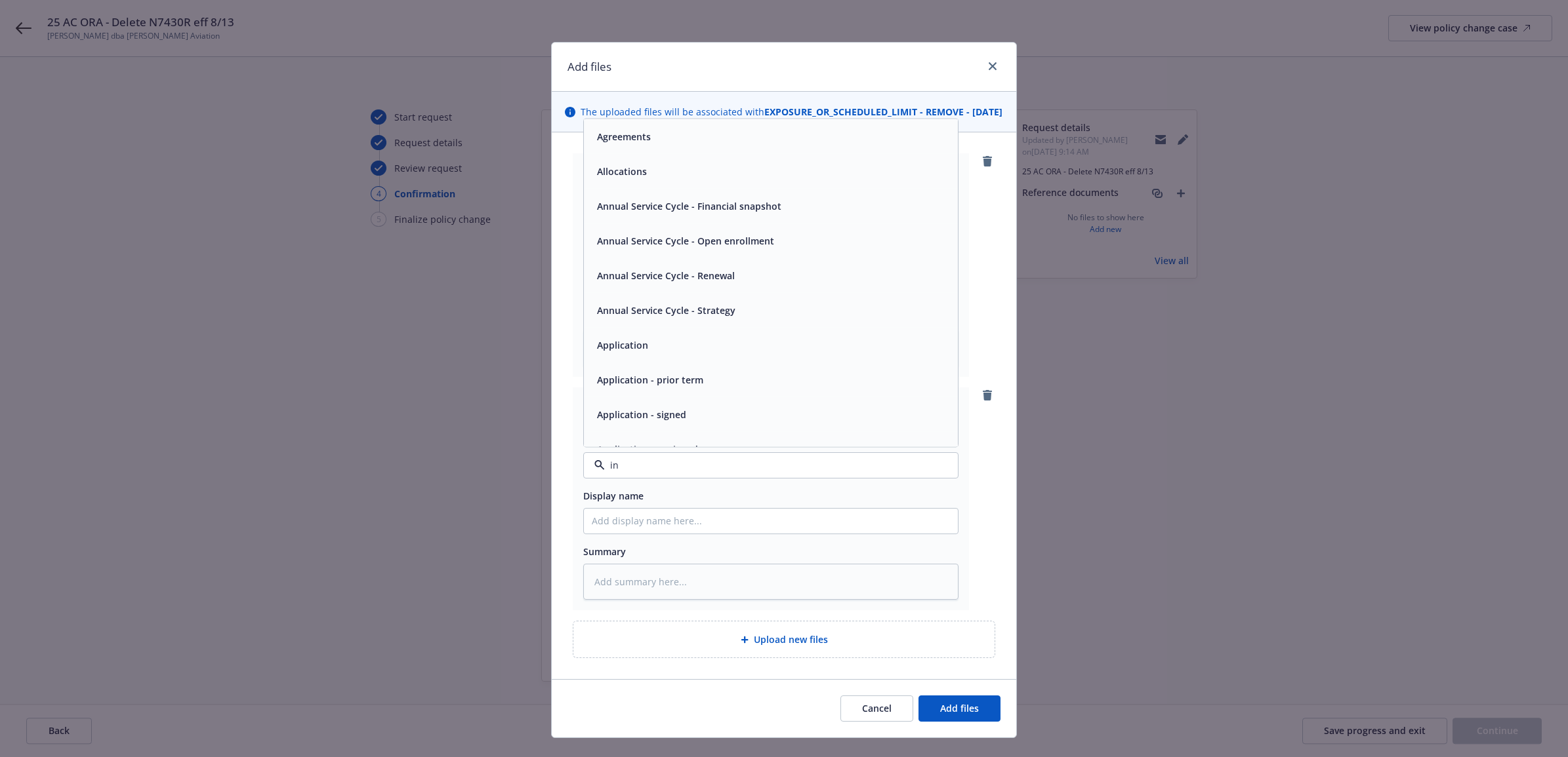
type input "inv"
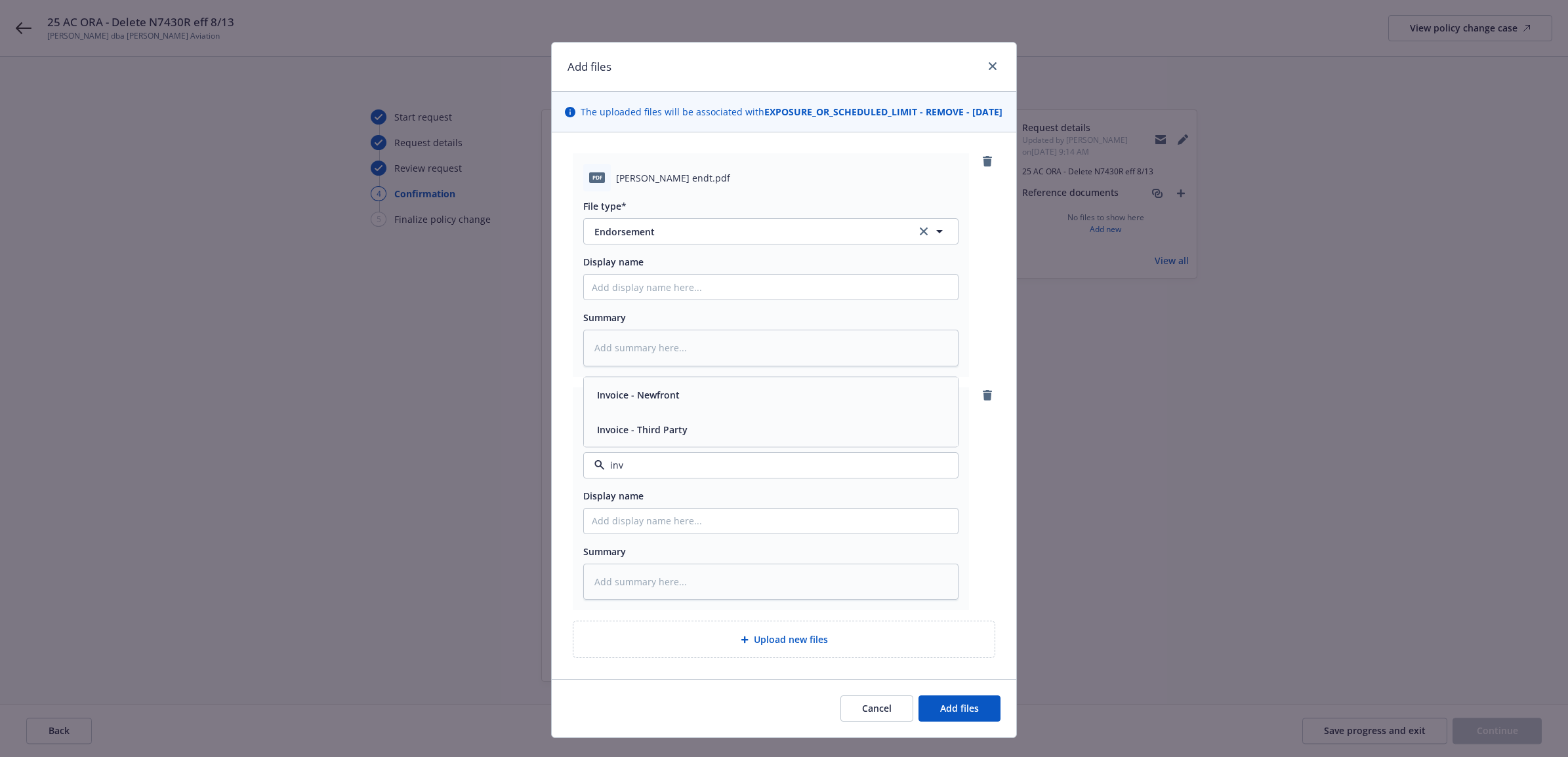
click at [690, 439] on div "Invoice - Third Party" at bounding box center [770, 429] width 358 height 19
click at [620, 299] on input "Display name" at bounding box center [771, 287] width 374 height 25
type textarea "x"
type input "2"
type textarea "x"
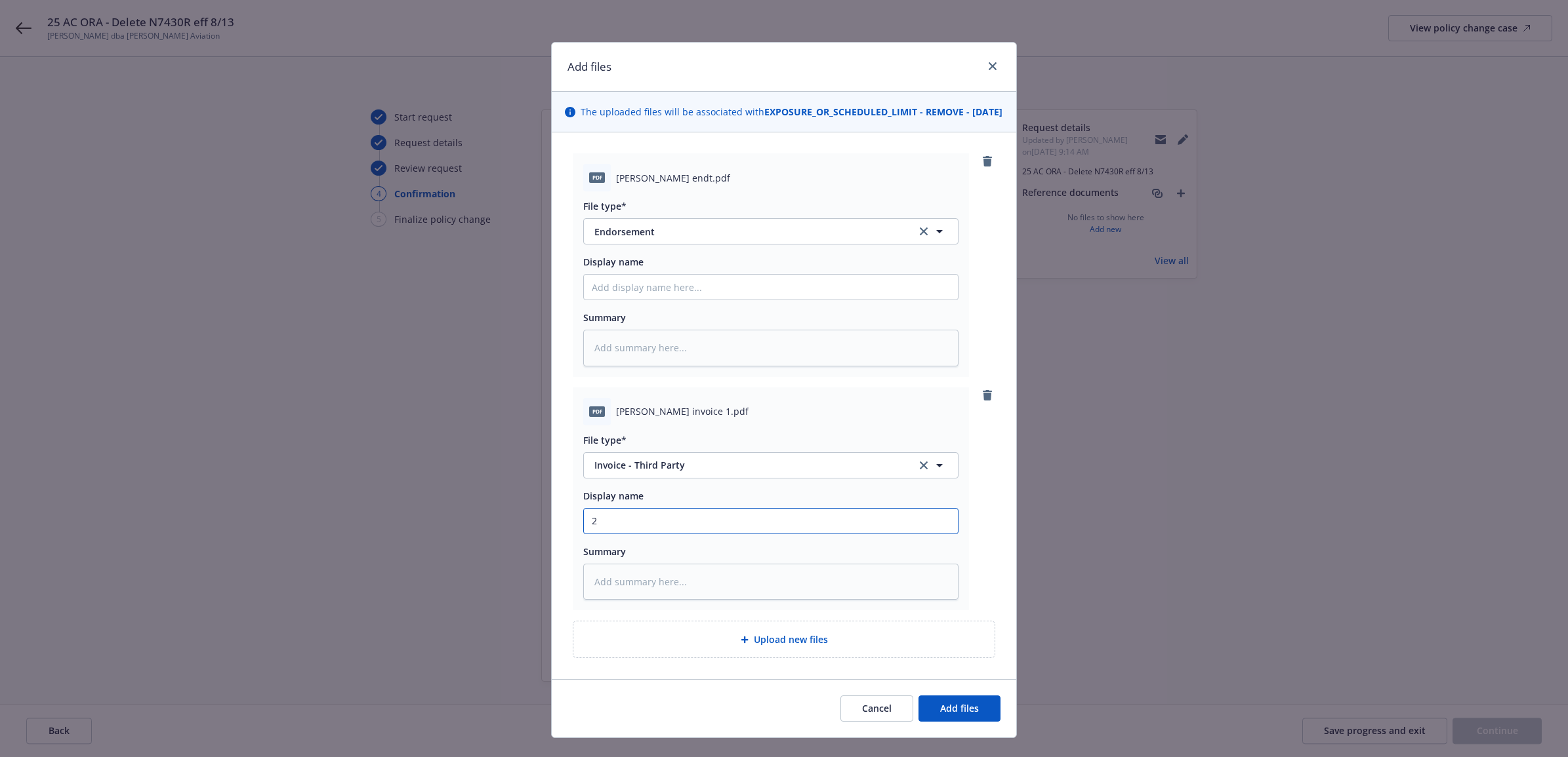
type input "25"
type textarea "x"
type input "25"
type textarea "x"
type input "25 A"
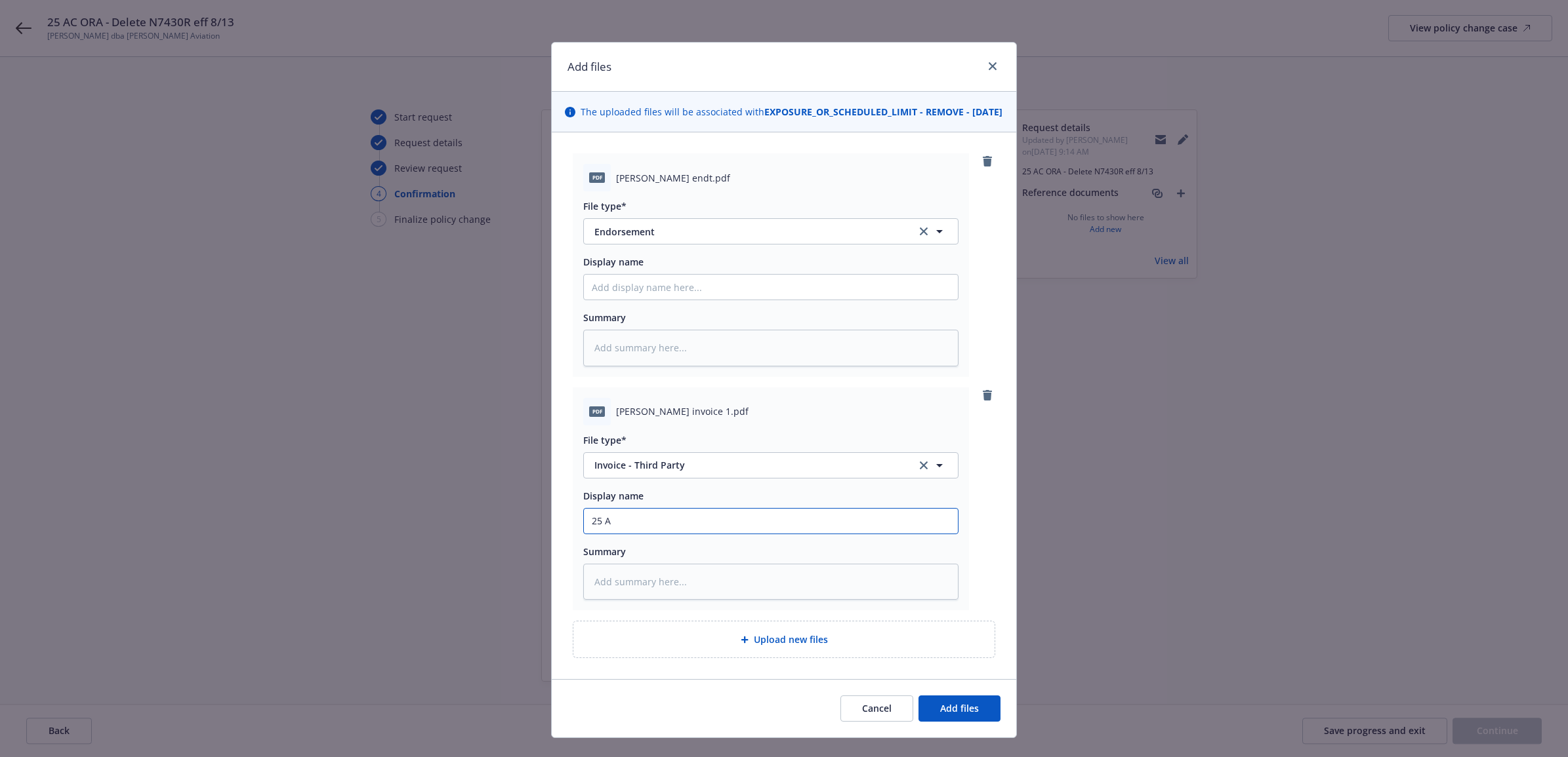
type textarea "x"
type input "25 AC"
type textarea "x"
type input "25 AC"
type textarea "x"
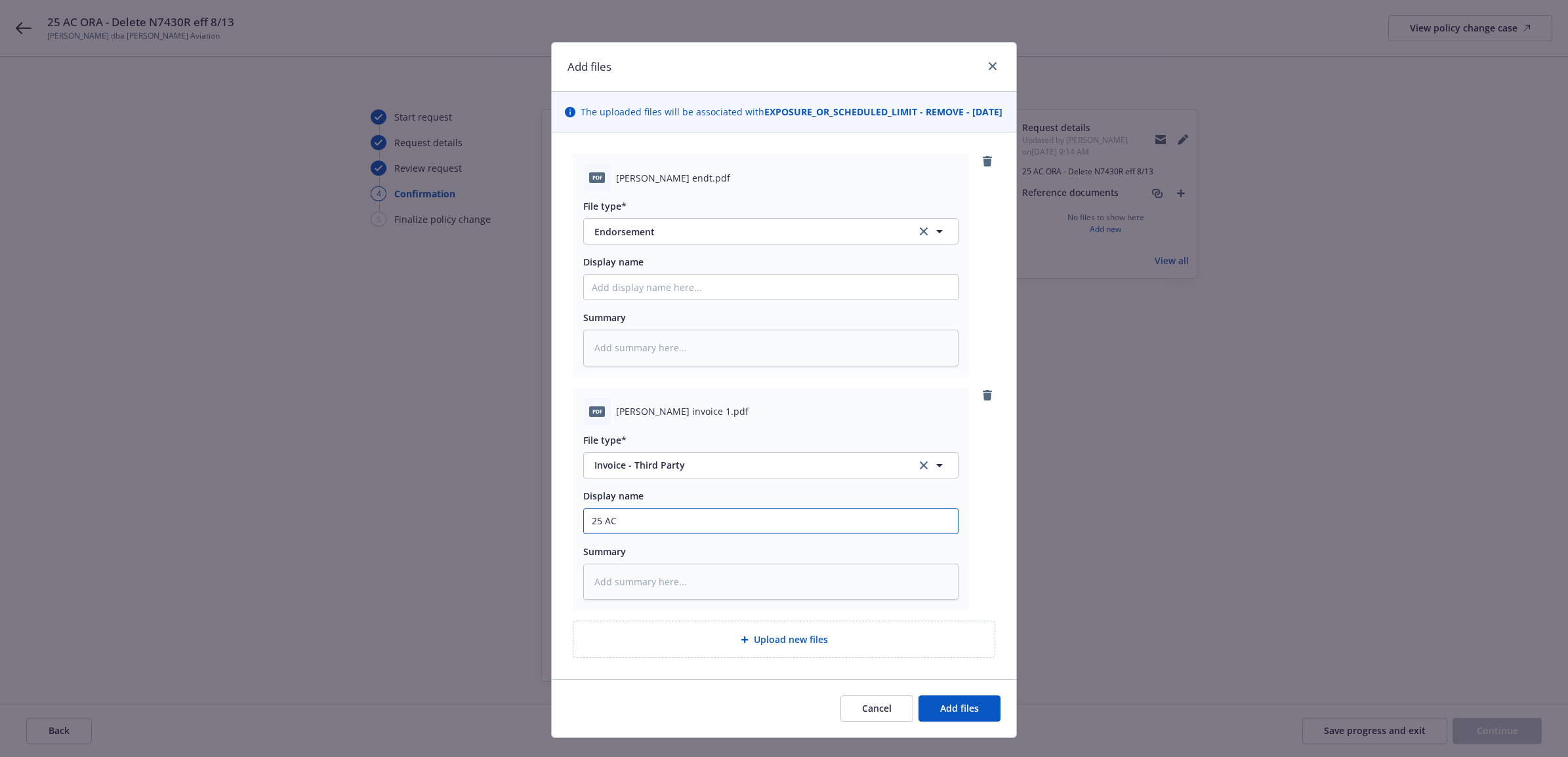
type input "25 AC O"
type textarea "x"
type input "25 AC OR"
type textarea "x"
type input "25 AC ORA"
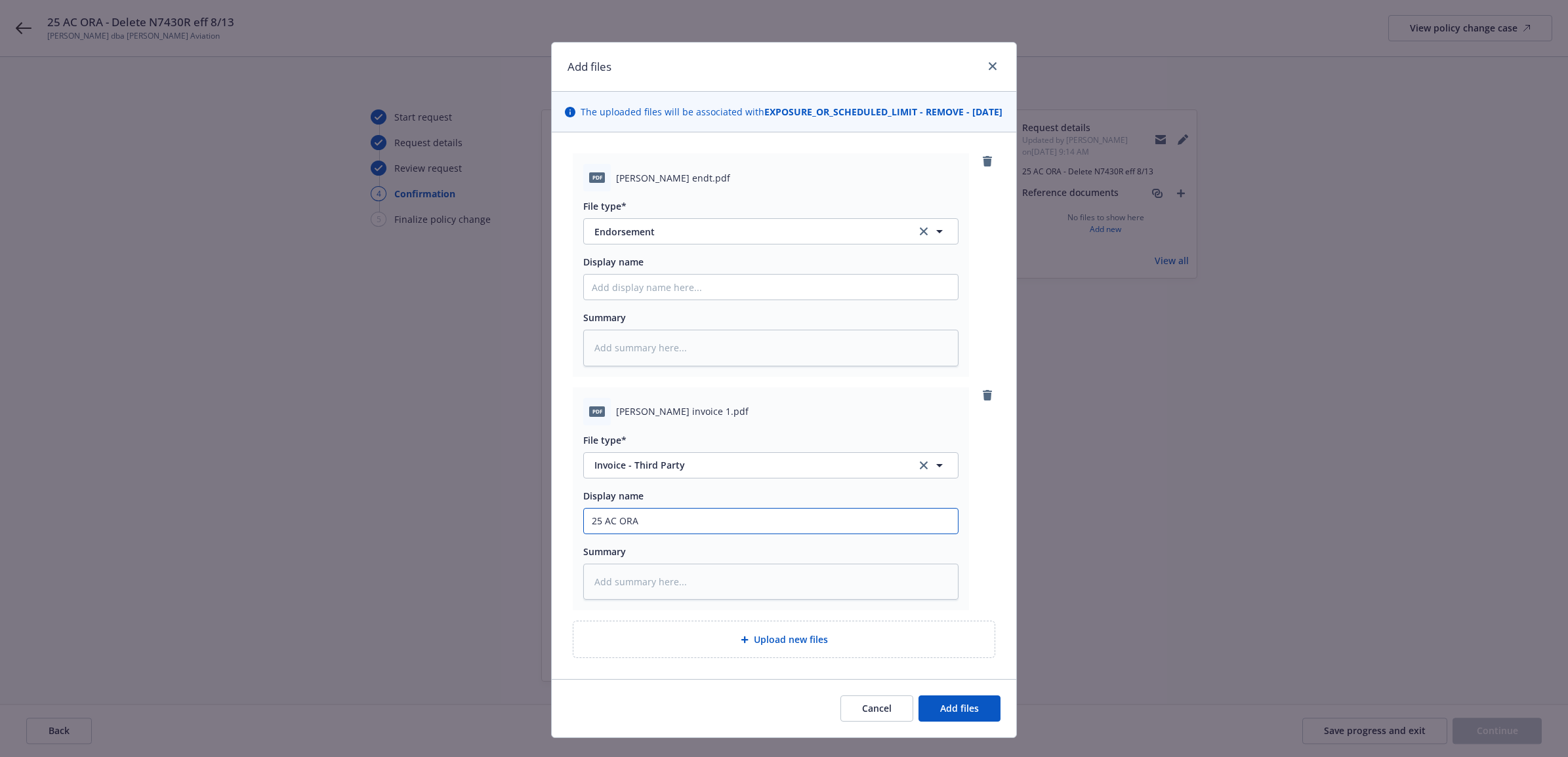
type textarea "x"
type input "25 AC ORA"
type textarea "x"
type input "25 AC ORA -"
type textarea "x"
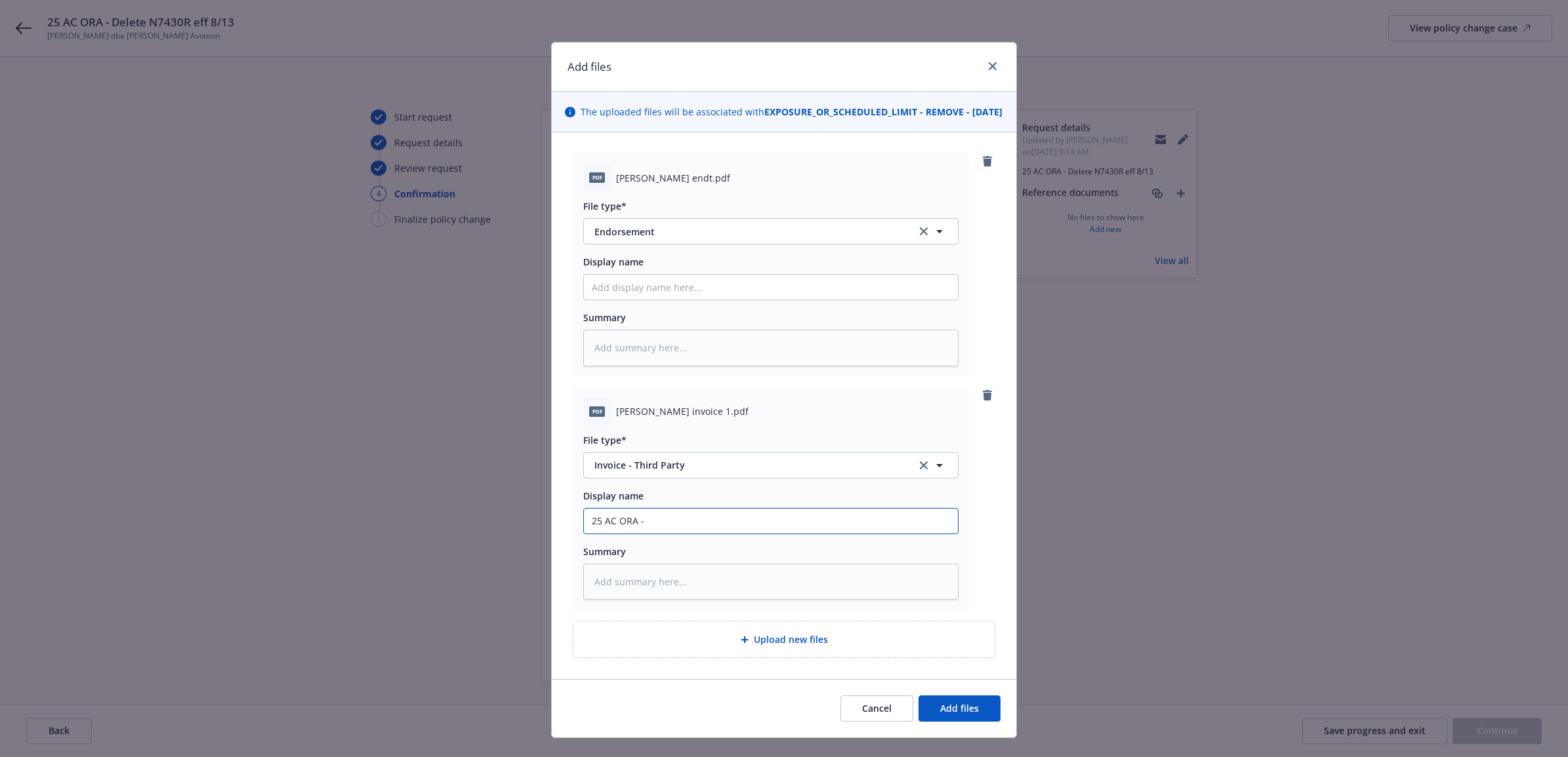
type input "25 AC ORA -"
type textarea "x"
type input "25 AC ORA - D"
type textarea "x"
type input "25 AC ORA - De"
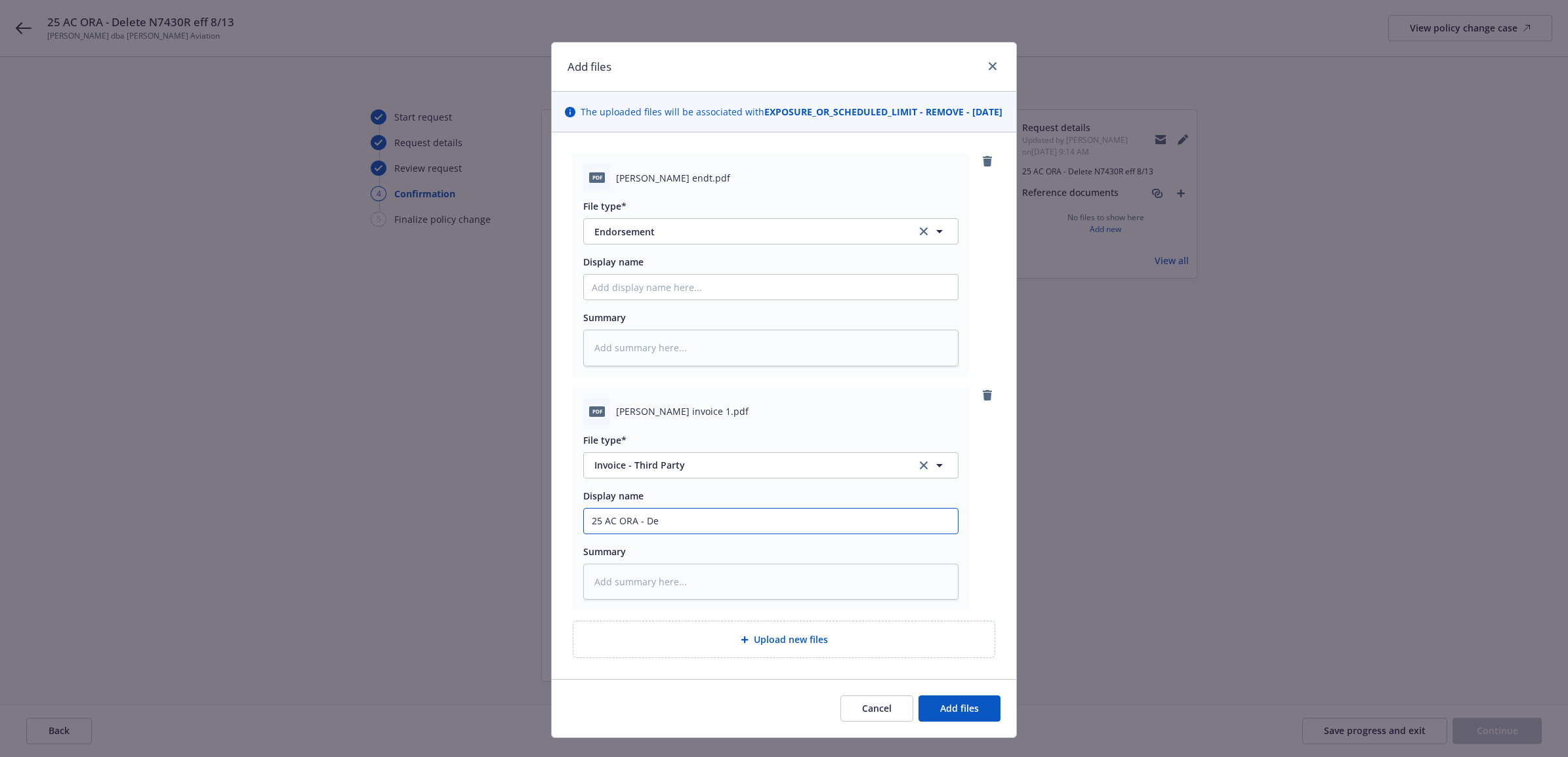
type textarea "x"
type input "25 AC ORA - Del"
type textarea "x"
type input "25 AC ORA - Dele"
type textarea "x"
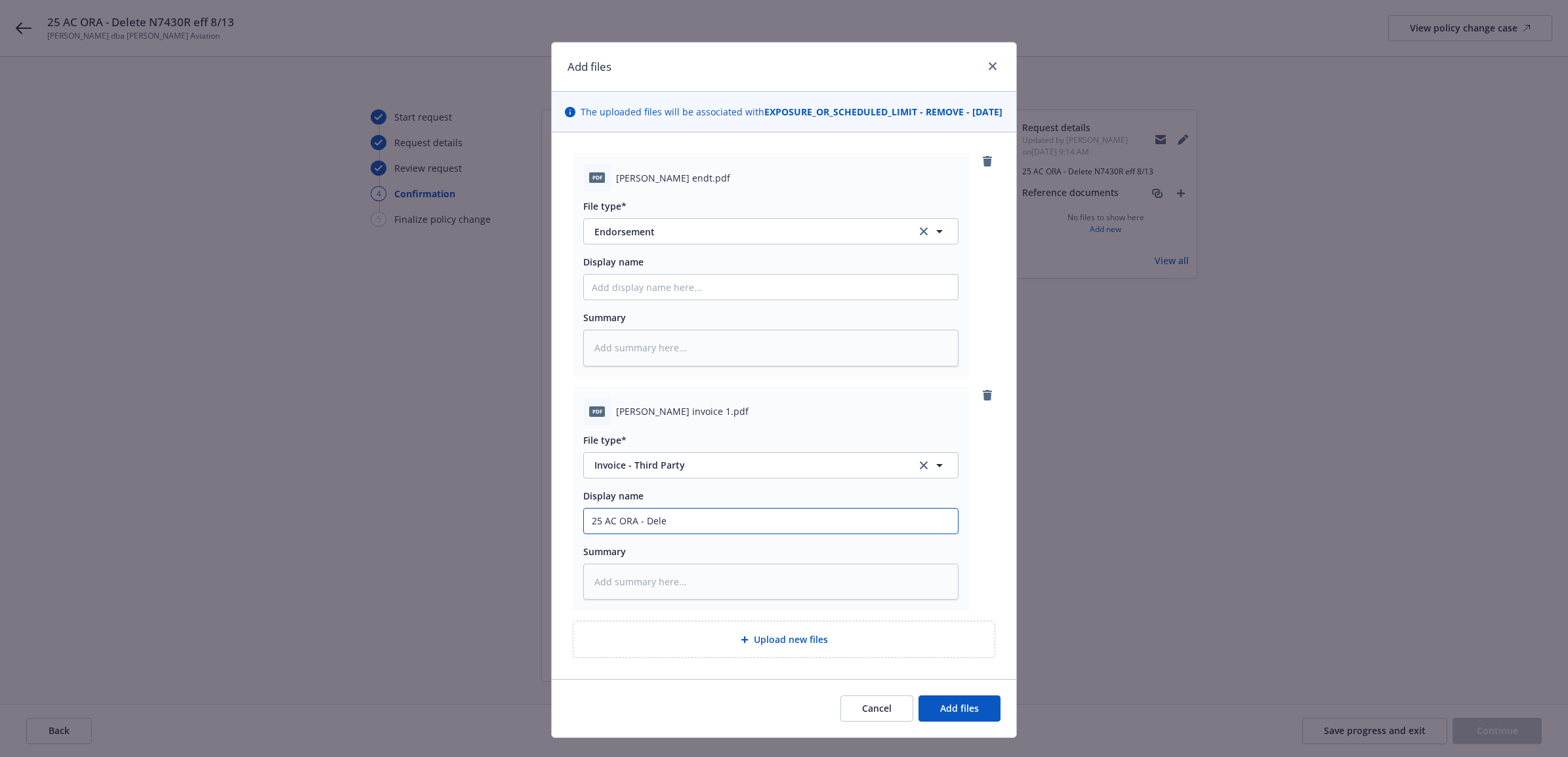
type input "25 AC ORA - Delet"
type textarea "x"
type input "25 AC ORA - Delete"
type textarea "x"
type input "25 AC ORA - Delete"
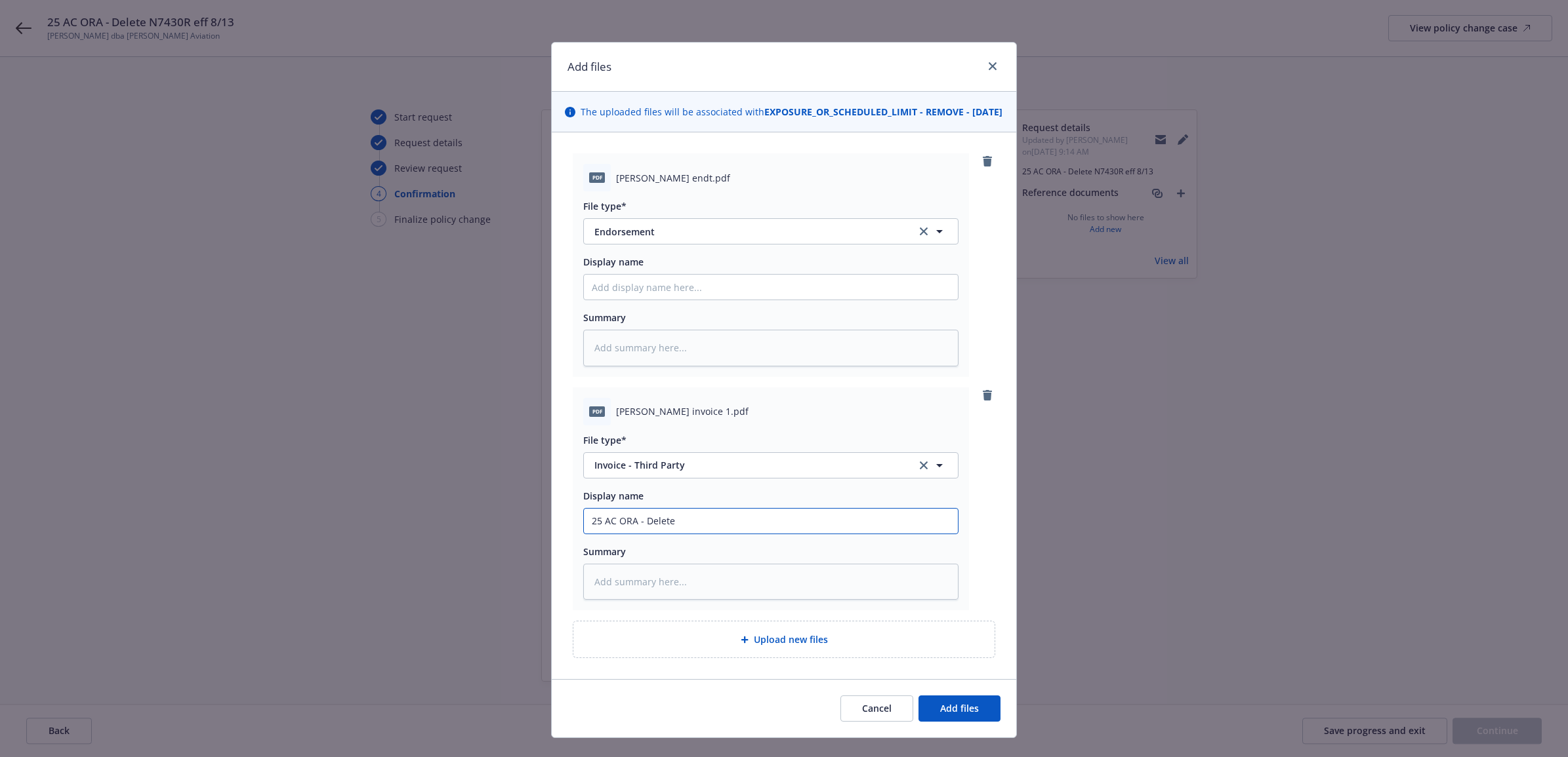
paste input "25 AC ORA - Delete N7430R eff 8/13"
type textarea "x"
type input "25 AC ORA - Delete 25 AC ORA - Delete N7430R eff 8/13"
drag, startPoint x: 720, startPoint y: 533, endPoint x: 671, endPoint y: 544, distance: 50.2
click at [671, 299] on input "25 AC ORA - Delete 25 AC ORA - Delete N7430R eff 8/13" at bounding box center [771, 287] width 374 height 25
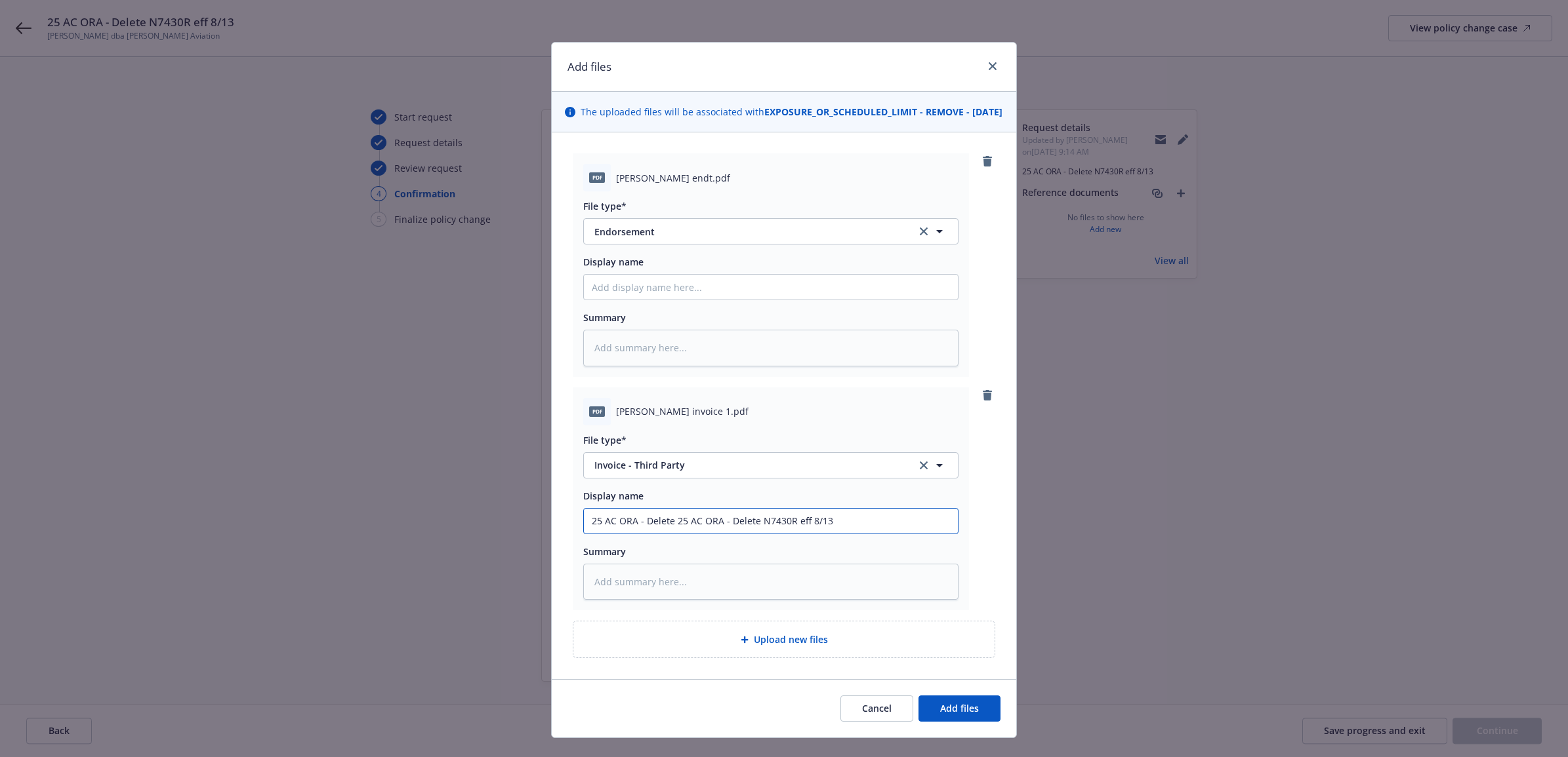
type textarea "x"
type input "25 AC ORA - Delete Delete N7430R eff 8/13"
type textarea "x"
type input "25 AC ORA - Delete Delet N7430R eff 8/13"
type textarea "x"
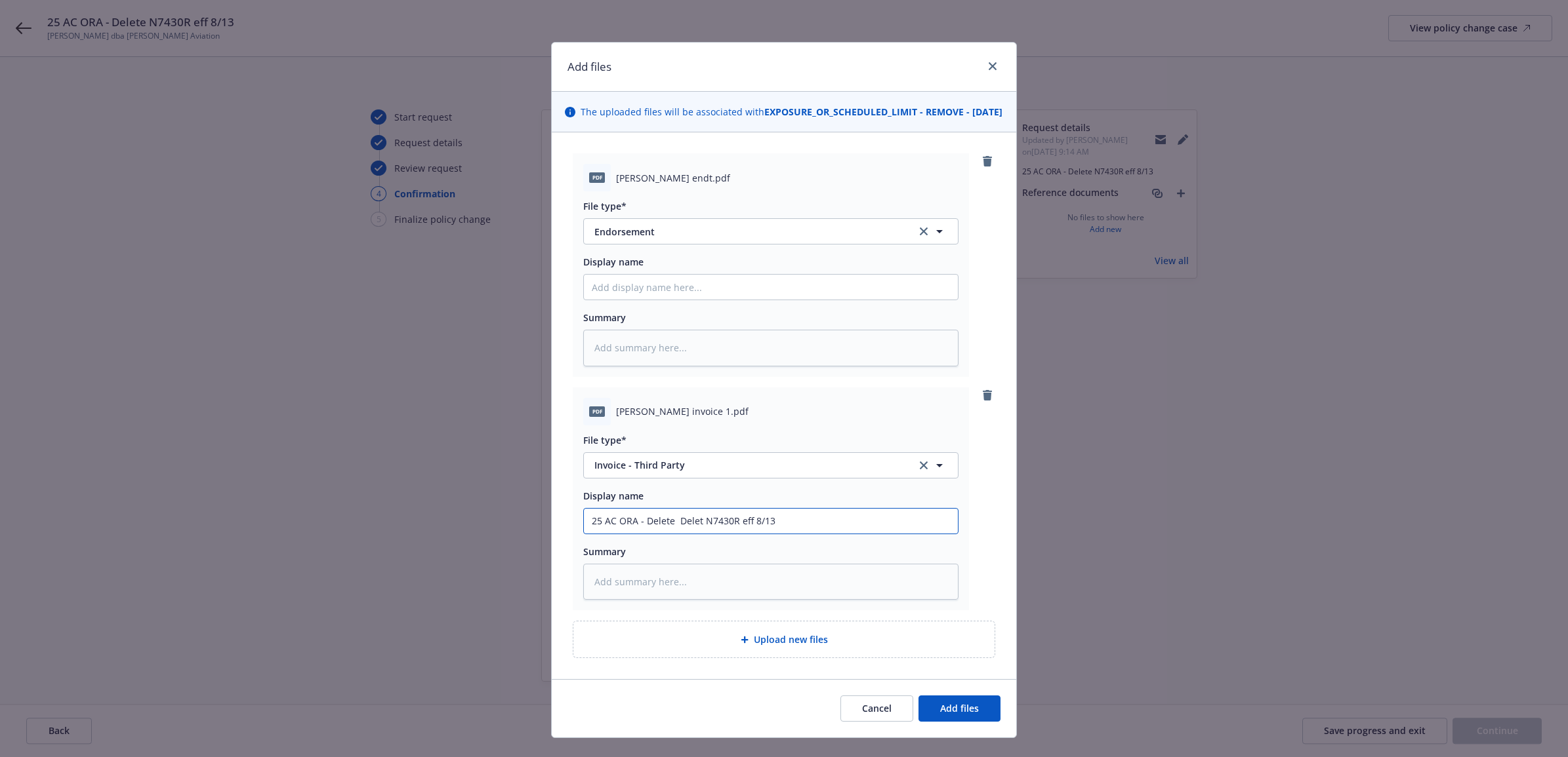
type input "25 AC ORA - Delete Dele N7430R eff 8/13"
type textarea "x"
type input "25 AC ORA - Delete Del N7430R eff 8/13"
type textarea "x"
type input "25 AC ORA - Delete De N7430R eff 8/13"
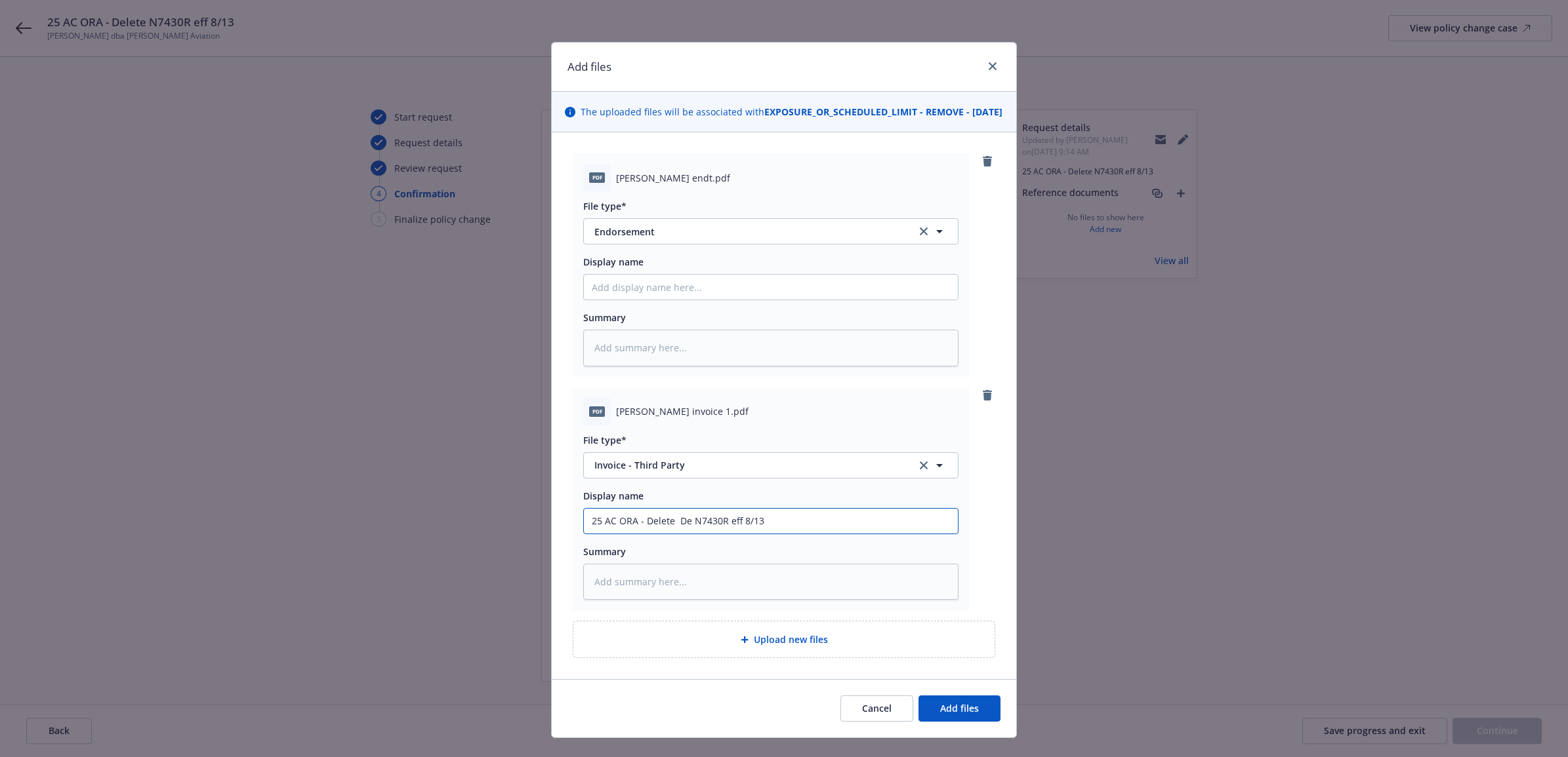
type textarea "x"
type input "25 AC ORA - Delete D N7430R eff 8/13"
type textarea "x"
type input "25 AC ORA - Delete N7430R eff 8/13"
type textarea "x"
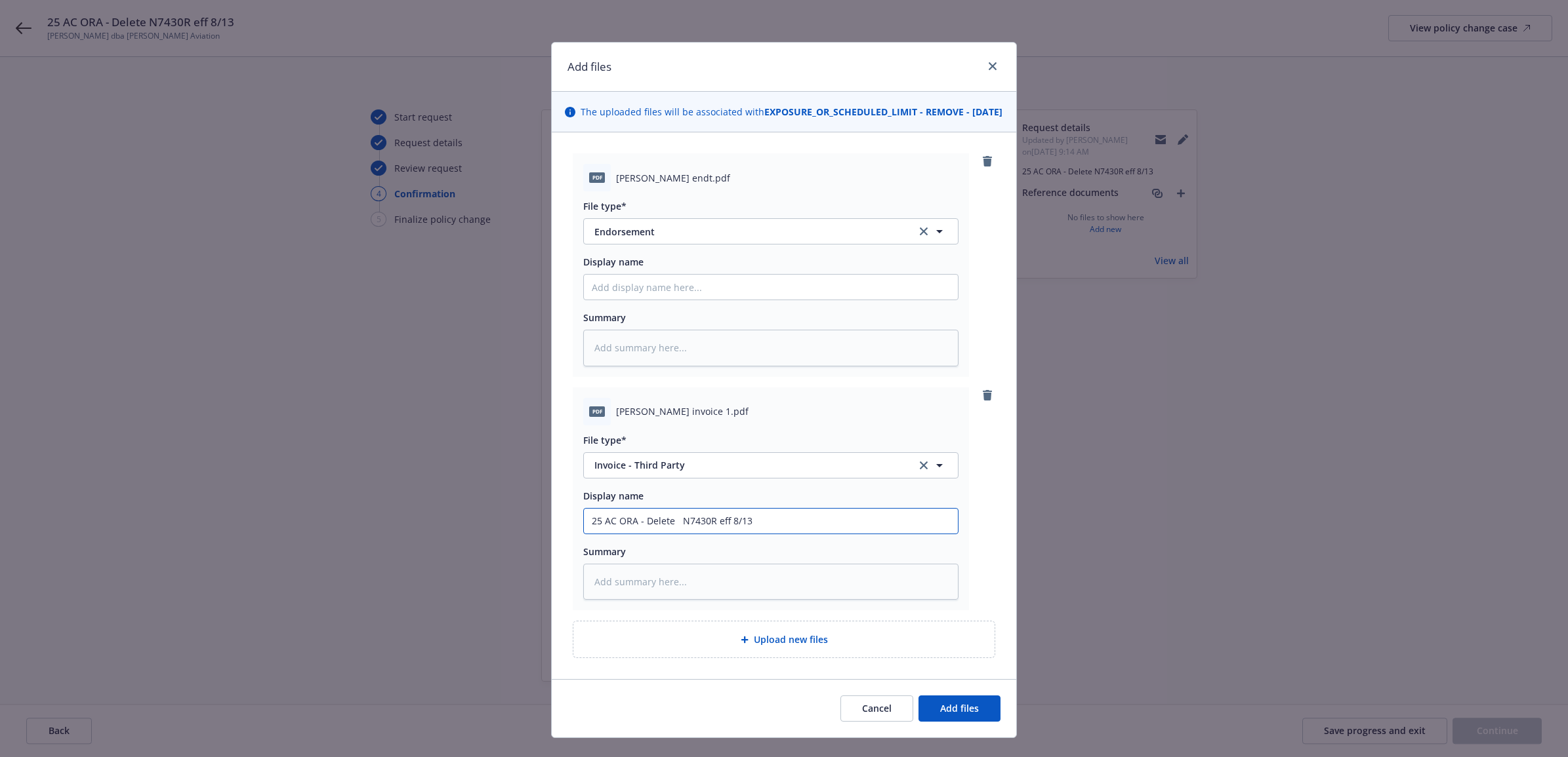
type input "25 AC ORA - Delete N7430R eff 8/13"
type textarea "x"
type input "25 AC ORA - Delete N7430R eff 8/13"
click at [753, 299] on input "25 AC ORA - Delete N7430R eff 8/13" at bounding box center [771, 287] width 374 height 25
type textarea "x"
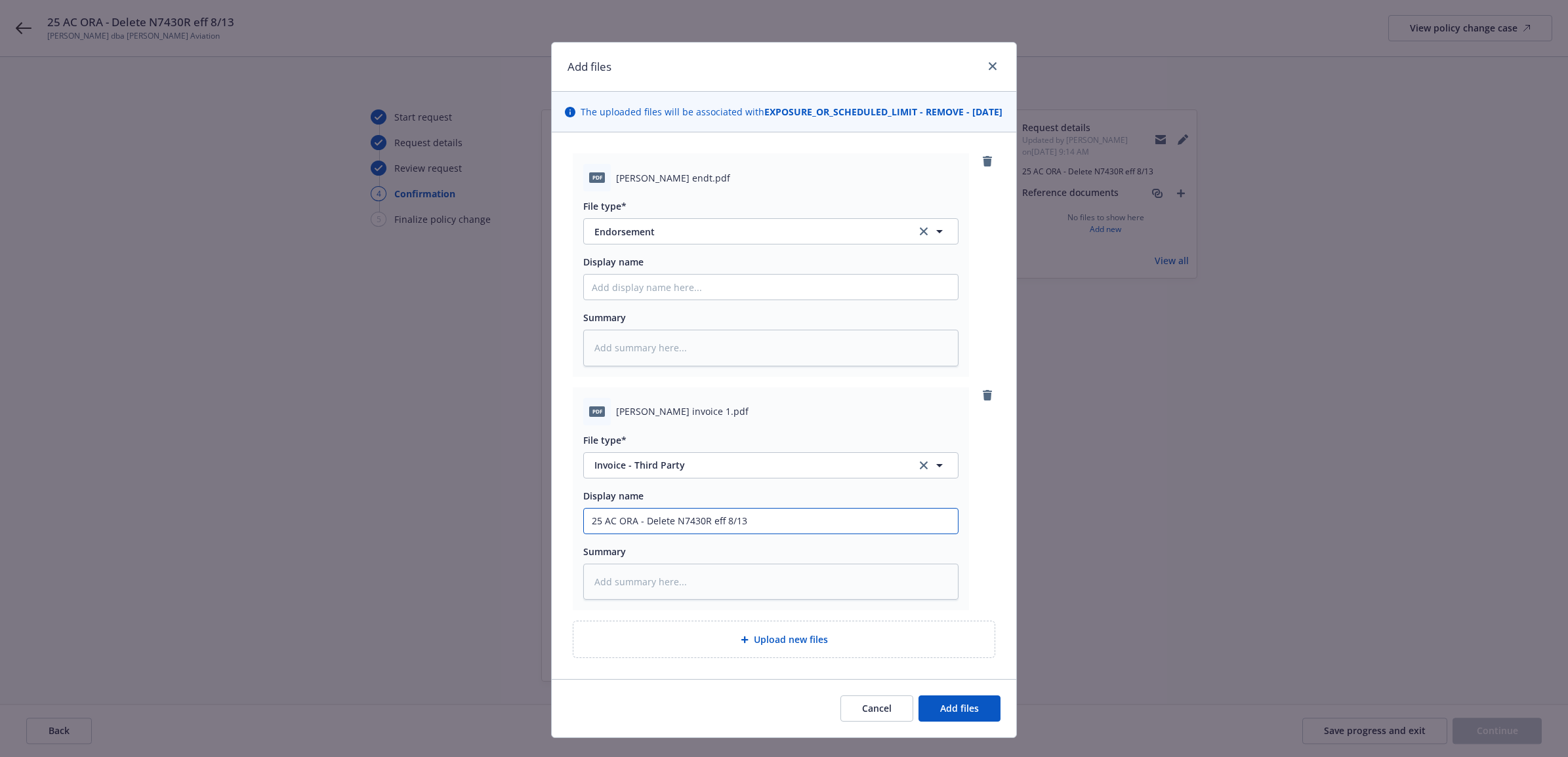
type input "25 AC ORA - Delete N7430R eff 8/13"
type textarea "x"
type input "25 AC ORA - Delete N7430R eff 8/13 c"
type textarea "x"
type input "25 AC ORA - Delete N7430R eff 8/13 ca"
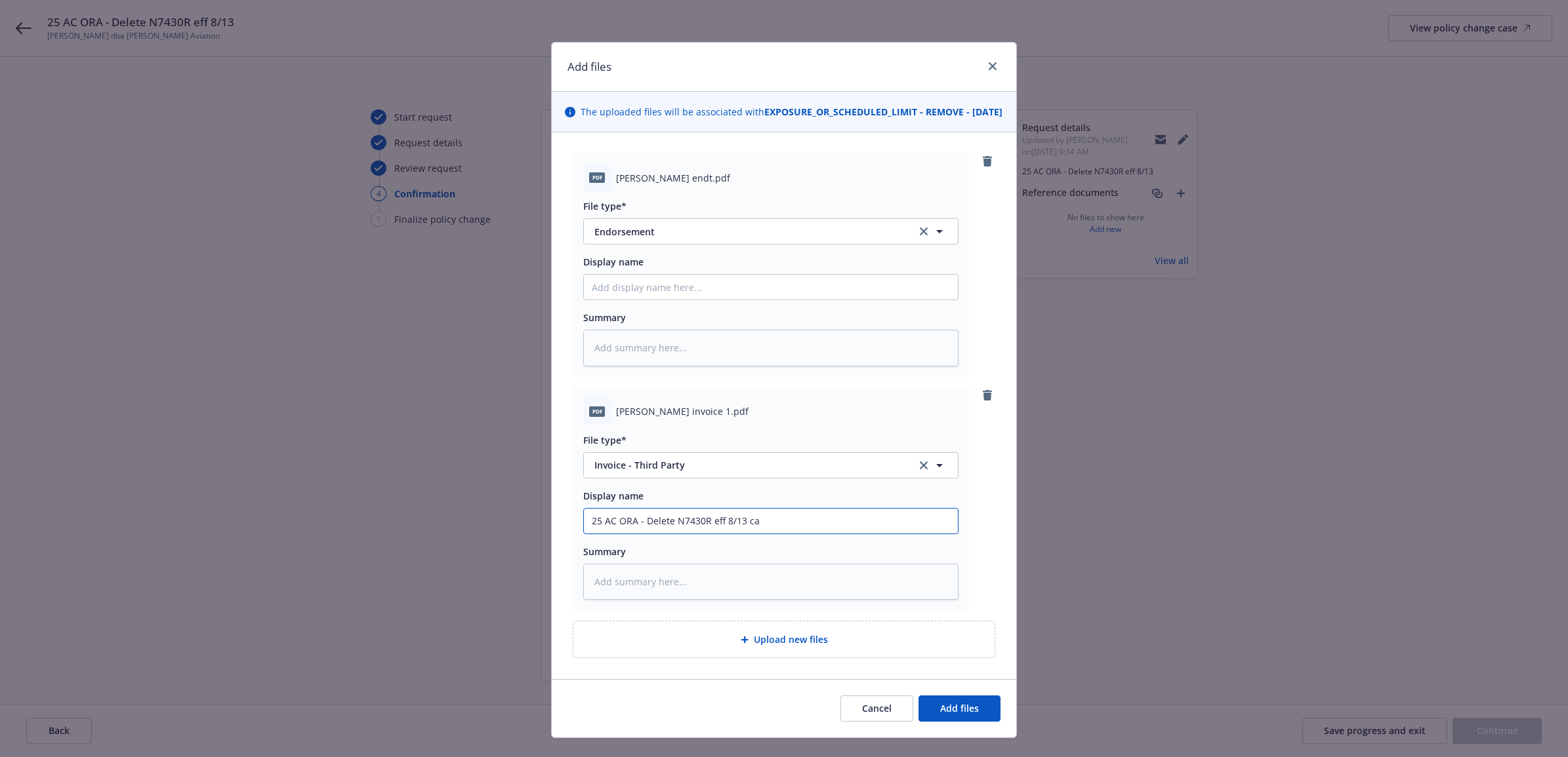
type textarea "x"
type input "25 AC ORA - Delete N7430R eff 8/13 car"
type textarea "x"
type input "25 AC ORA - Delete N7430R eff 8/13 carr"
type textarea "x"
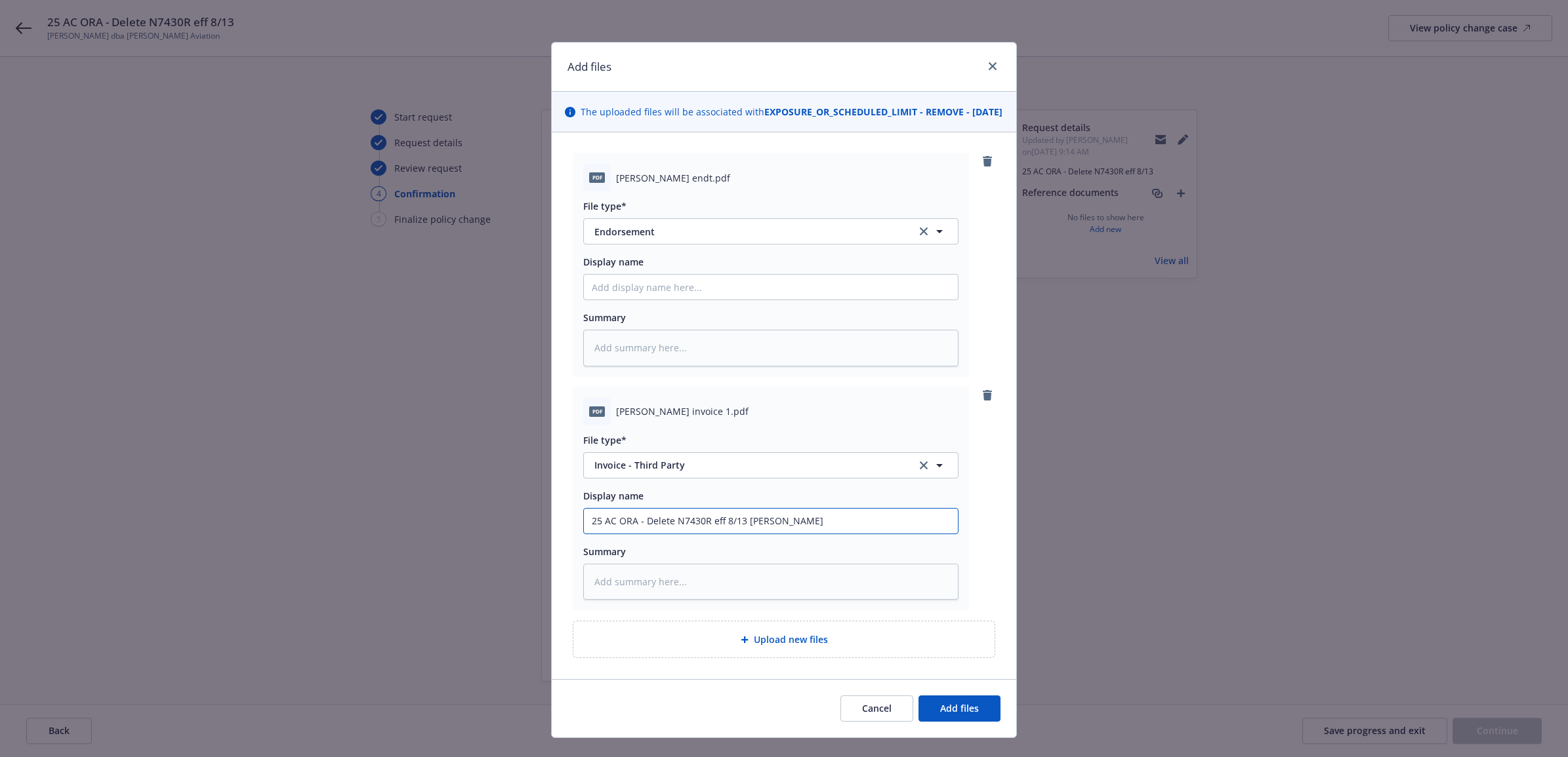
type input "25 AC ORA - Delete N7430R eff 8/13 carri"
type textarea "x"
type input "25 AC ORA - Delete N7430R eff 8/13 carrie"
type textarea "x"
type input "25 AC ORA - Delete N7430R eff 8/13 carrier"
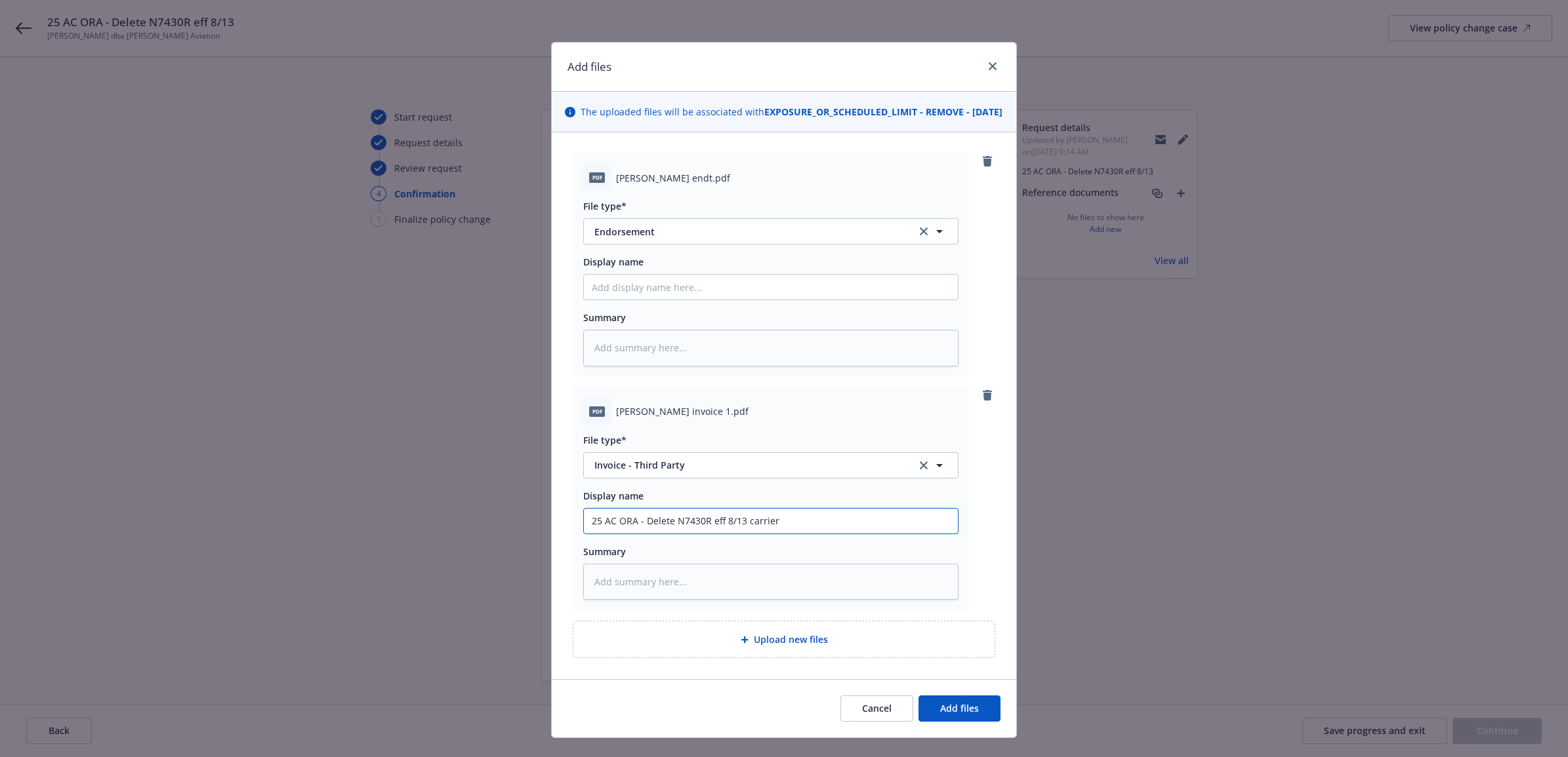
type textarea "x"
type input "25 AC ORA - Delete N7430R eff 8/13 carrier"
type textarea "x"
type input "25 AC ORA - Delete N7430R eff 8/13 carrier i"
type textarea "x"
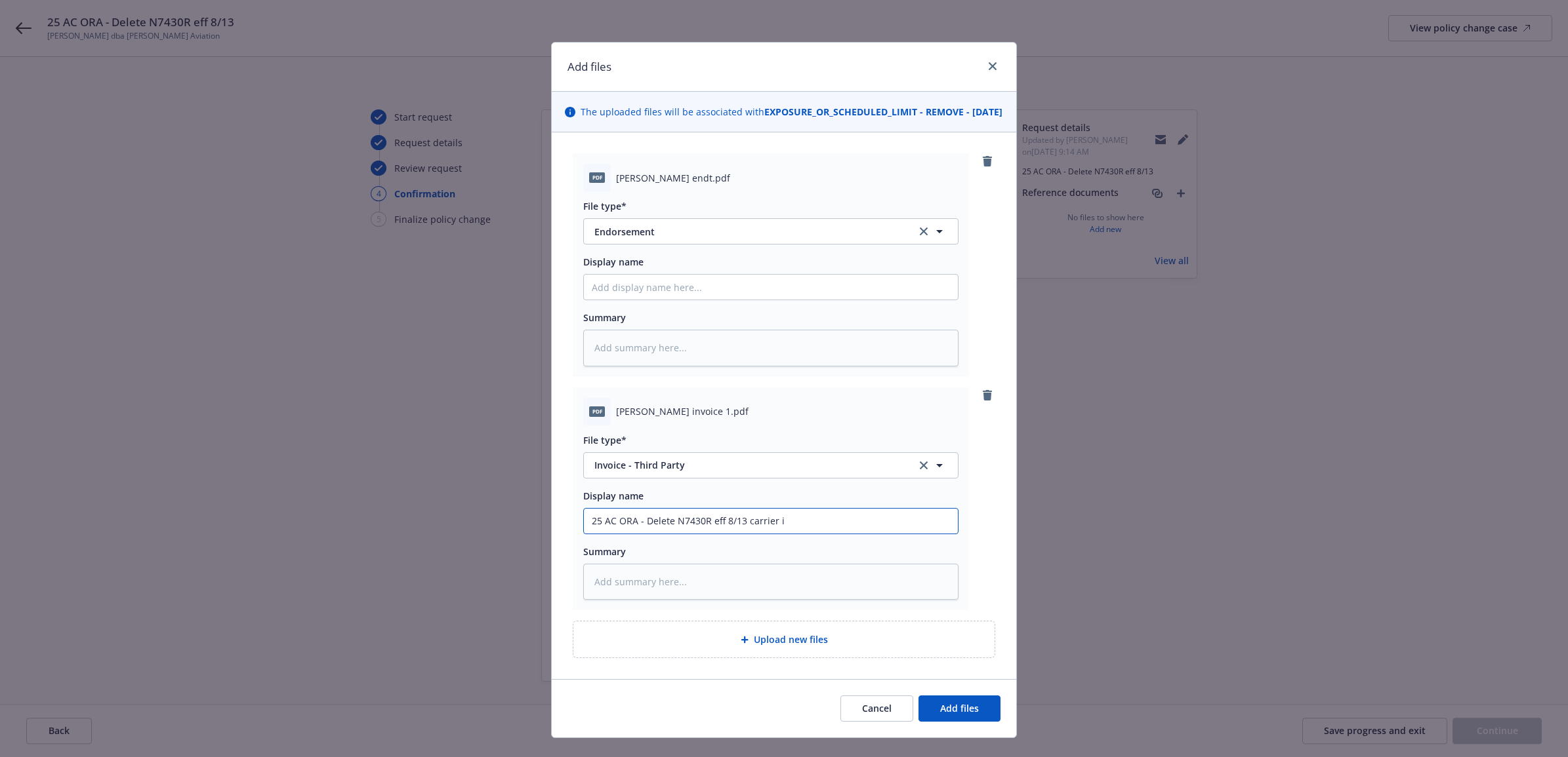
type input "25 AC ORA - Delete N7430R eff 8/13 carrier in"
type textarea "x"
type input "25 AC ORA - Delete N7430R eff 8/13 carrier inv"
type textarea "x"
type input "25 AC ORA - Delete N7430R eff 8/13 carrier invo"
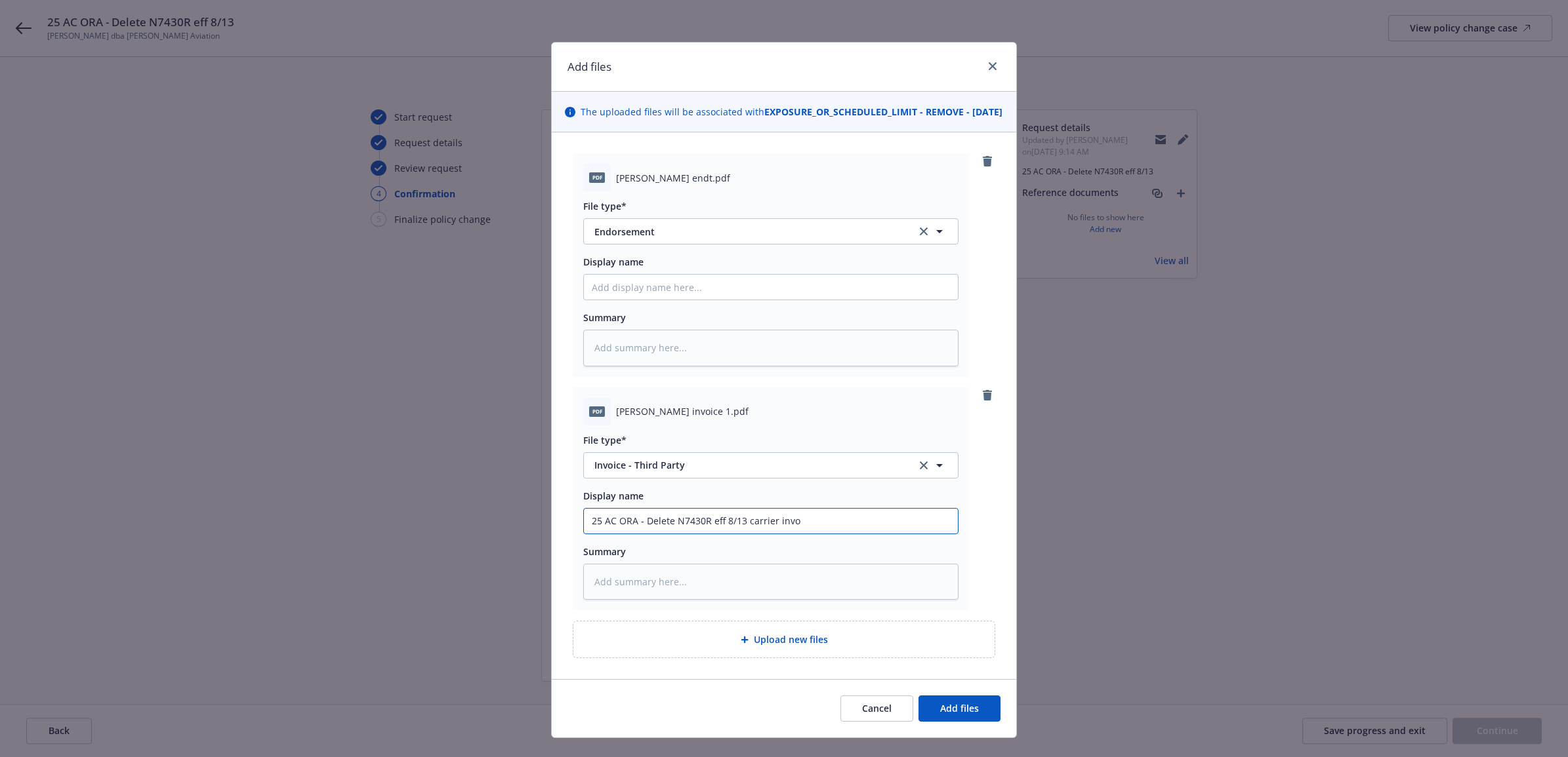
type textarea "x"
type input "25 AC ORA - Delete N7430R eff 8/13 carrier invoi"
type textarea "x"
type input "25 AC ORA - Delete N7430R eff 8/13 carrier invoic"
type textarea "x"
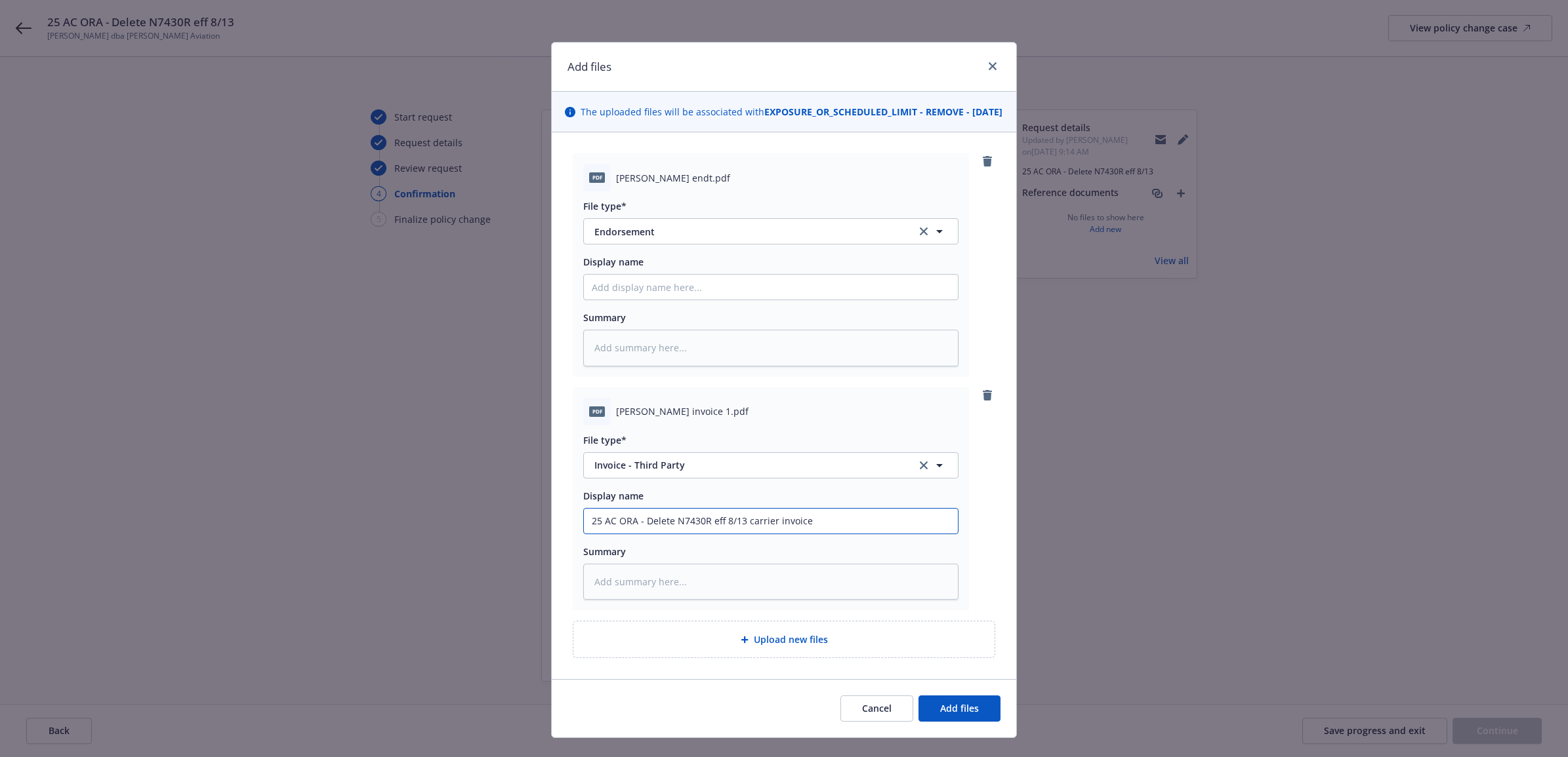
type input "25 AC ORA - Delete N7430R eff 8/13 carrier invoice"
type textarea "x"
type textarea "C"
type textarea "x"
type textarea "Ca"
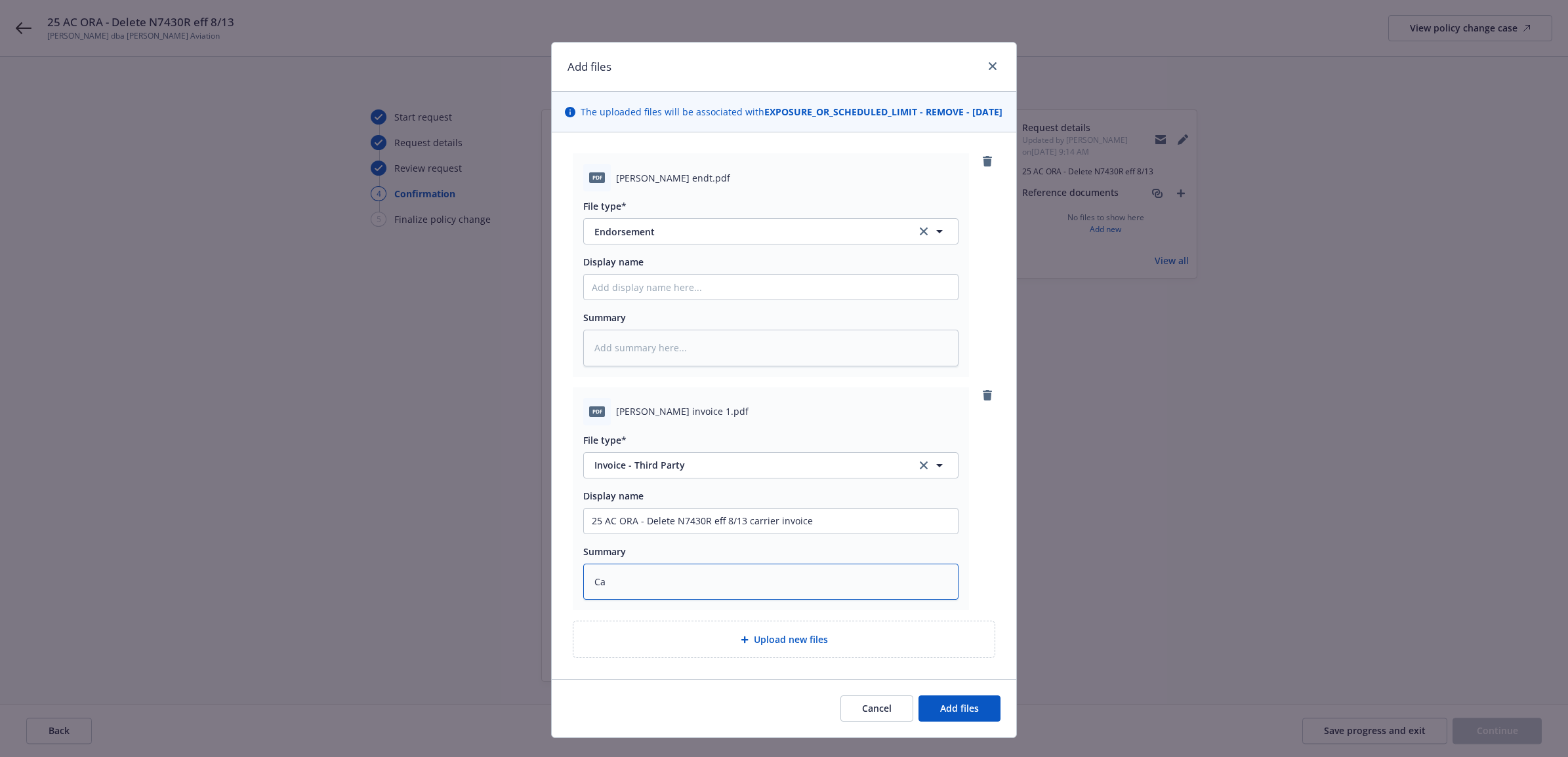
type textarea "x"
type textarea "Car"
type textarea "x"
type textarea "Carr"
type textarea "x"
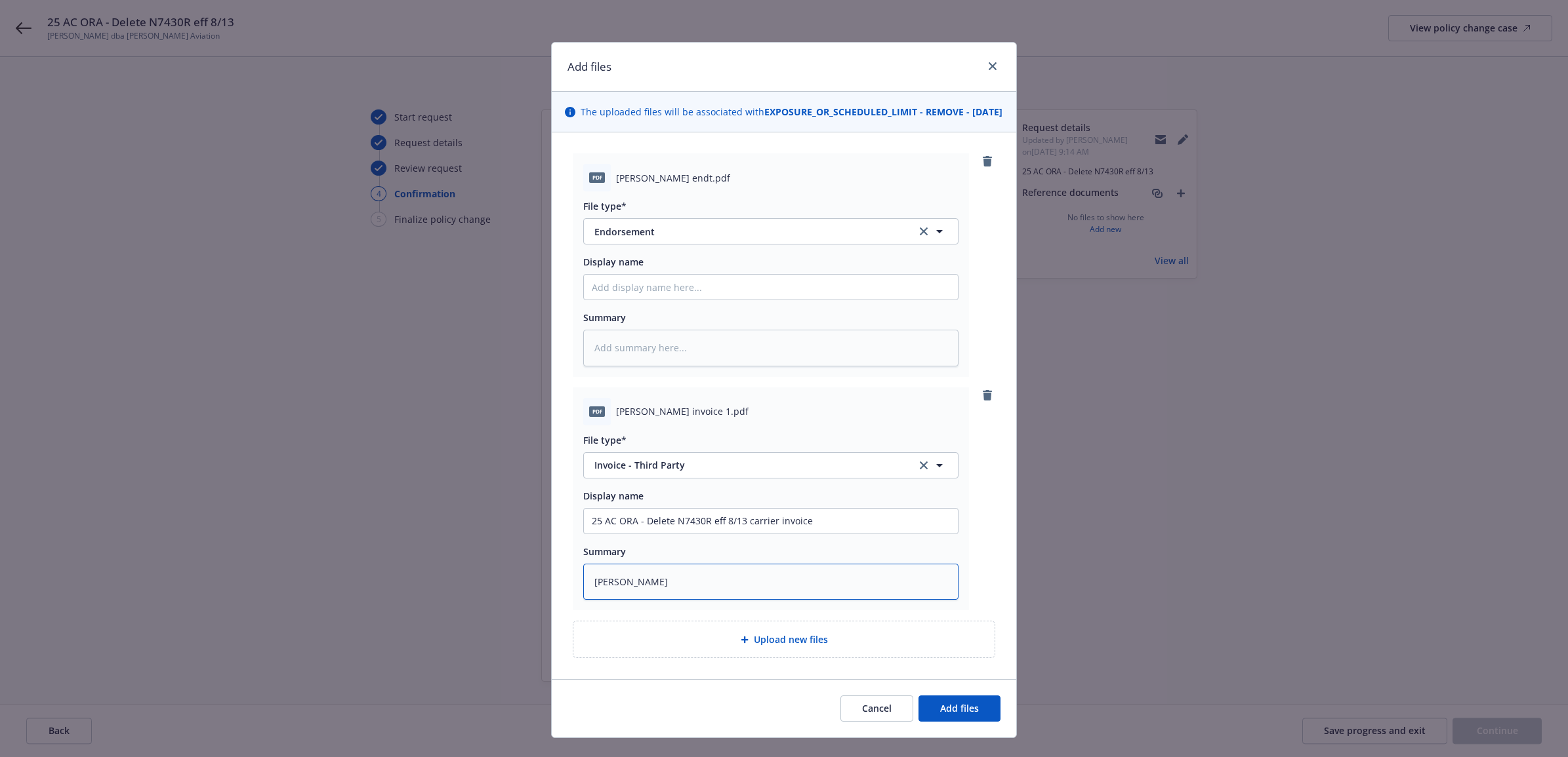
type textarea "Carri"
type textarea "x"
type textarea "Carrie"
type textarea "x"
type textarea "Carrier"
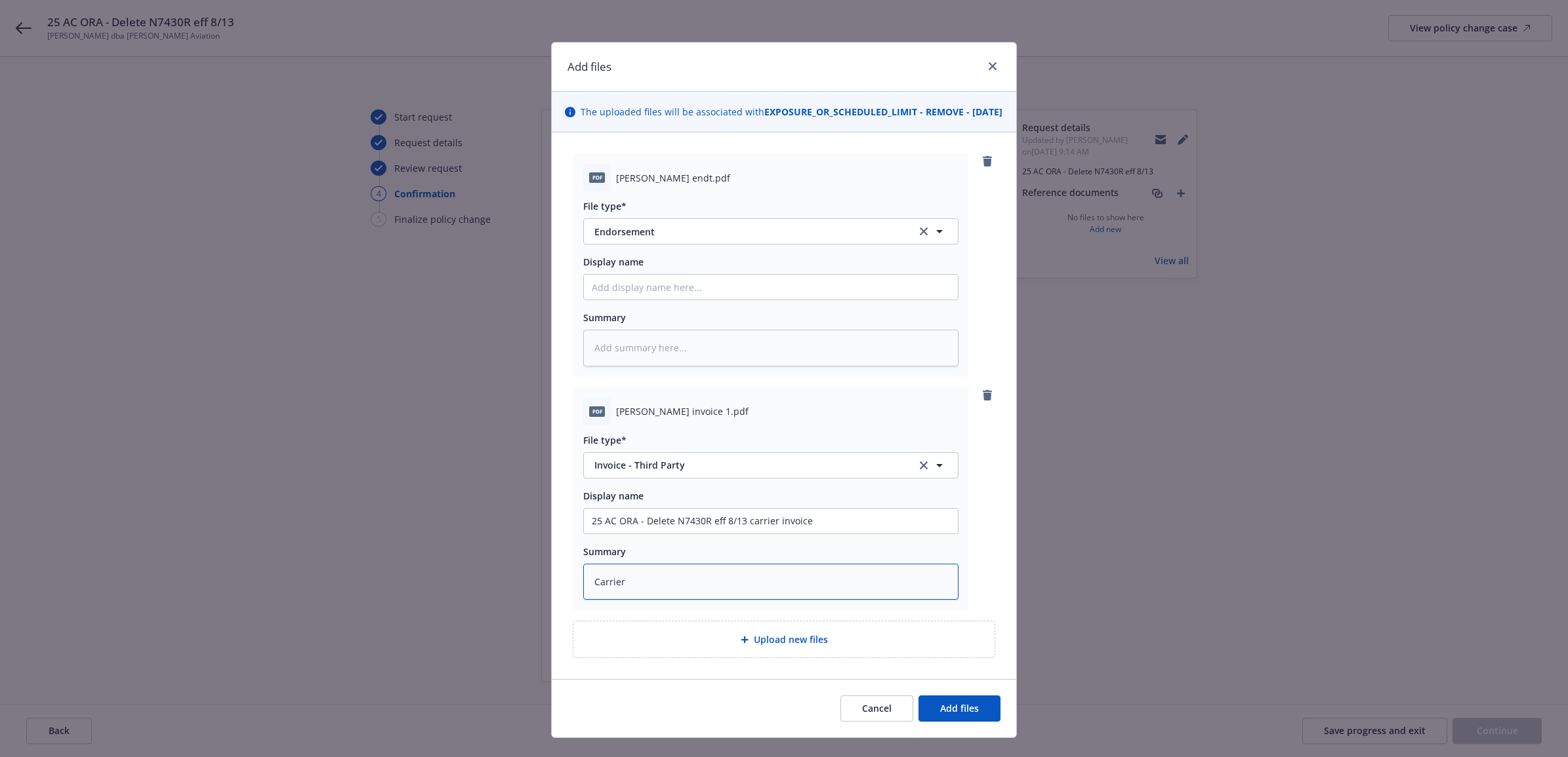
type textarea "x"
type textarea "Carrier"
type textarea "x"
type textarea "Carrier I"
type textarea "x"
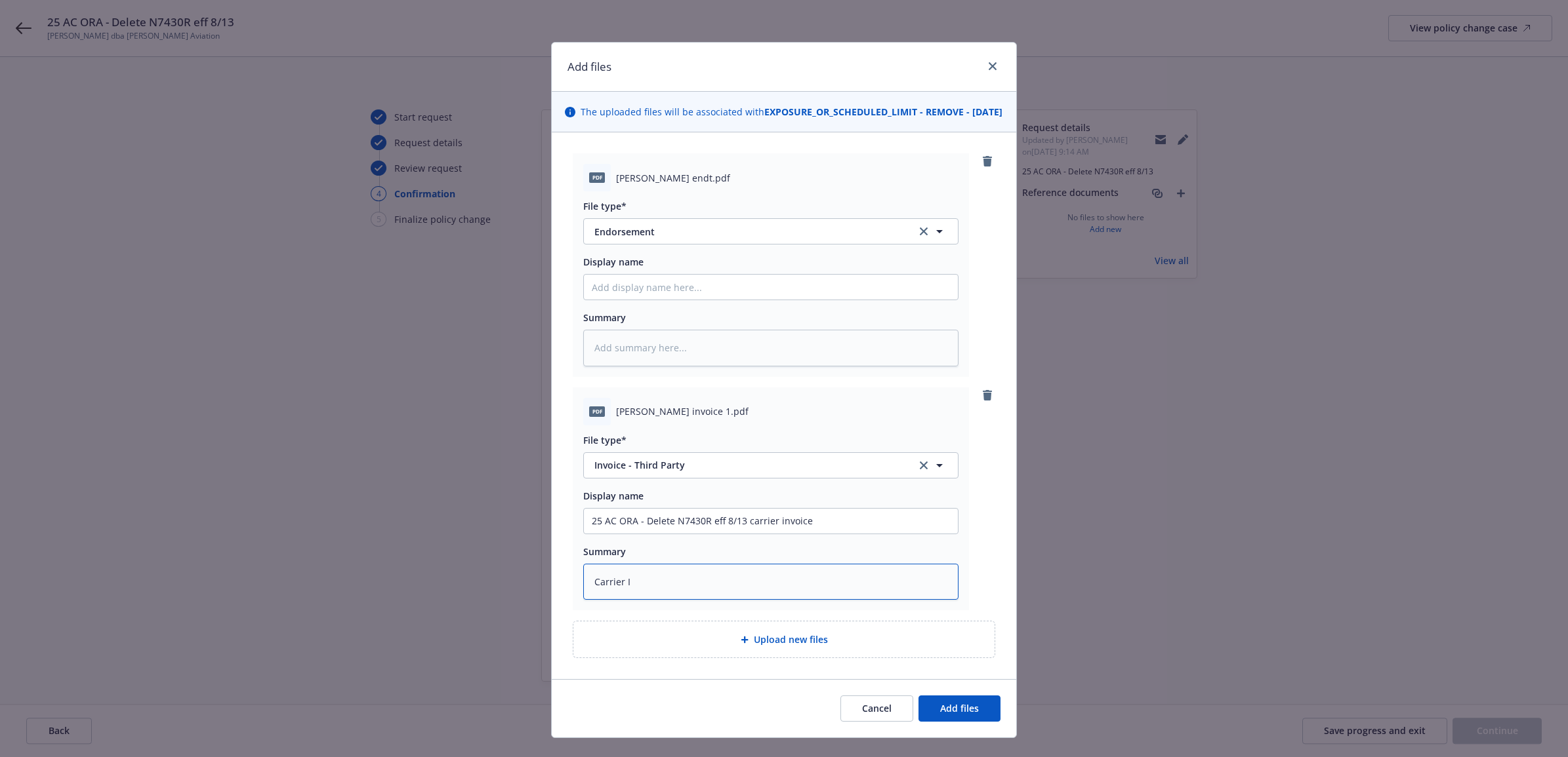
type textarea "Carrier In"
type textarea "x"
type textarea "Carrier Inv"
type textarea "x"
type textarea "Carrier Invo"
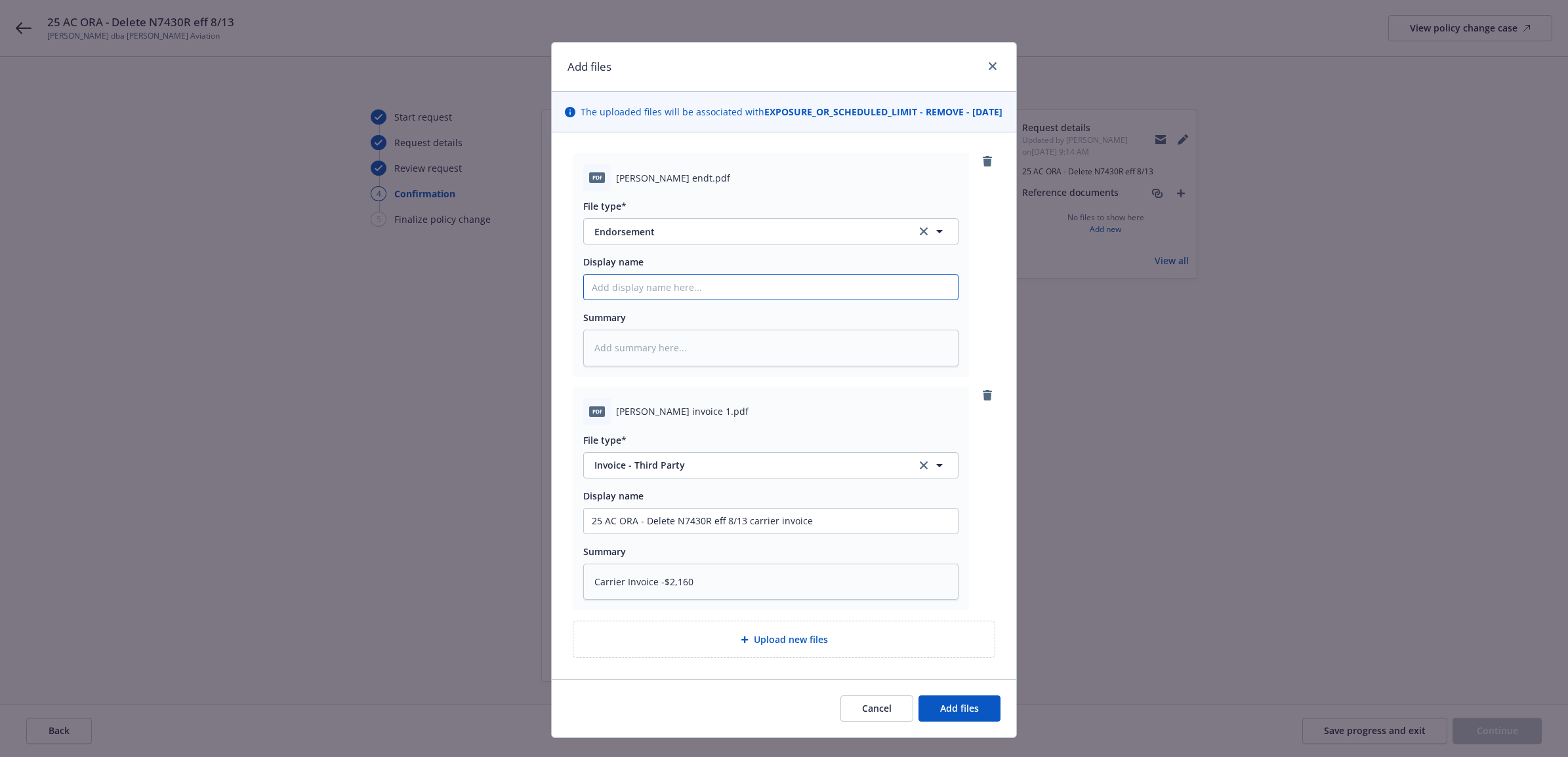
paste input "25 AC ORA - Delete N7430R eff 8/13"
drag, startPoint x: 782, startPoint y: 302, endPoint x: 601, endPoint y: 291, distance: 181.3
click at [499, 299] on div "Add files The uploaded files will be associated with EXPOSURE_OR_SCHEDULED_LIMI…" at bounding box center [784, 378] width 1568 height 757
paste textarea "25 AC ORA - Delete N7430R eff 8/13 endt"
click at [965, 715] on span "Add files" at bounding box center [960, 708] width 39 height 12
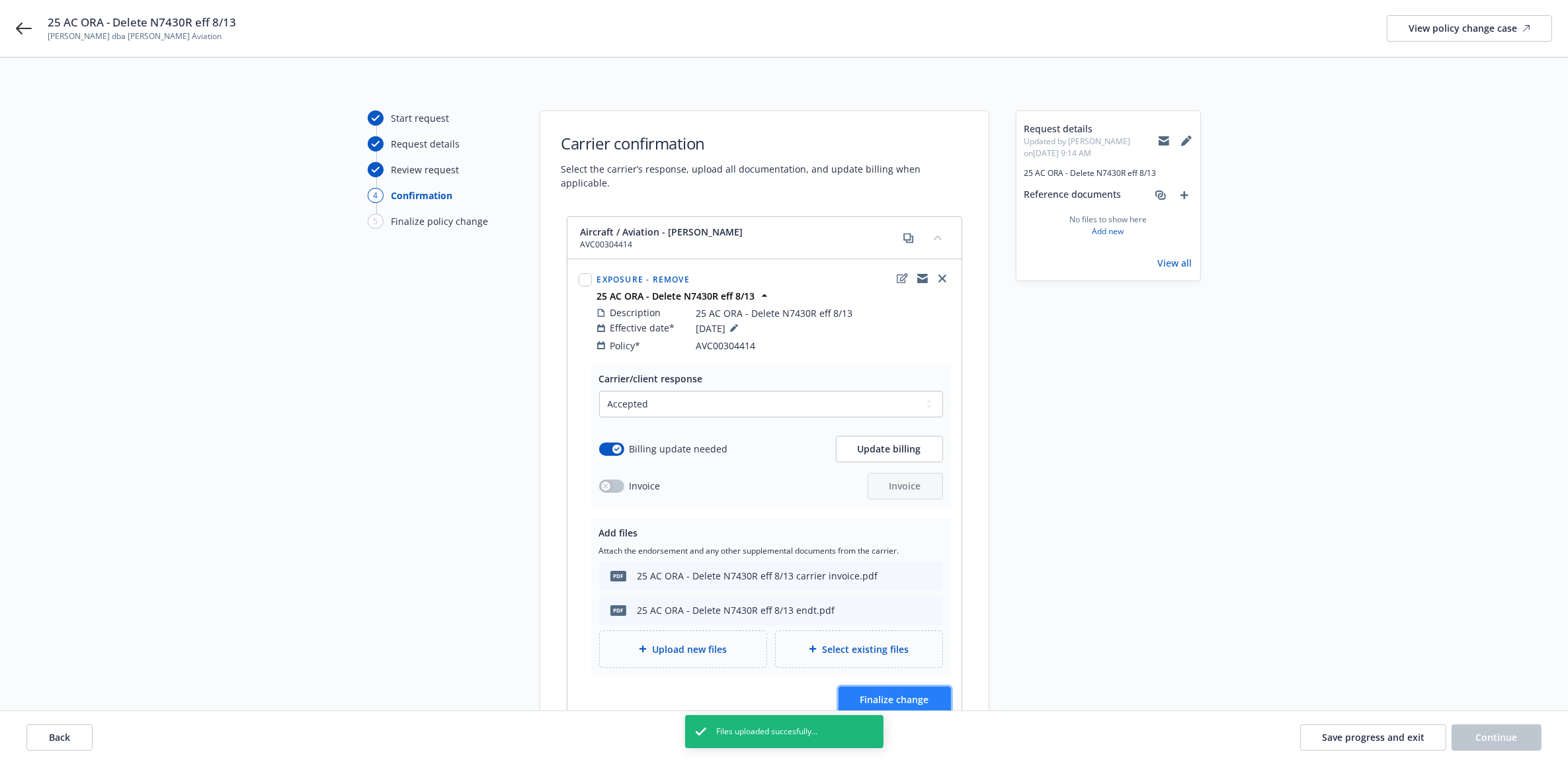
click at [940, 686] on button "Finalize change" at bounding box center [894, 700] width 112 height 27
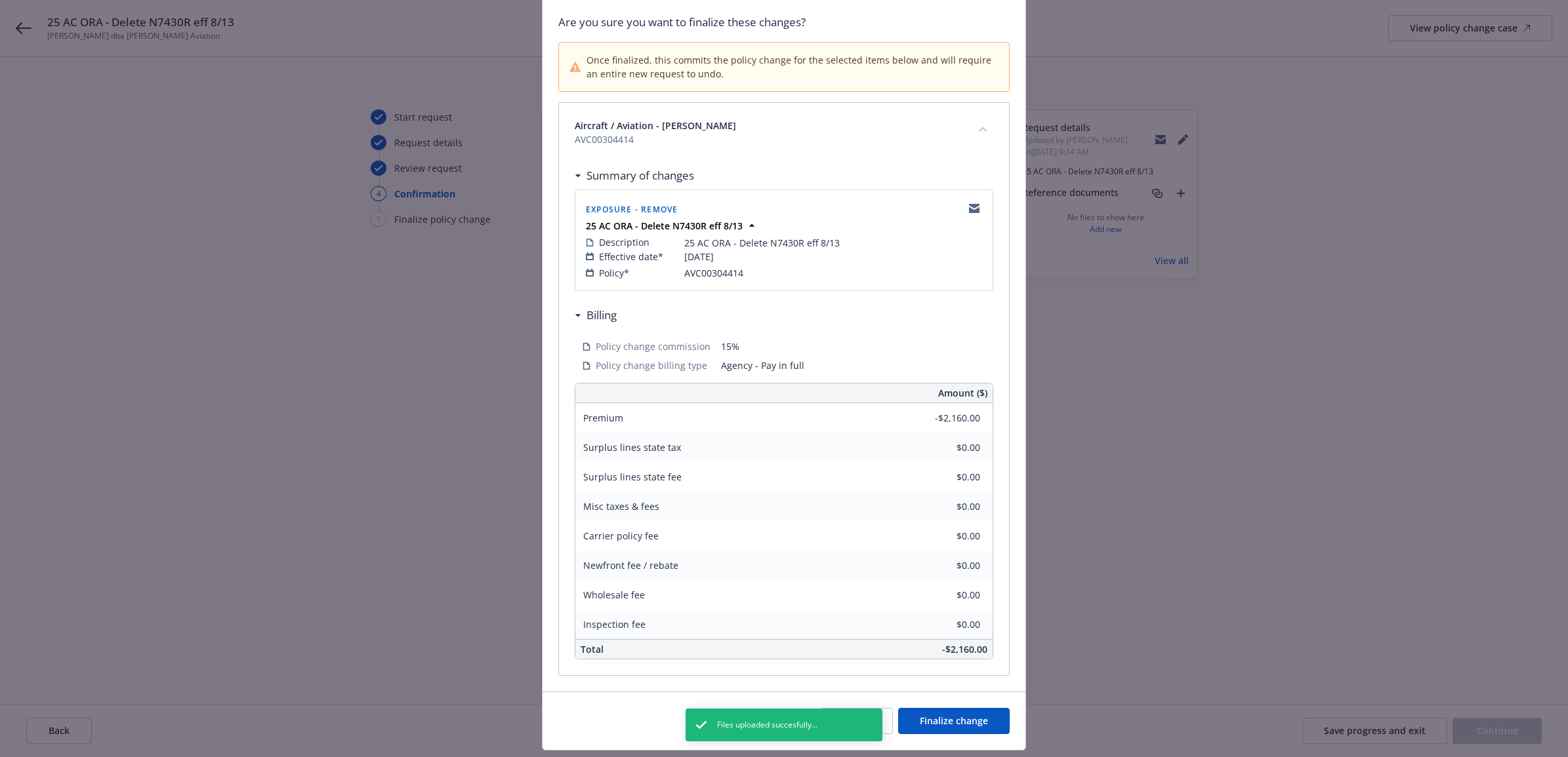
scroll to position [132, 0]
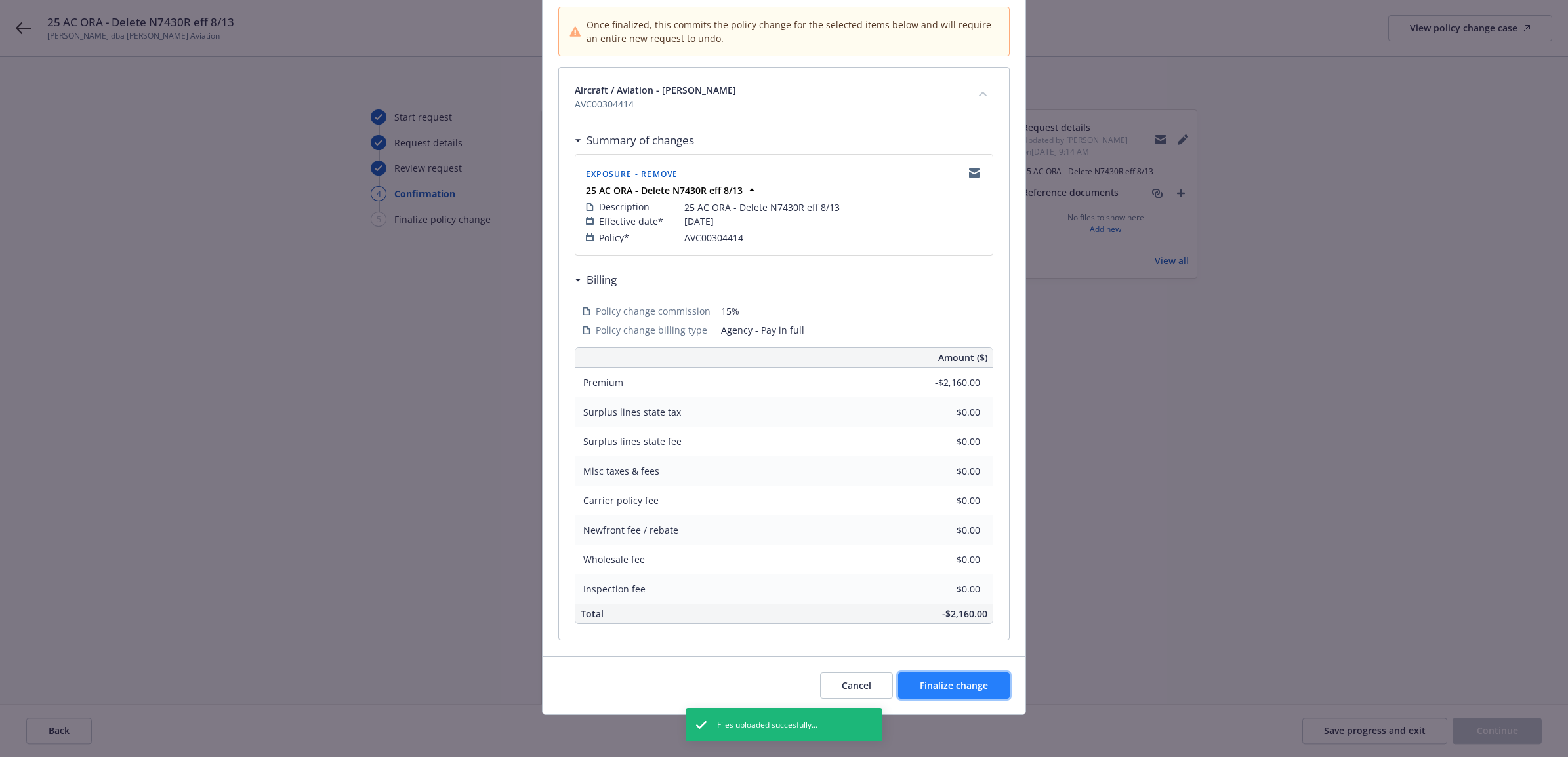
click at [970, 690] on span "Finalize change" at bounding box center [954, 685] width 68 height 12
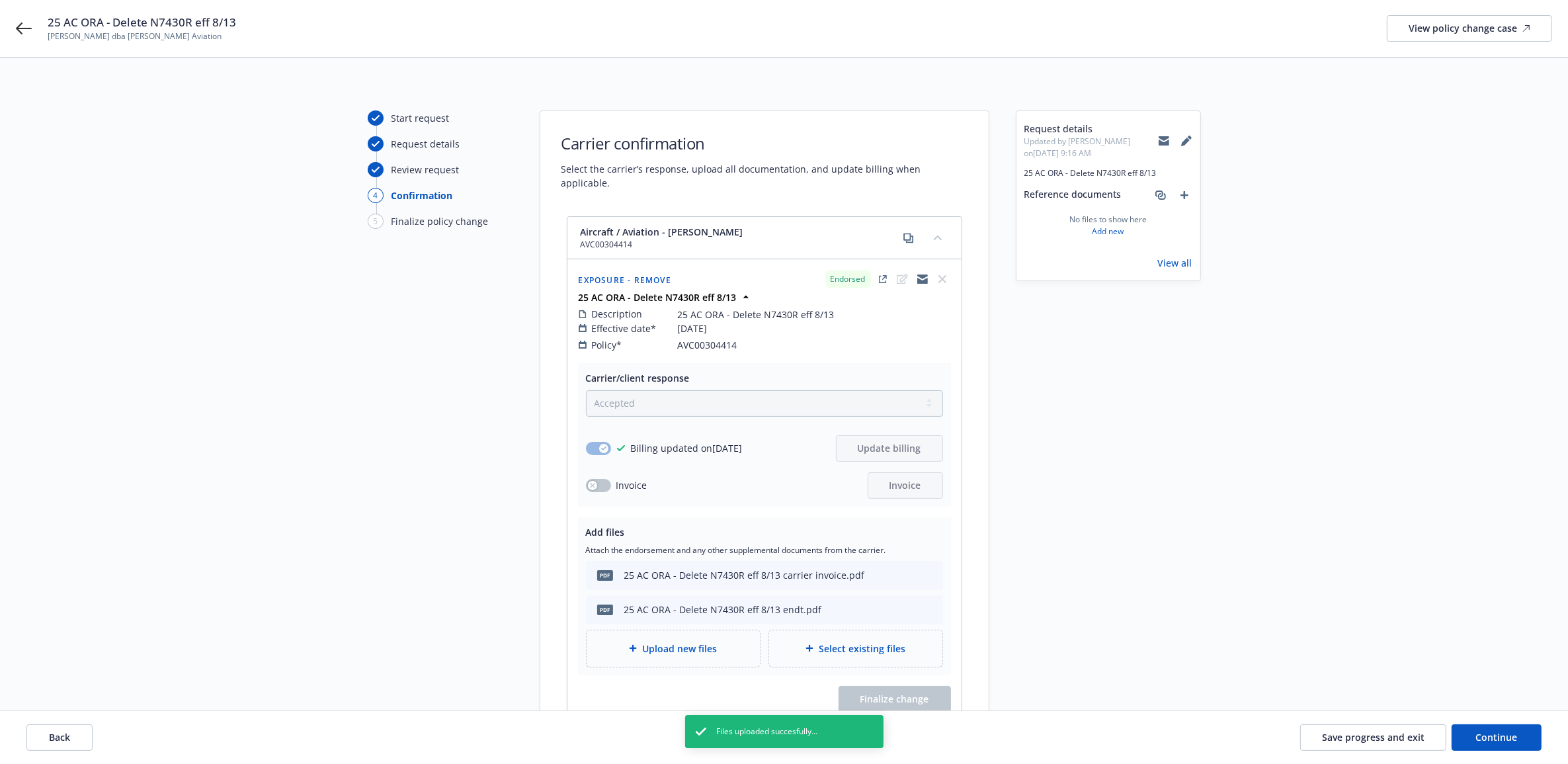
click at [1509, 754] on div "Back Save progress and exit Continue" at bounding box center [784, 737] width 1568 height 53
click at [1483, 744] on button "Continue" at bounding box center [1496, 738] width 90 height 27
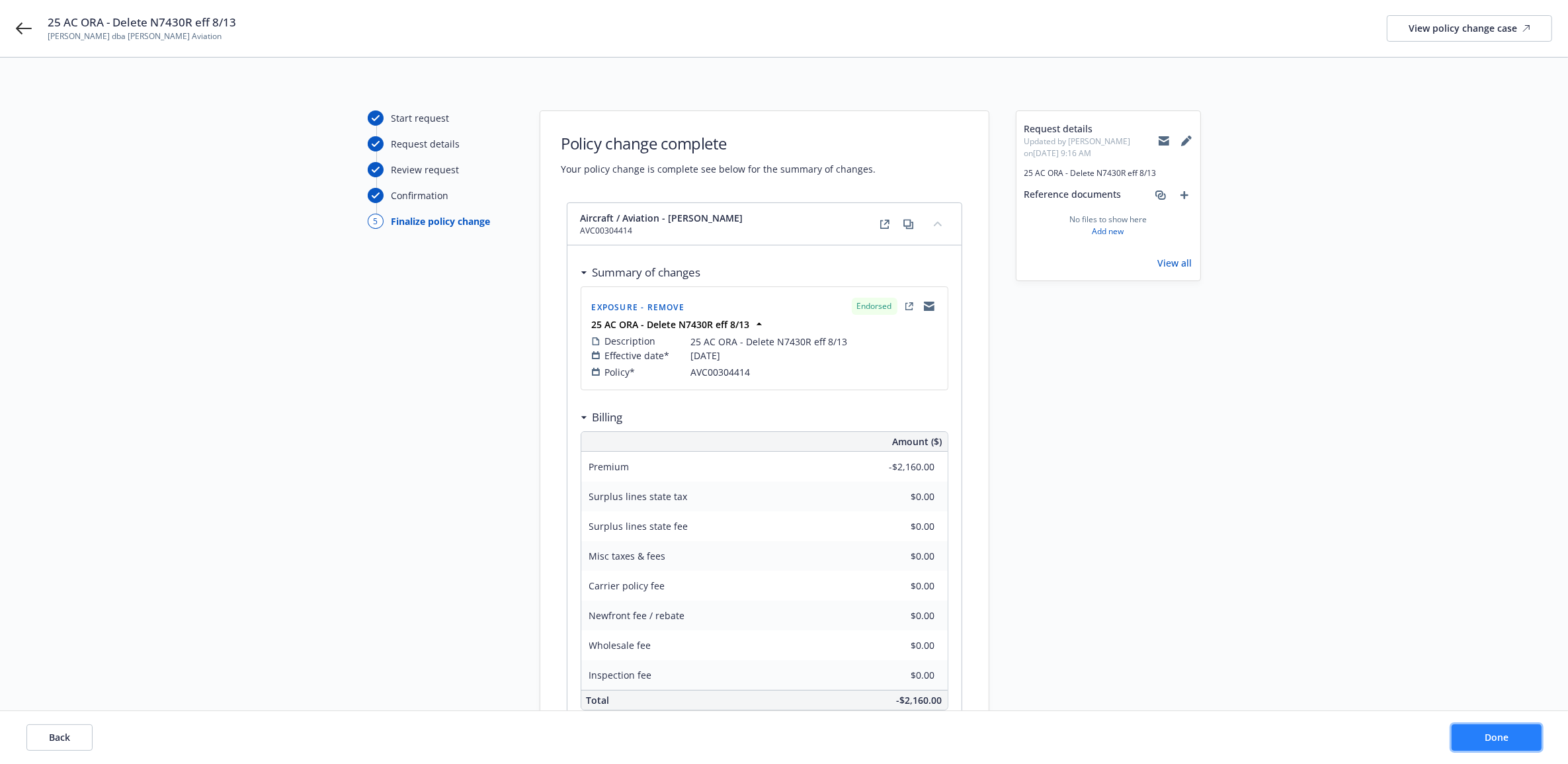
click at [1511, 746] on button "Done" at bounding box center [1496, 738] width 90 height 27
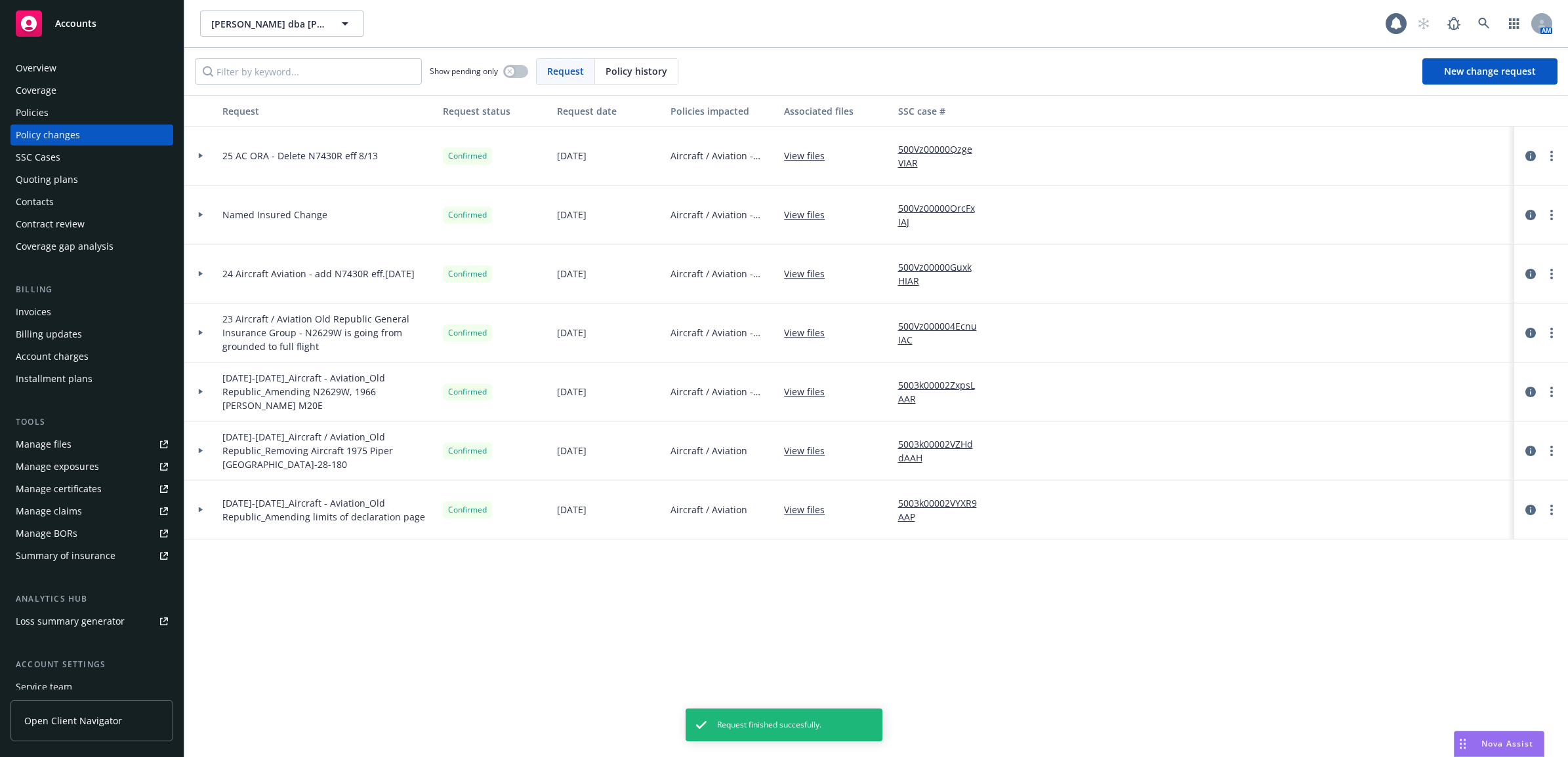
click at [47, 314] on div "Invoices" at bounding box center [34, 312] width 35 height 21
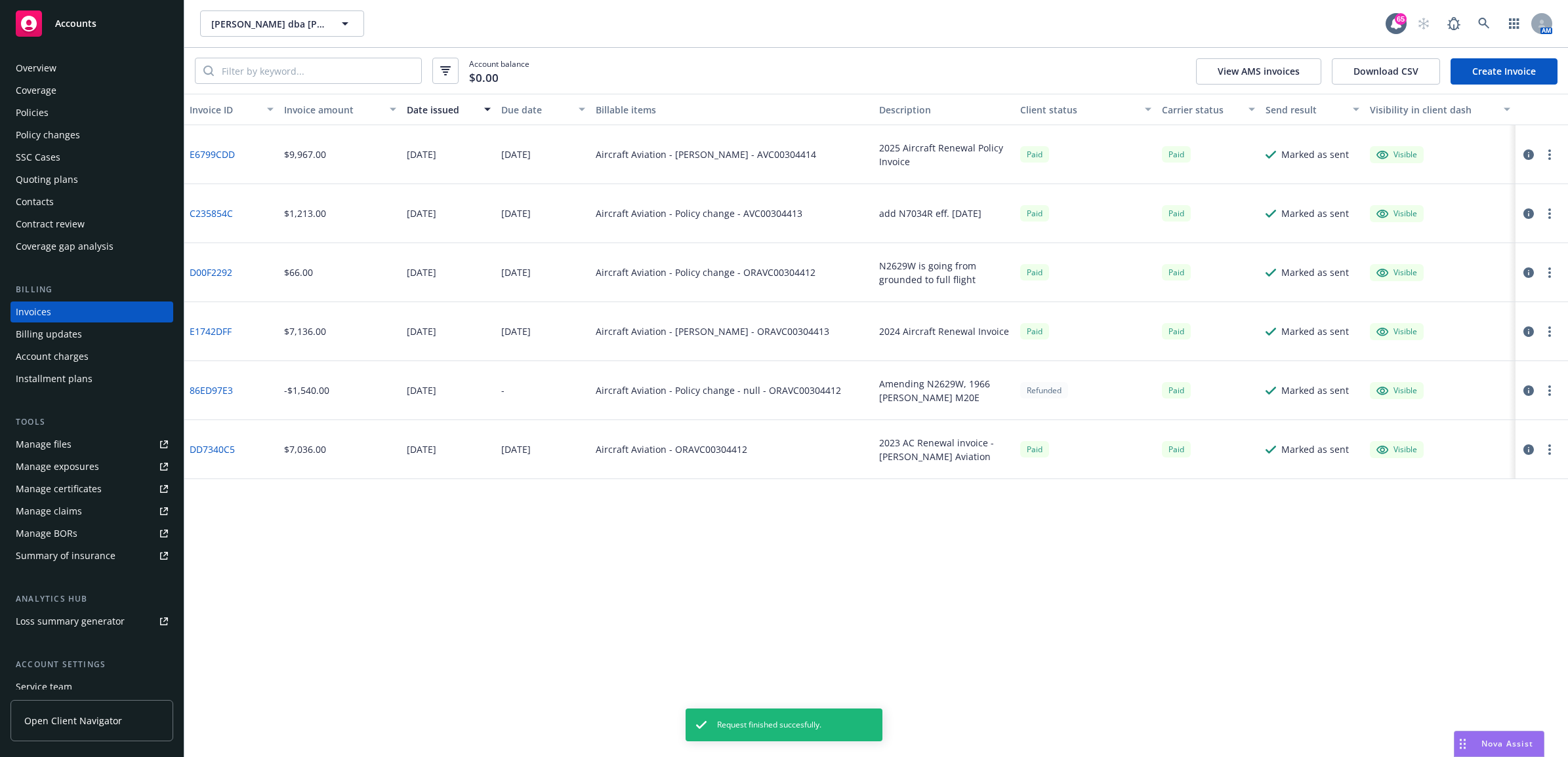
click at [1516, 50] on div "Account balance $0.00 View AMS invoices Download CSV Create Invoice" at bounding box center [876, 71] width 1383 height 46
click at [1519, 69] on link "Create Invoice" at bounding box center [1503, 72] width 107 height 26
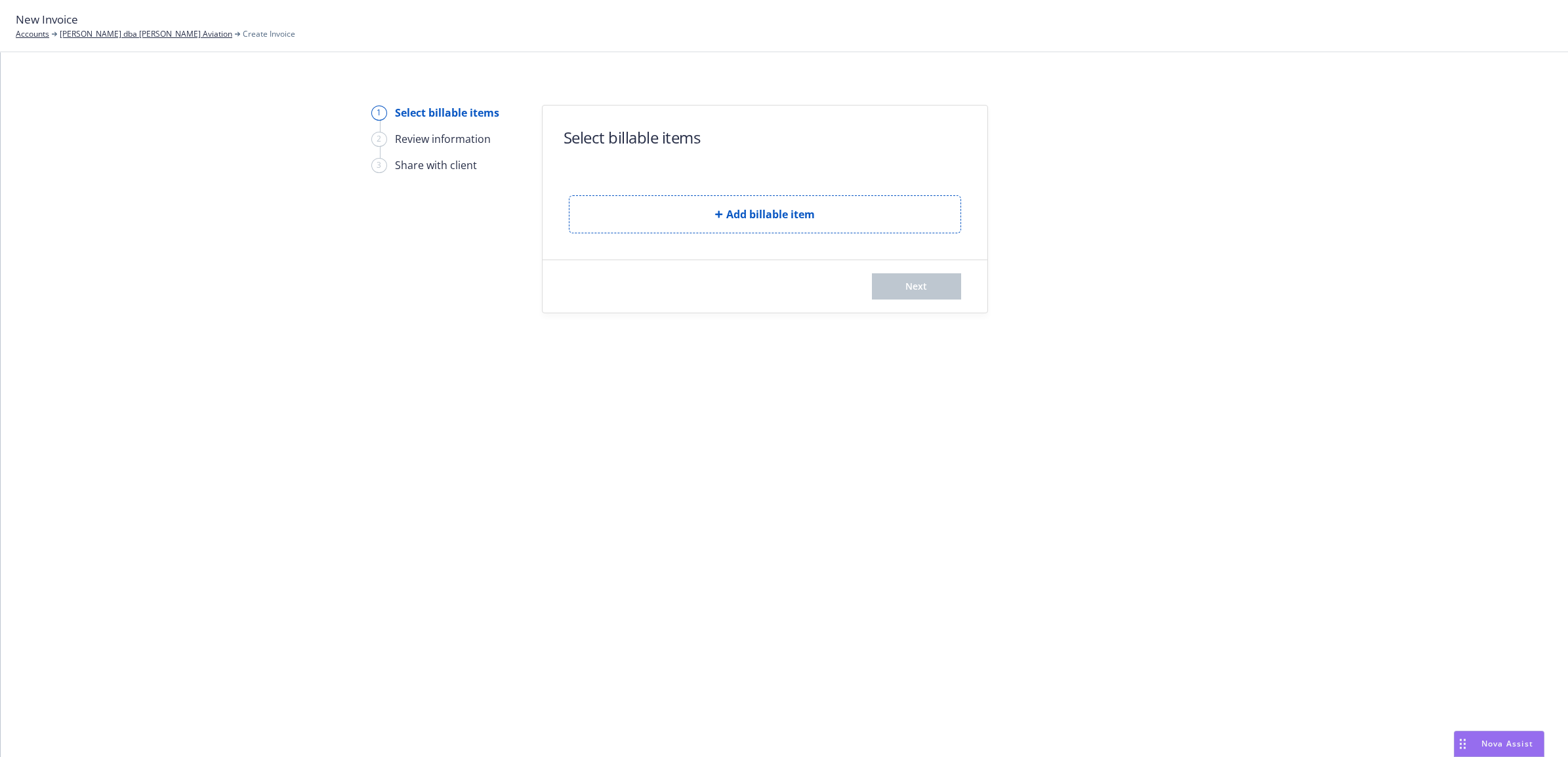
click at [614, 231] on button "Add billable item" at bounding box center [765, 214] width 392 height 38
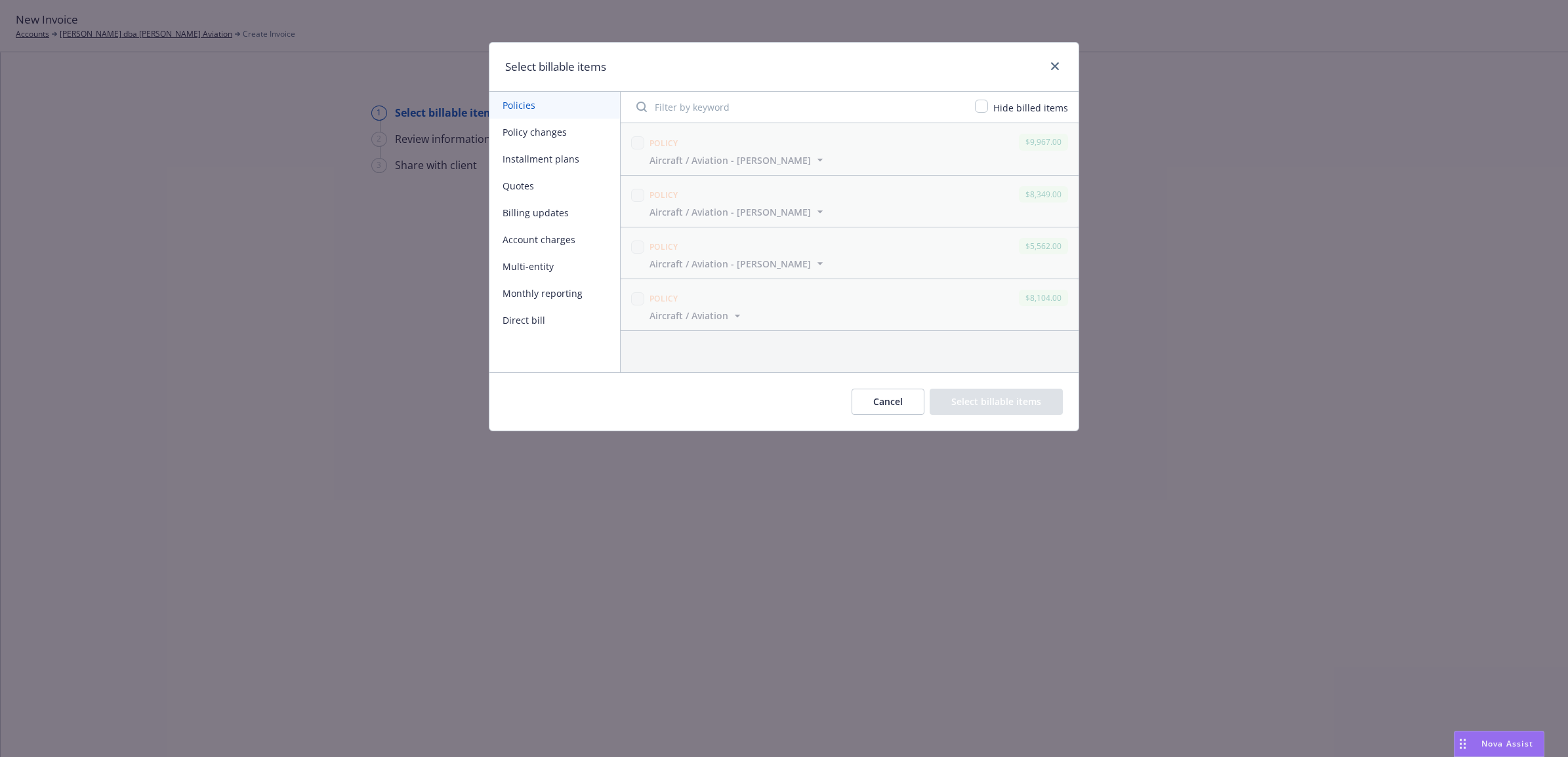
click at [533, 132] on button "Policy changes" at bounding box center [555, 132] width 131 height 26
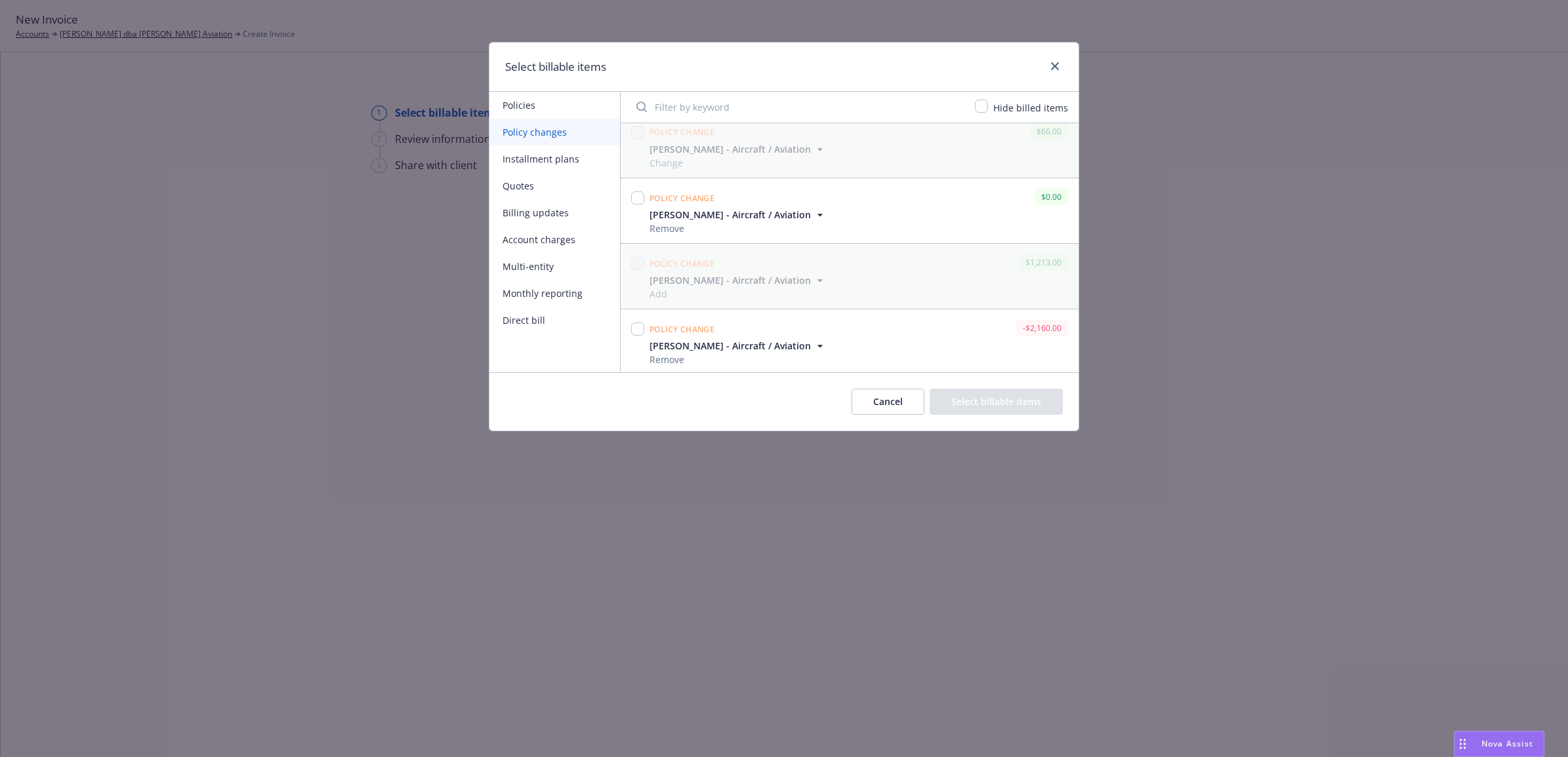
scroll to position [211, 0]
click at [640, 325] on input "checkbox" at bounding box center [637, 326] width 13 height 13
checkbox input "true"
click at [981, 408] on button "Select billable items" at bounding box center [996, 402] width 133 height 26
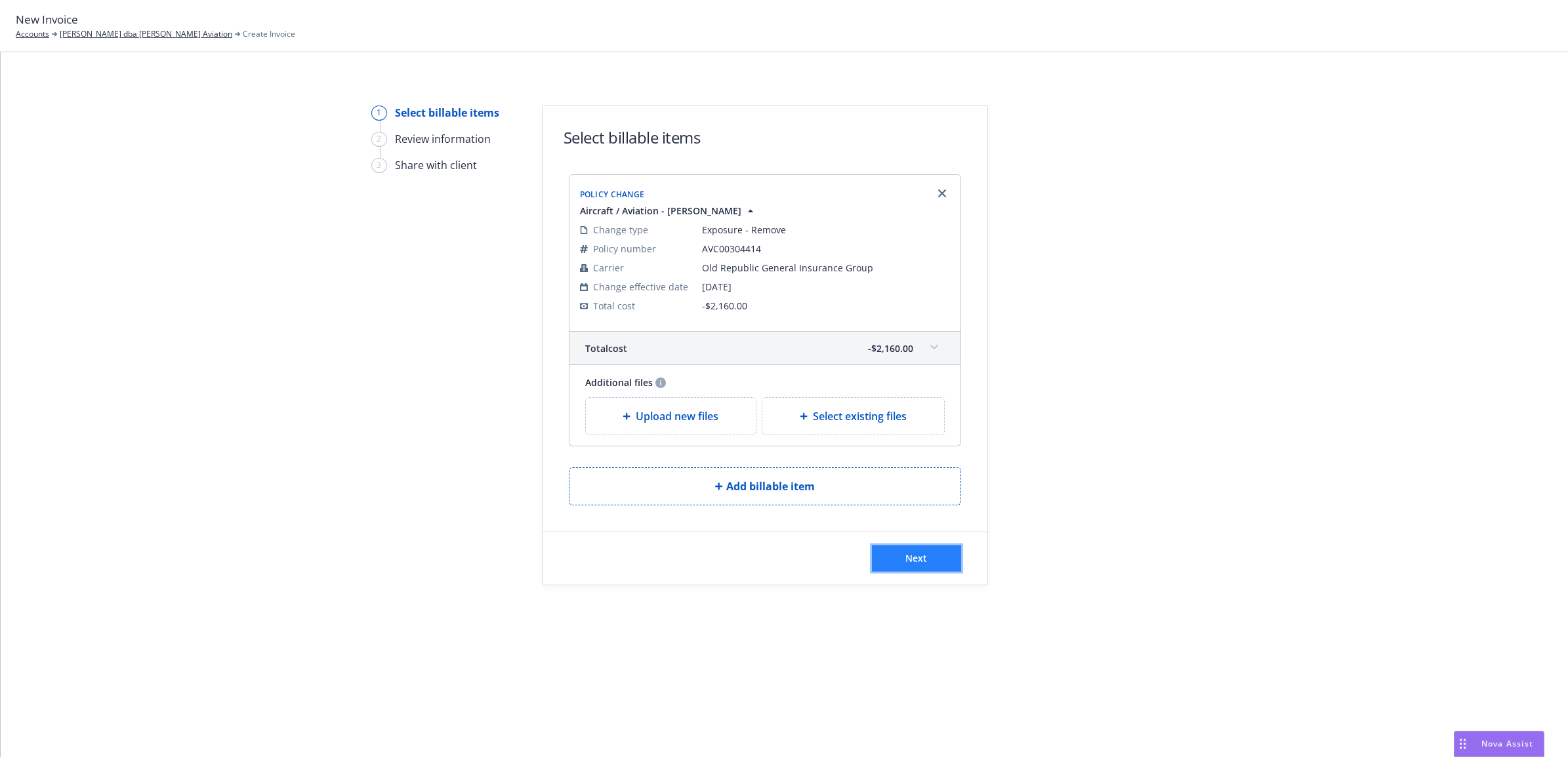
click at [938, 562] on button "Next" at bounding box center [916, 559] width 89 height 26
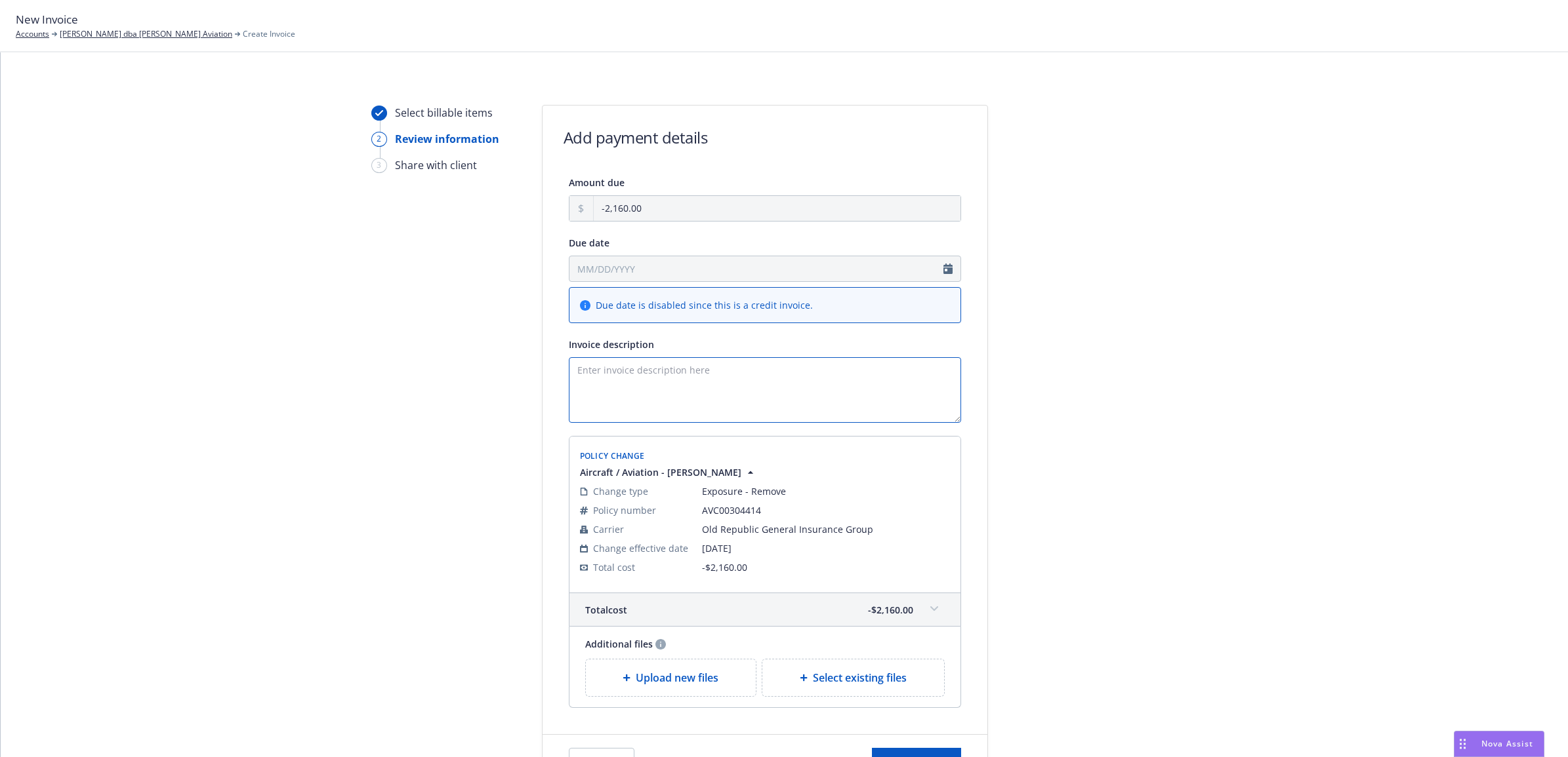
paste textarea "25 AC ORA - Delete N7430R eff 8/13 endt"
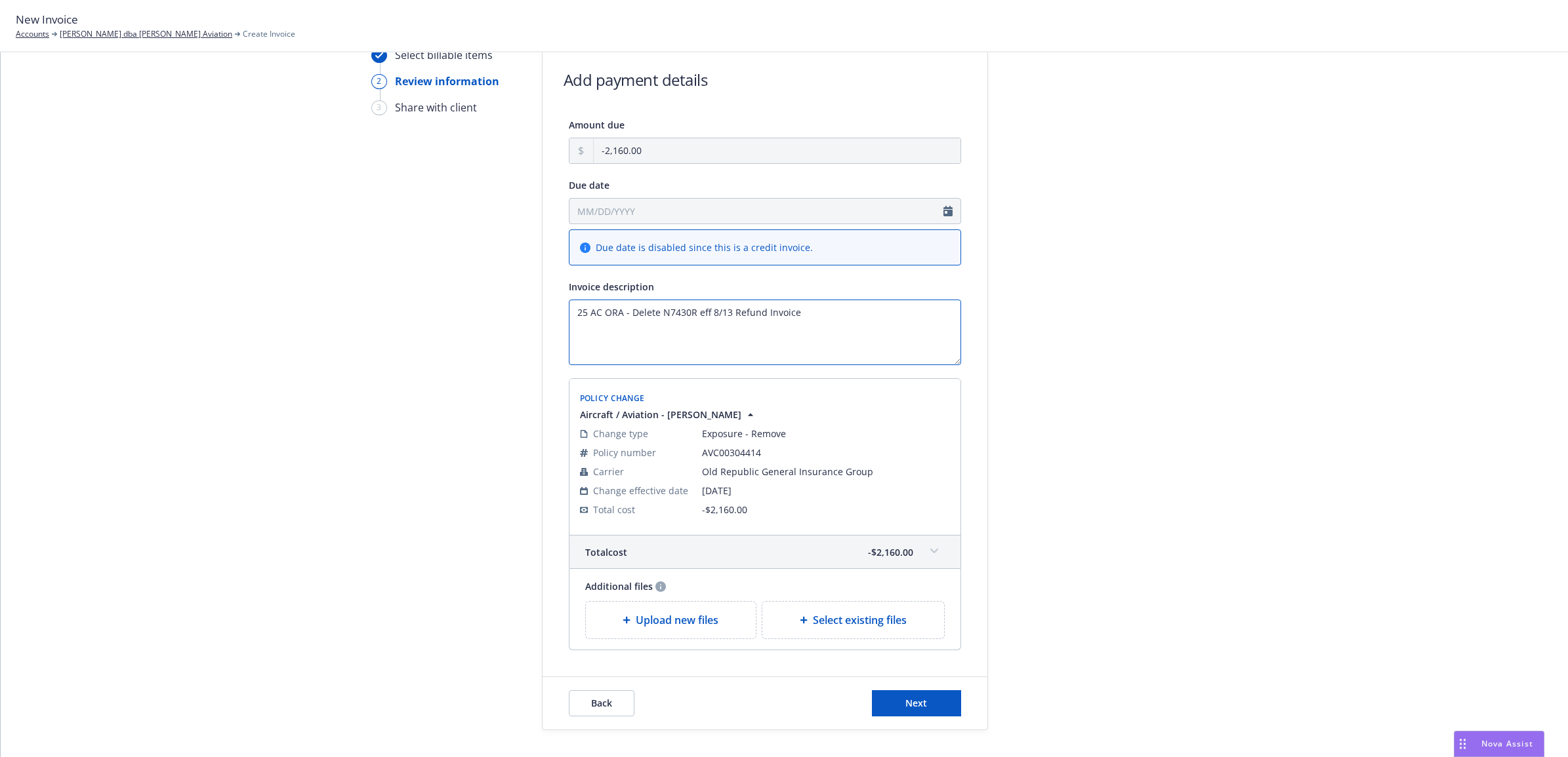
scroll to position [116, 0]
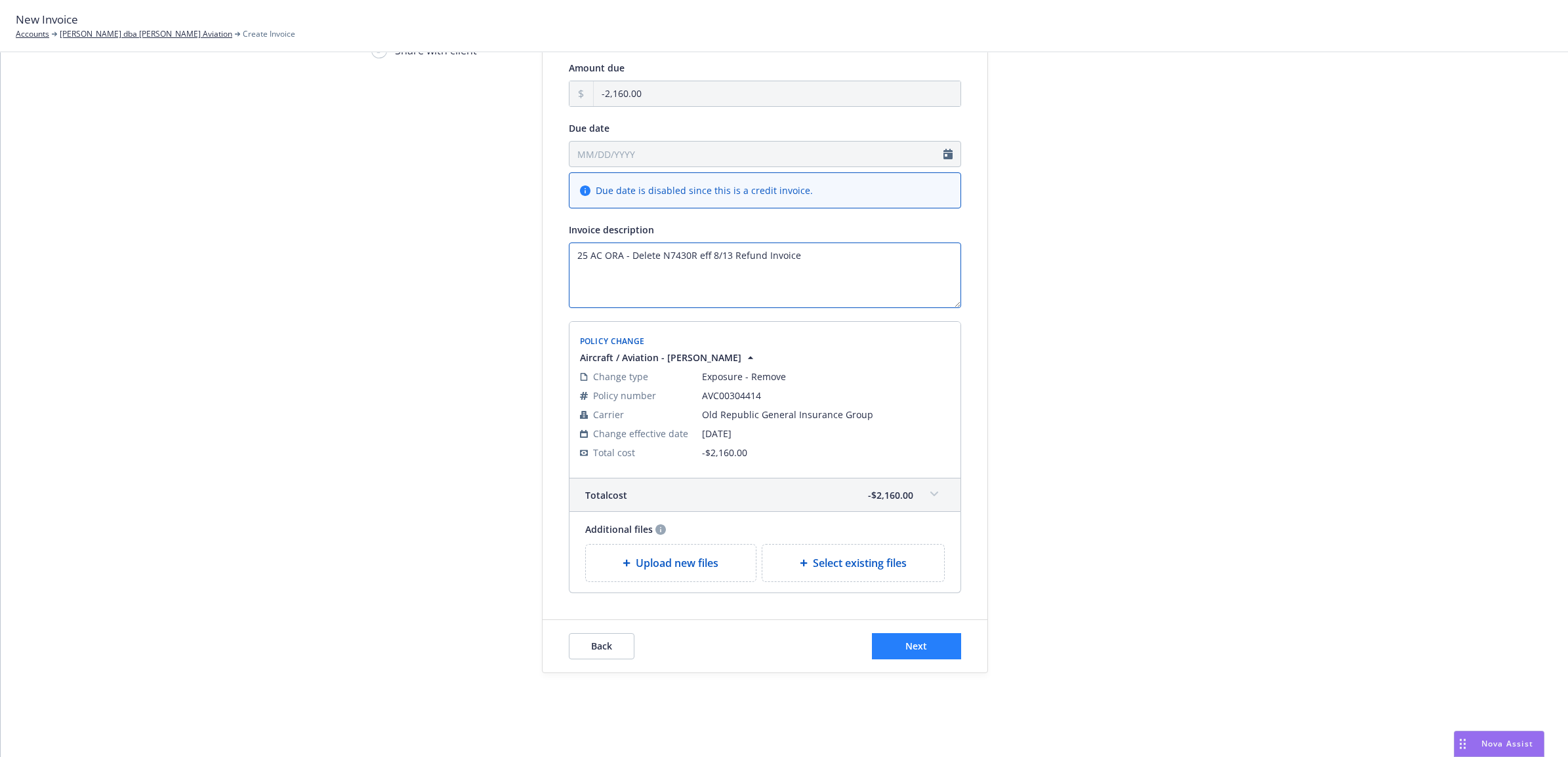
type textarea "25 AC ORA - Delete N7430R eff 8/13 Refund Invoice"
click at [914, 650] on span "Next" at bounding box center [916, 646] width 21 height 12
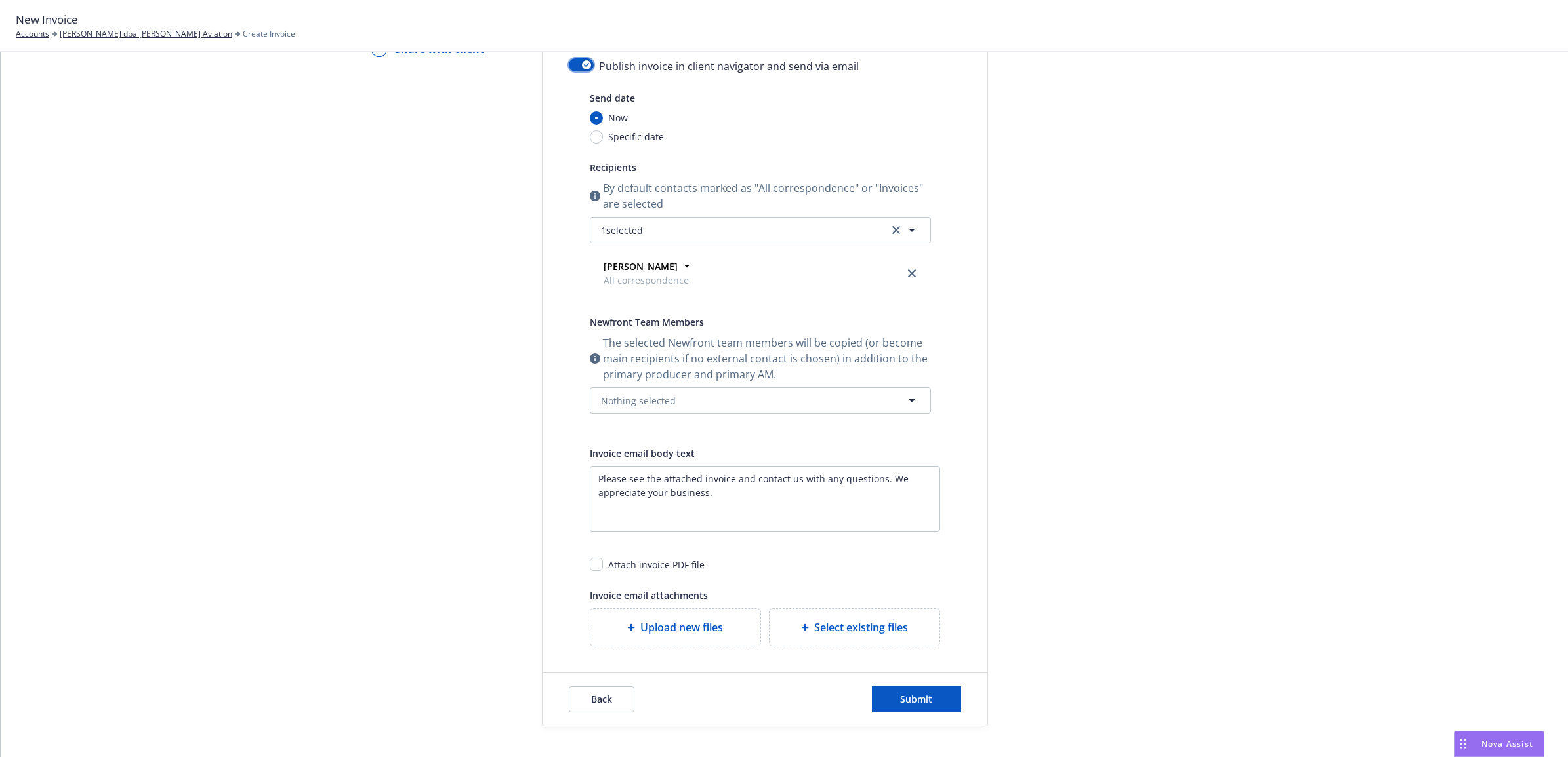
click at [582, 66] on div "button" at bounding box center [586, 64] width 9 height 9
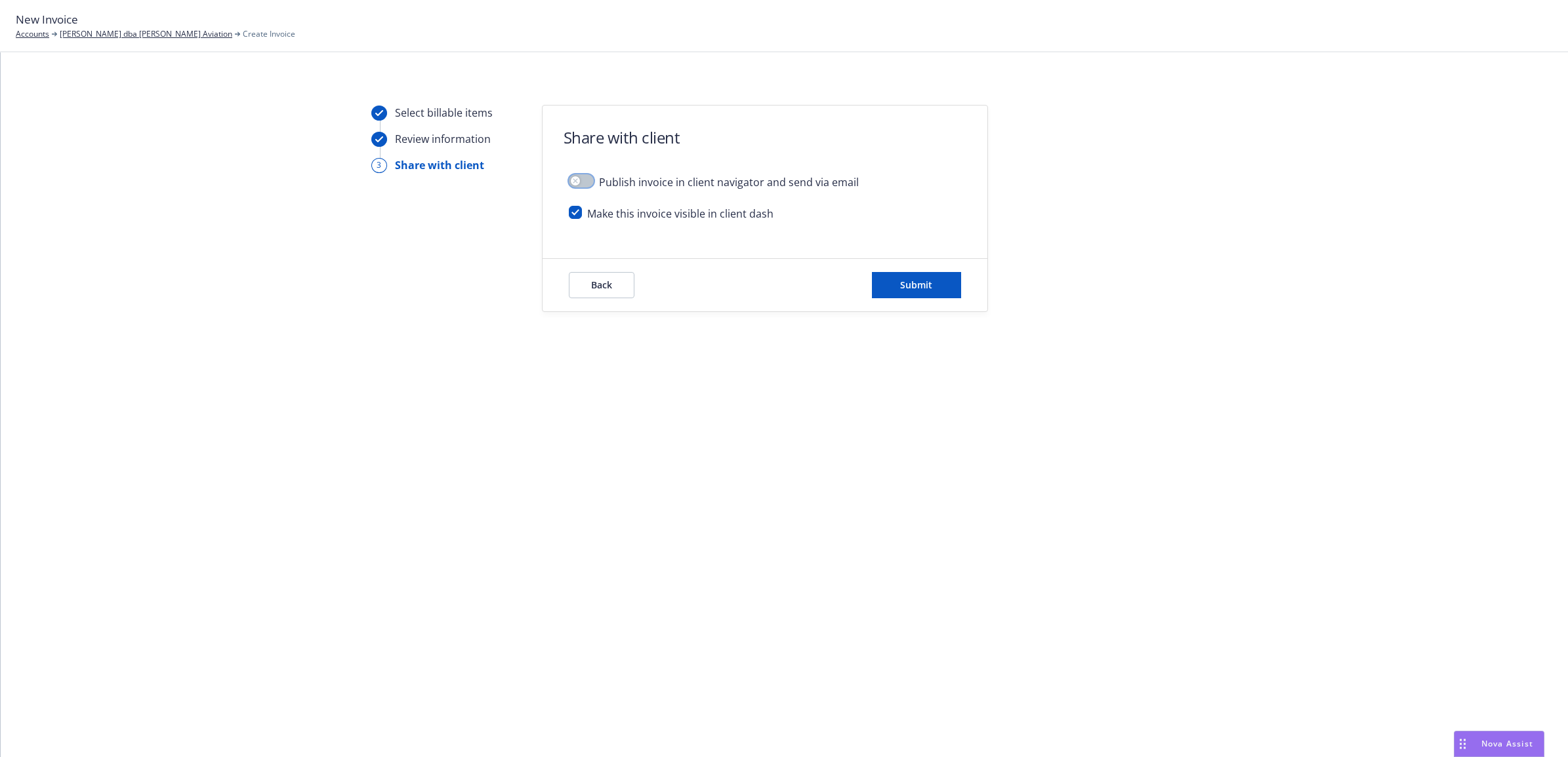
scroll to position [0, 0]
click at [932, 287] on button "Submit" at bounding box center [916, 285] width 89 height 26
